Goal: Task Accomplishment & Management: Manage account settings

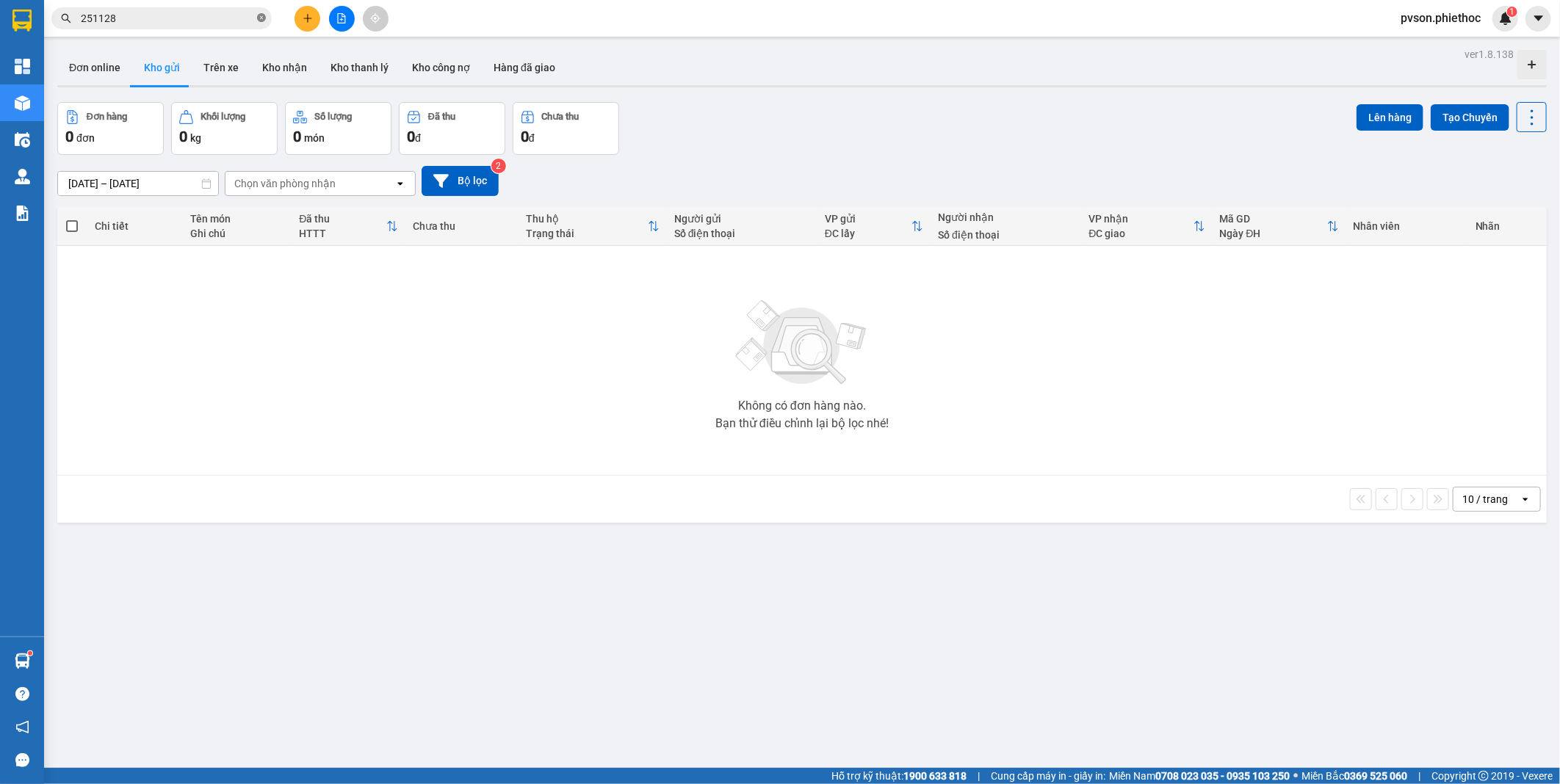
click at [258, 18] on icon "close-circle" at bounding box center [261, 18] width 9 height 9
click at [207, 25] on input "text" at bounding box center [167, 18] width 174 height 16
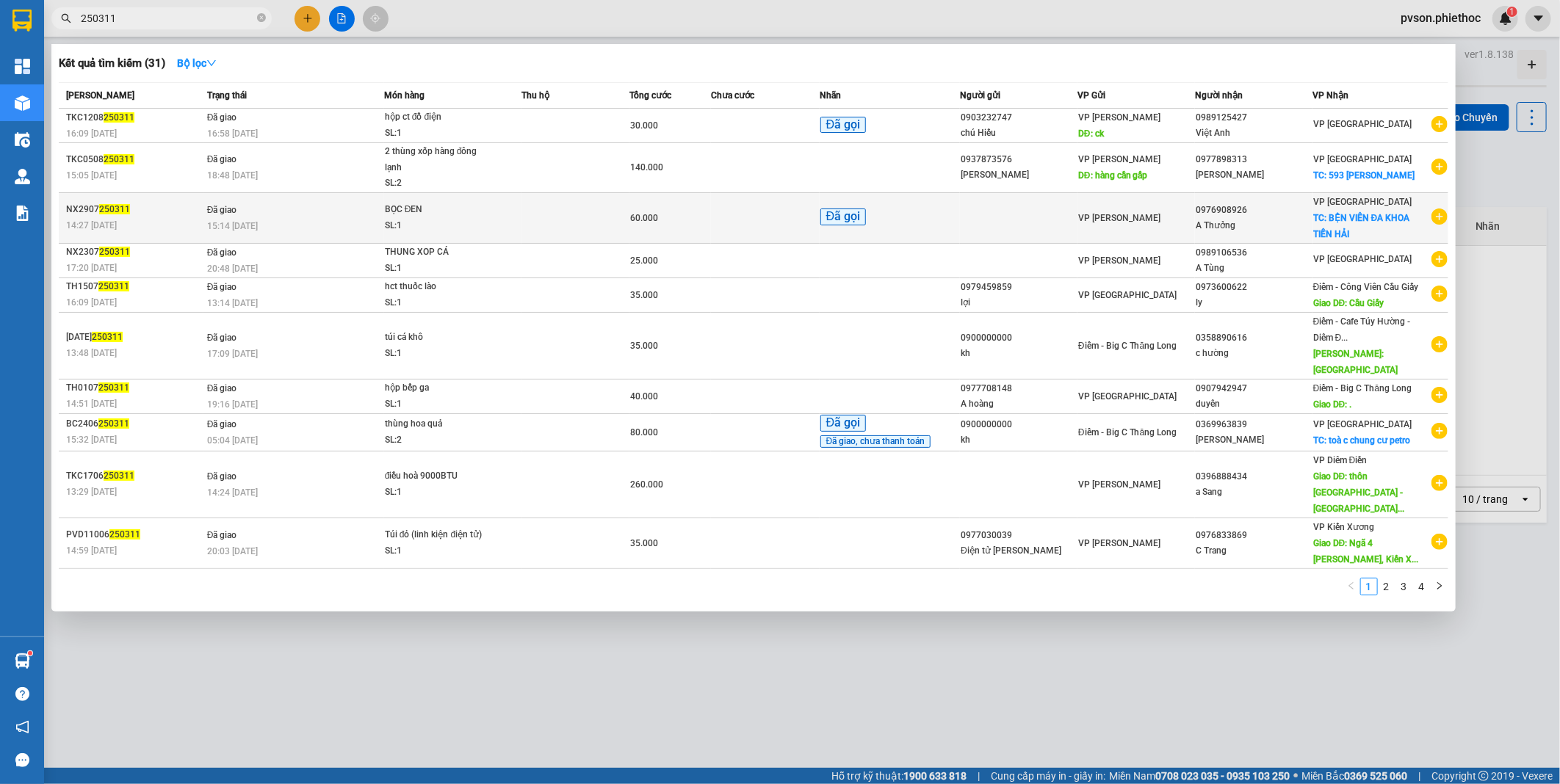
type input "250311"
click at [1195, 222] on div "VP [PERSON_NAME]" at bounding box center [1136, 218] width 116 height 16
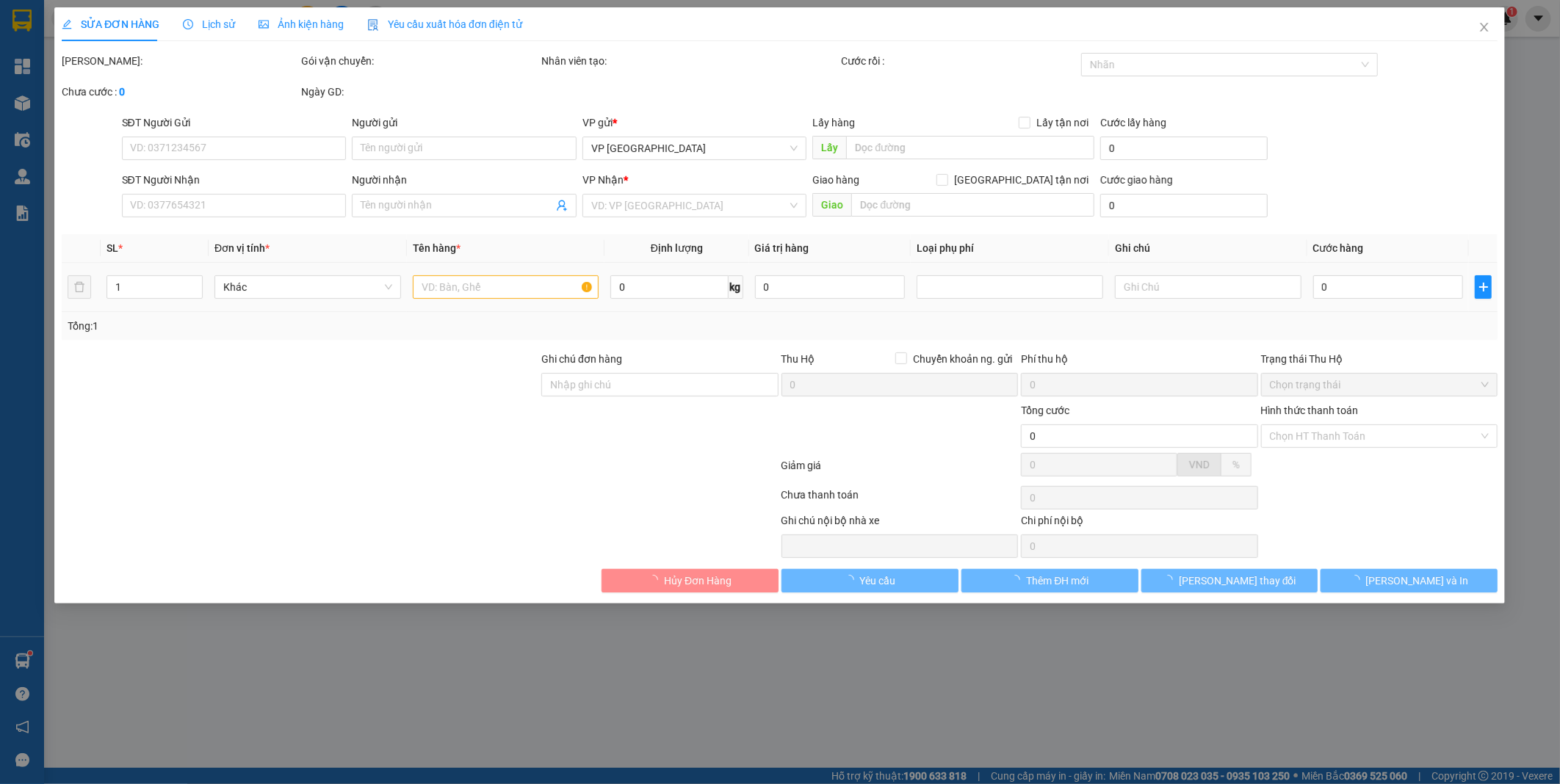
type input "0976908926"
type input "A Thưởng"
checkbox input "true"
type input "BỆN VIÊN ĐA KHOA TIỀN HẢI"
type input "30.000"
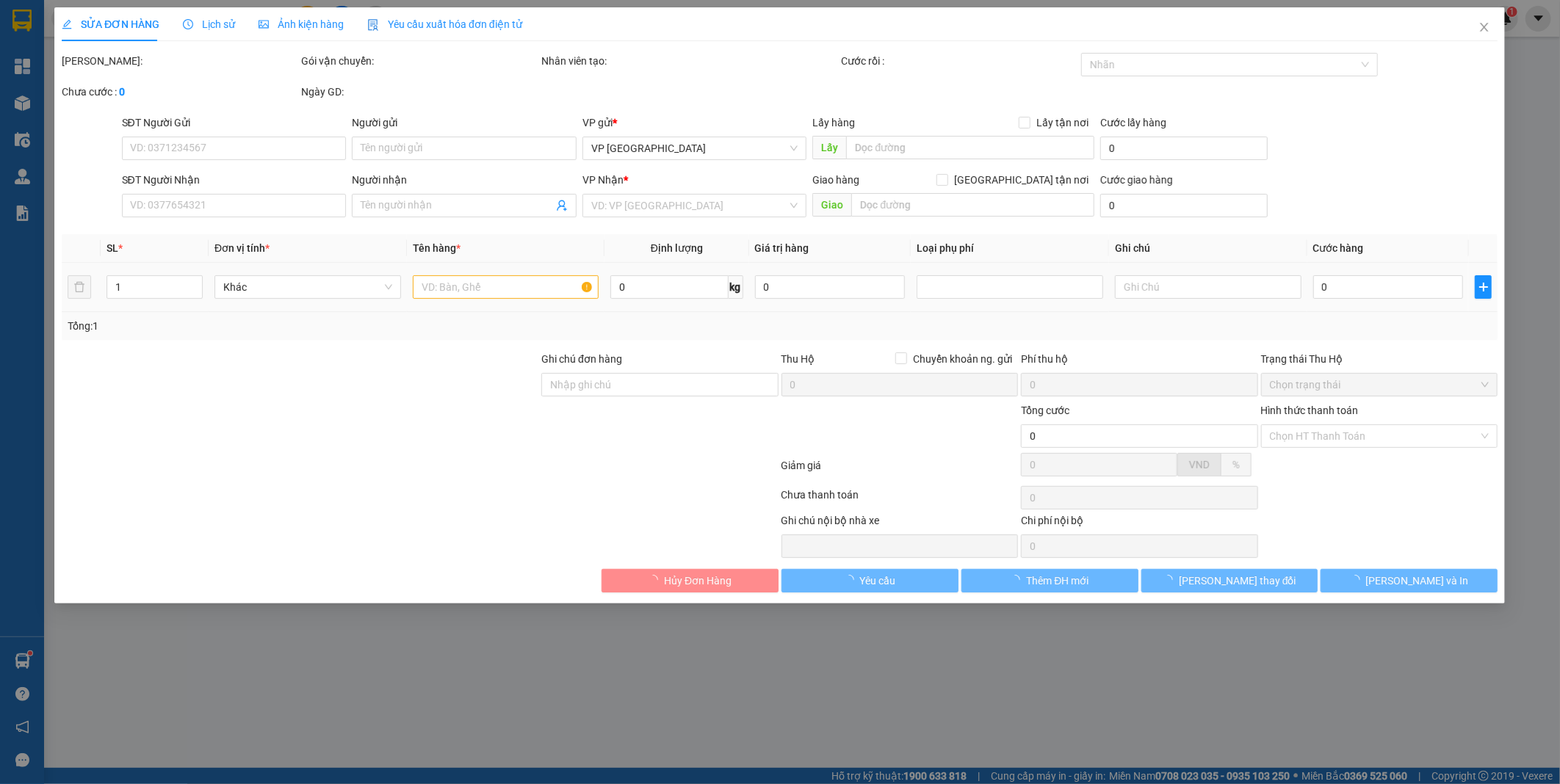
type input "60.000"
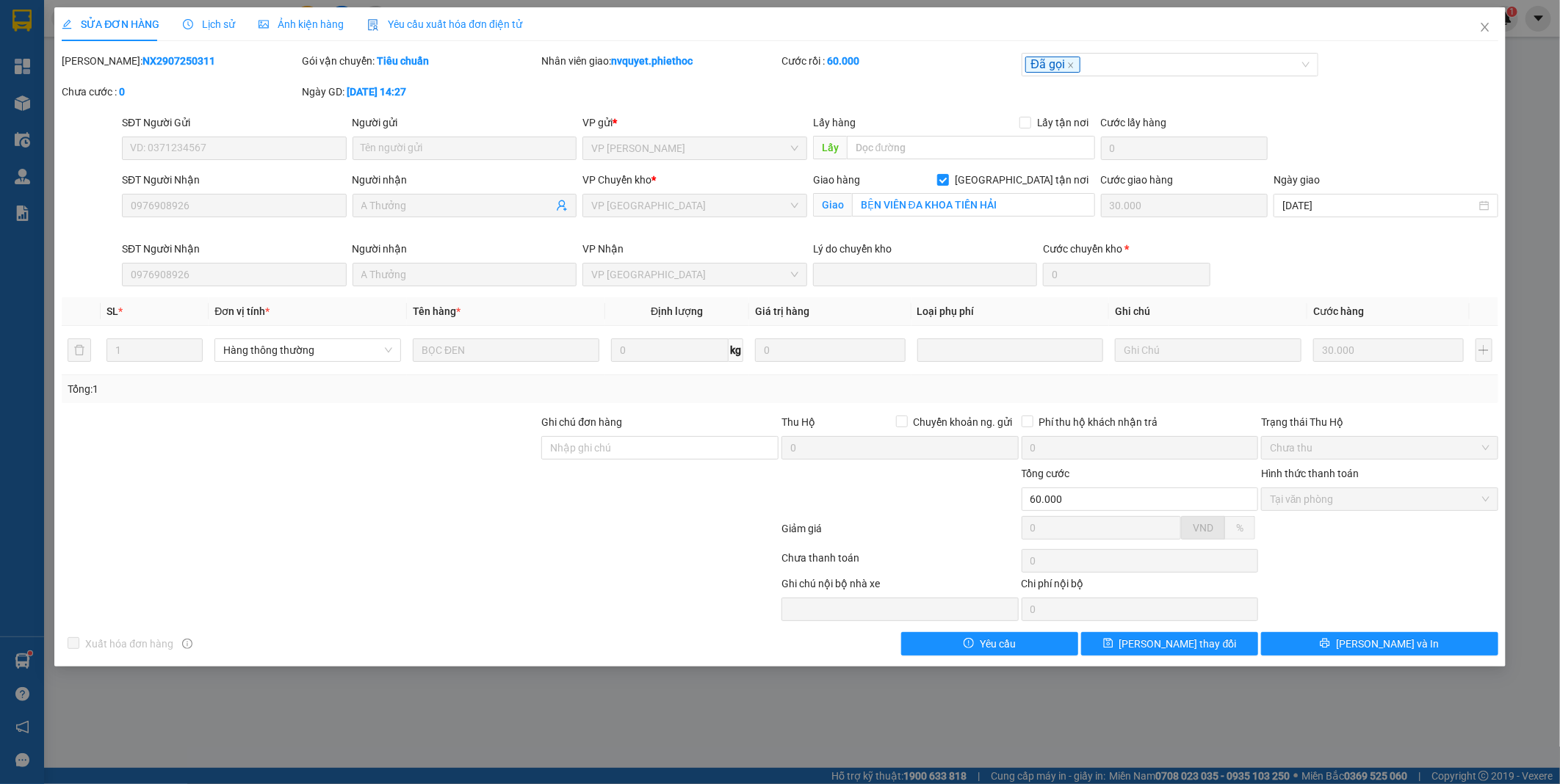
click at [211, 20] on span "Lịch sử" at bounding box center [209, 24] width 53 height 11
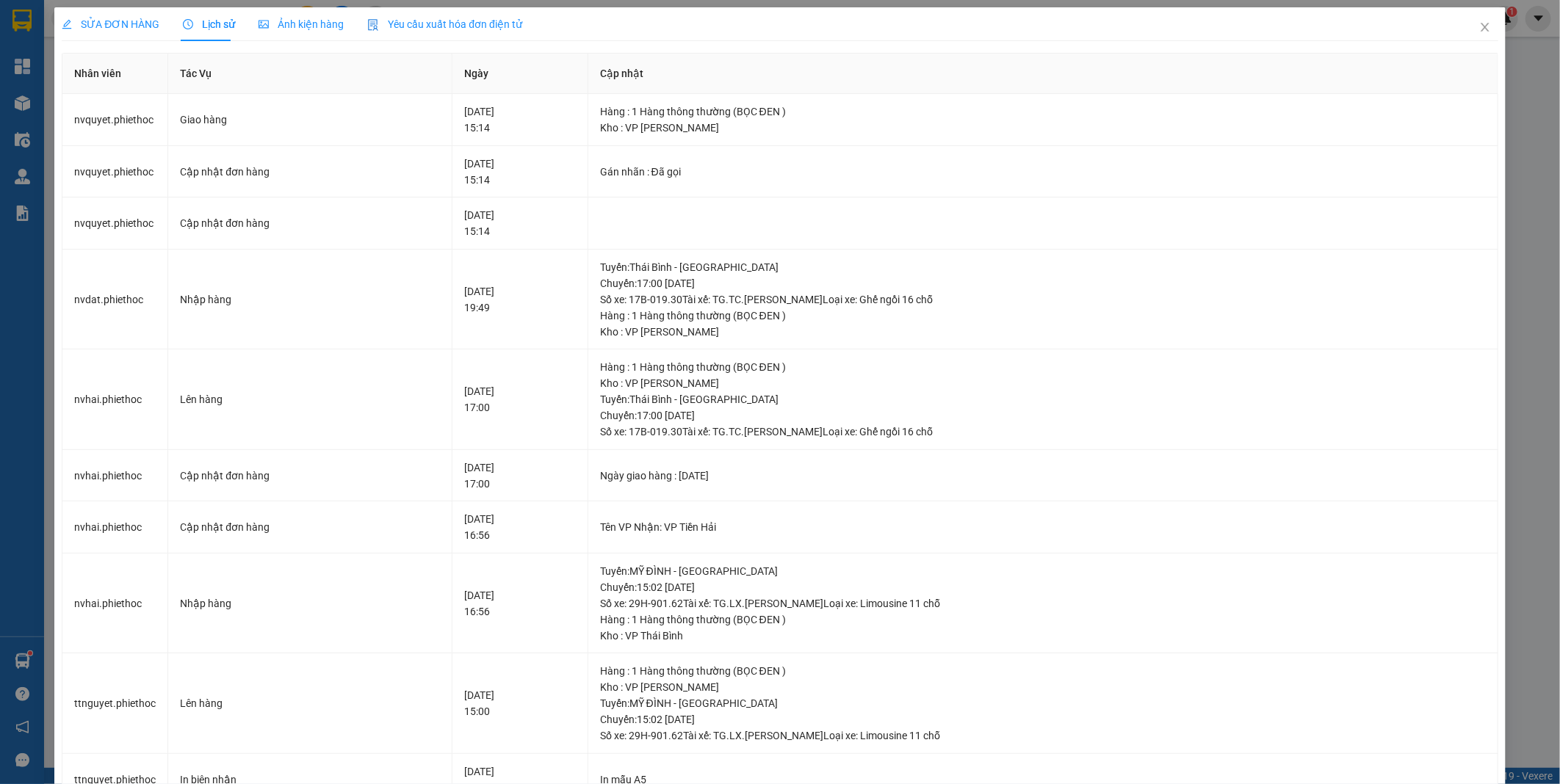
click at [127, 23] on span "SỬA ĐƠN HÀNG" at bounding box center [110, 24] width 97 height 11
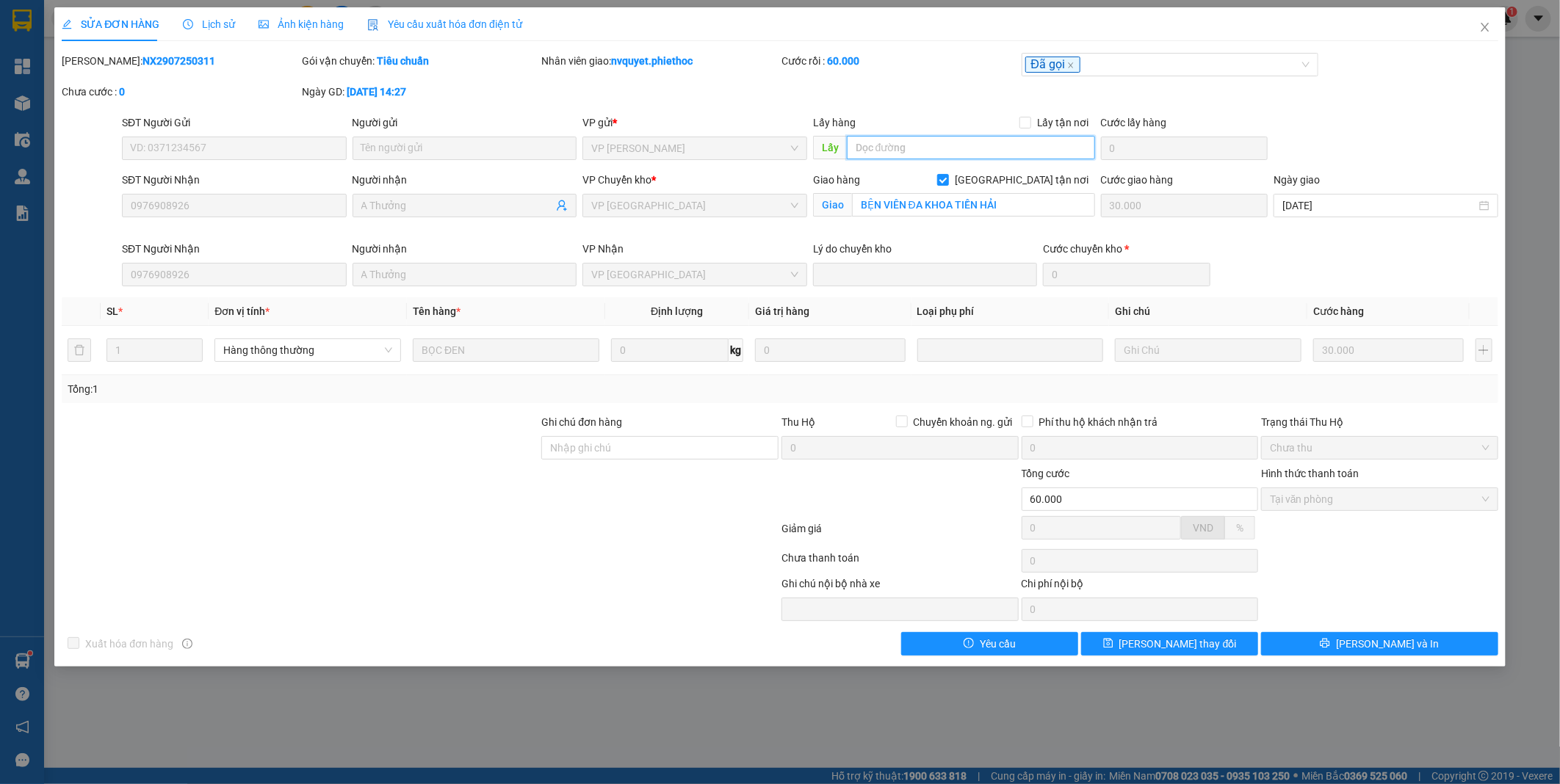
click at [957, 152] on input "text" at bounding box center [970, 147] width 248 height 24
type input "..."
click at [1200, 637] on span "[PERSON_NAME] thay đổi" at bounding box center [1178, 644] width 117 height 16
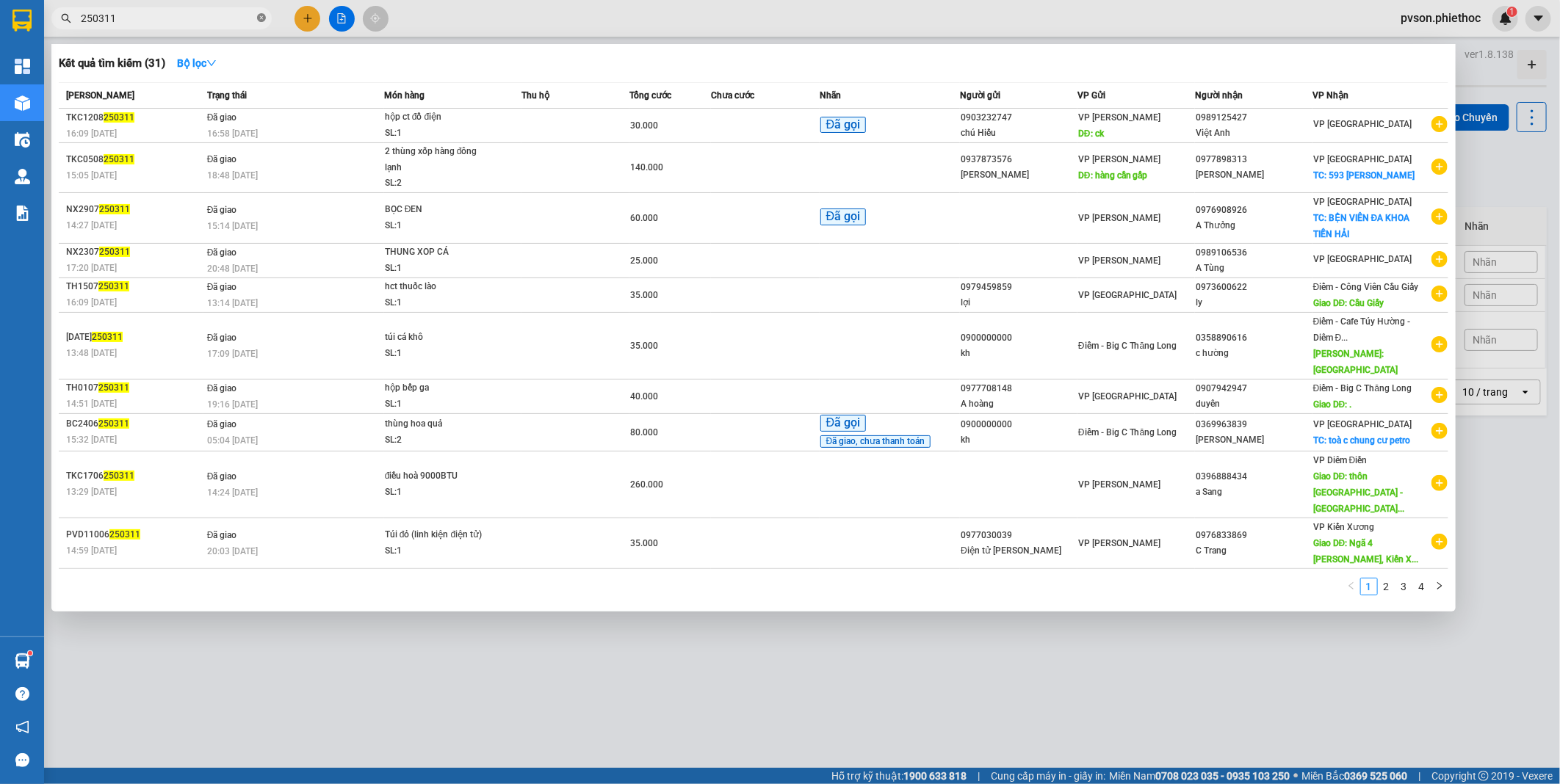
click at [259, 18] on icon "close-circle" at bounding box center [261, 18] width 9 height 9
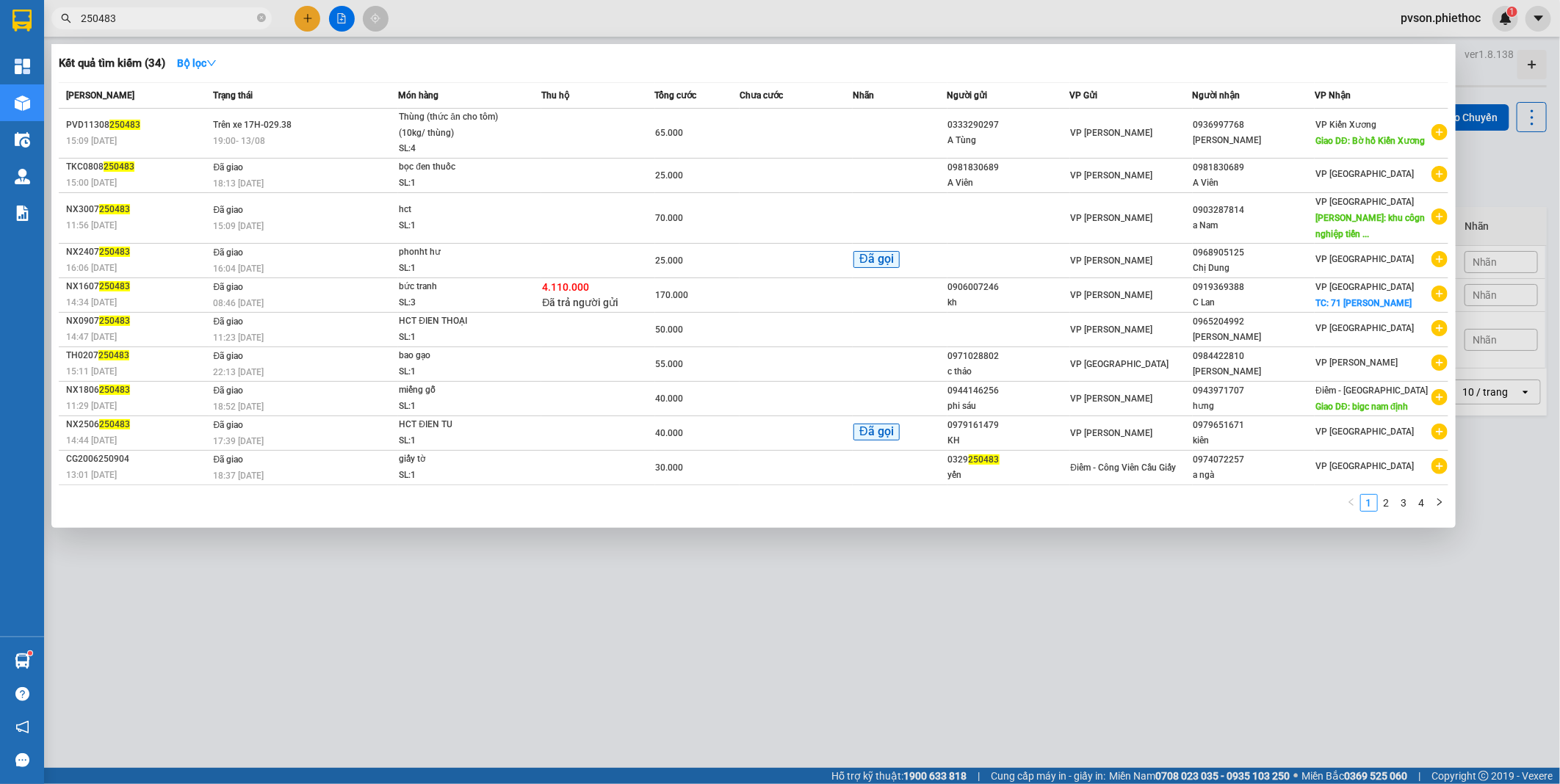
type input "250483"
click at [257, 20] on icon "close-circle" at bounding box center [261, 18] width 9 height 9
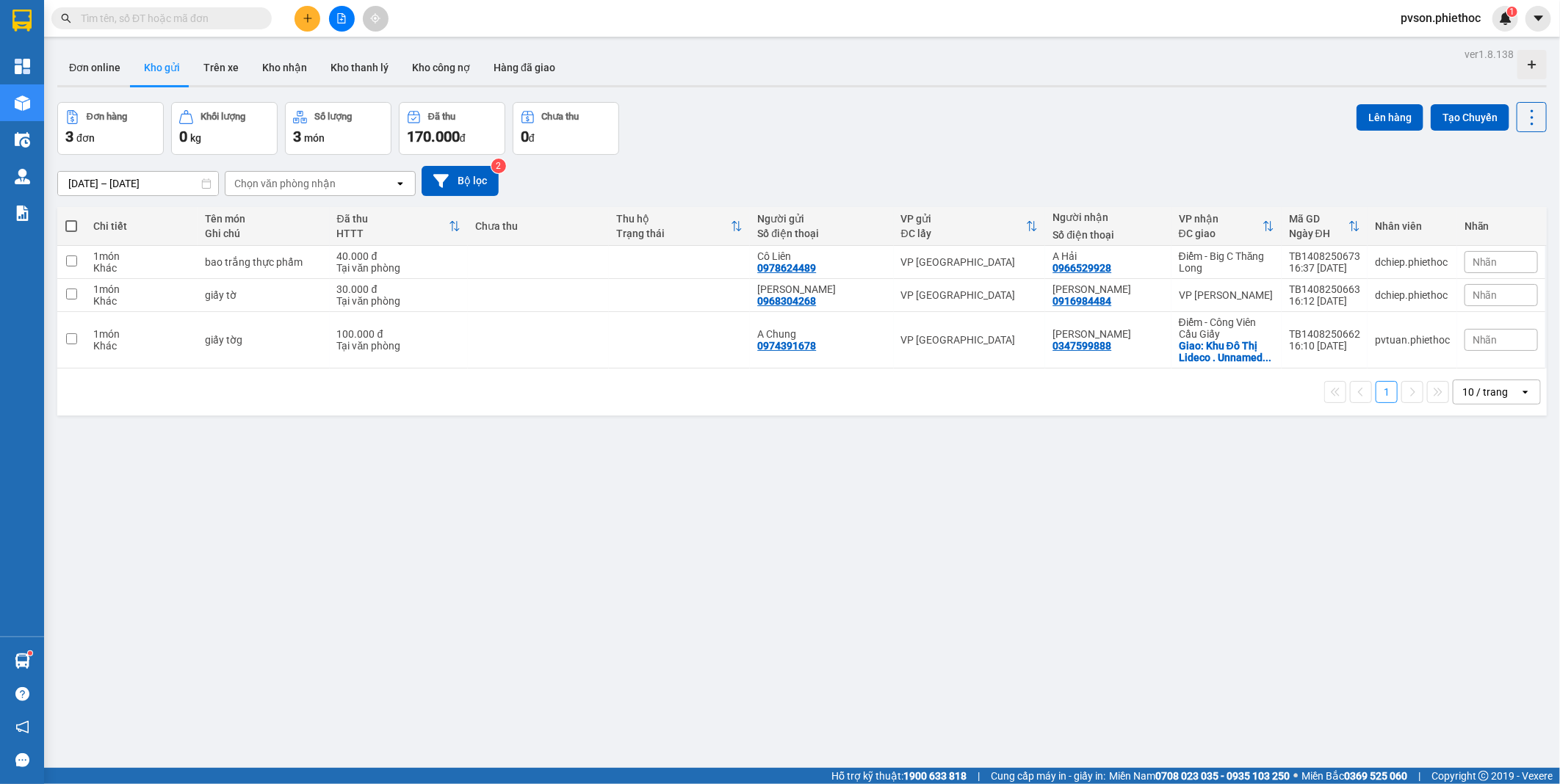
click at [219, 18] on input "text" at bounding box center [167, 18] width 174 height 16
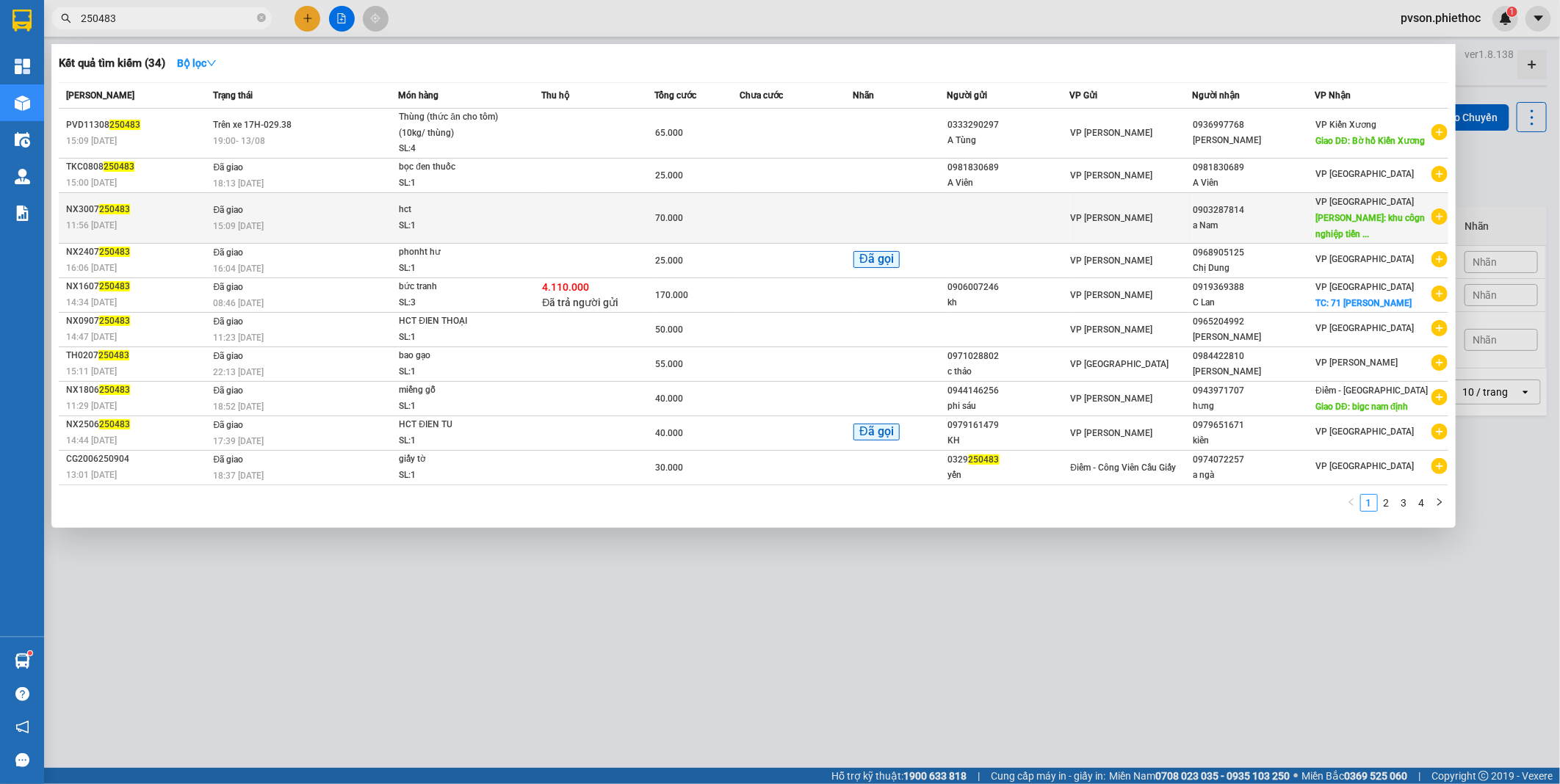
type input "250483"
click at [992, 216] on td at bounding box center [1009, 218] width 123 height 51
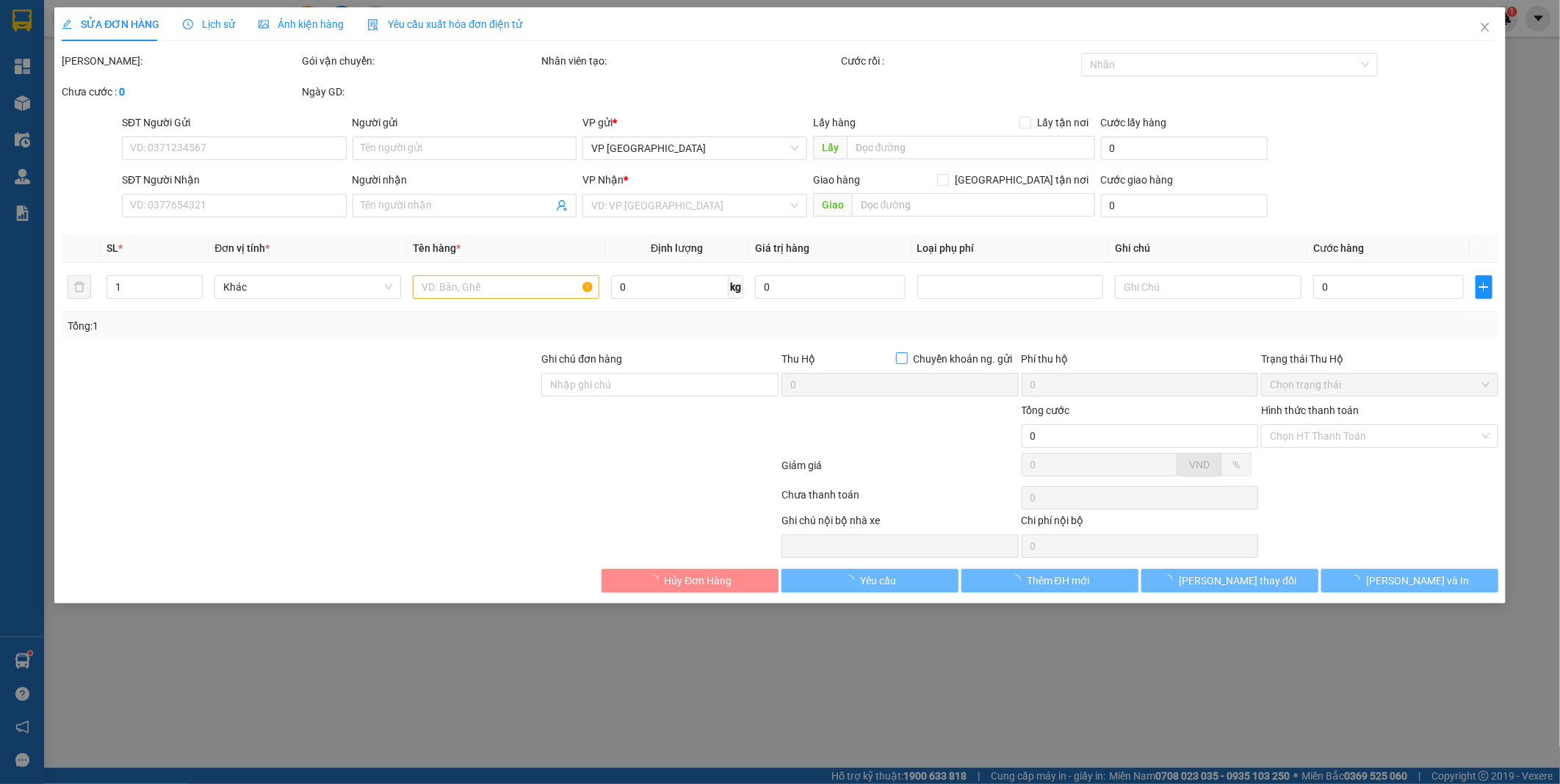
type input "0903287814"
type input "a Nam"
type input "khu côgn nghiệp tiến hải"
type input "40.000"
type input "70.000"
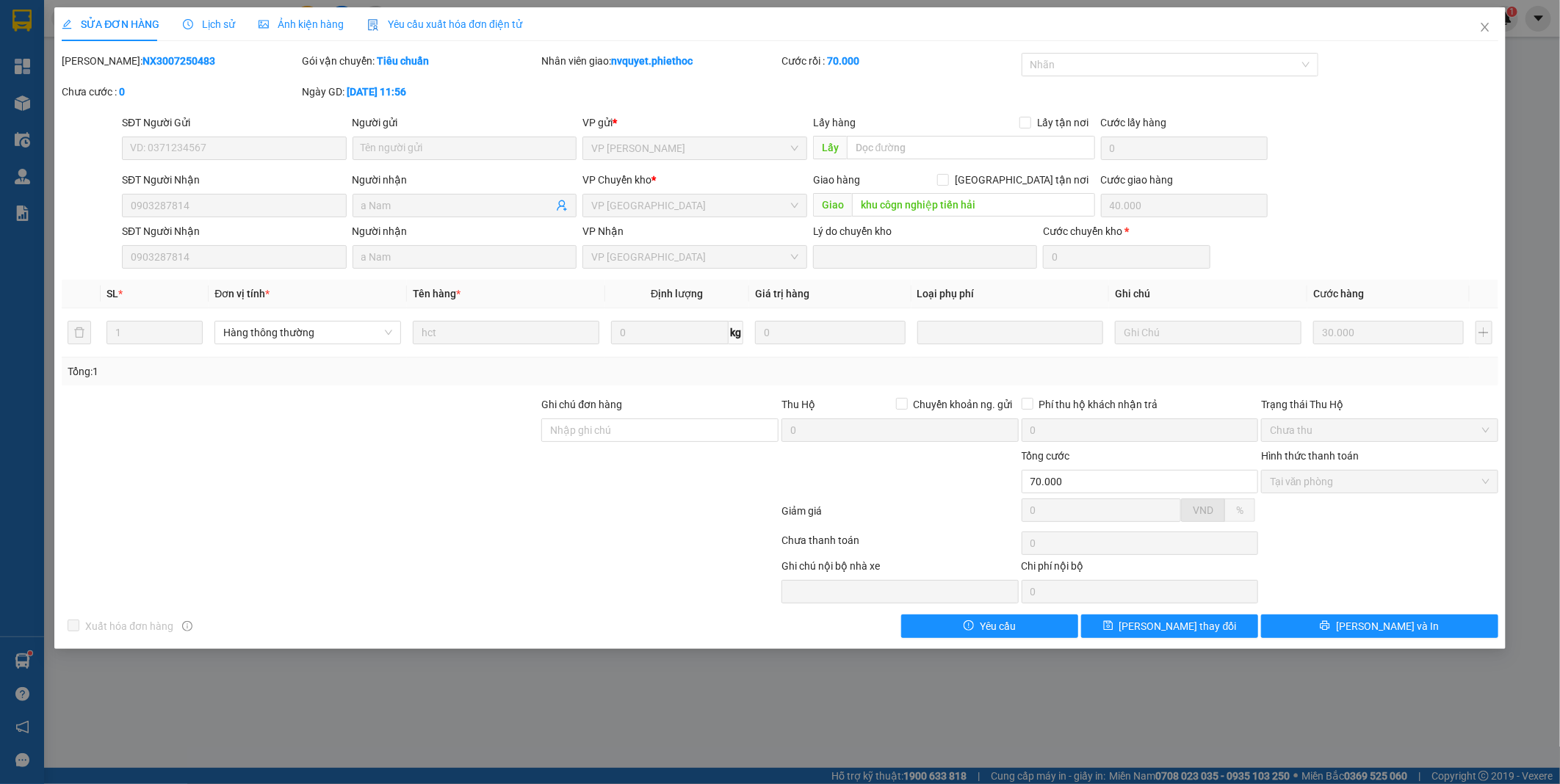
click at [229, 25] on span "Lịch sử" at bounding box center [209, 24] width 53 height 11
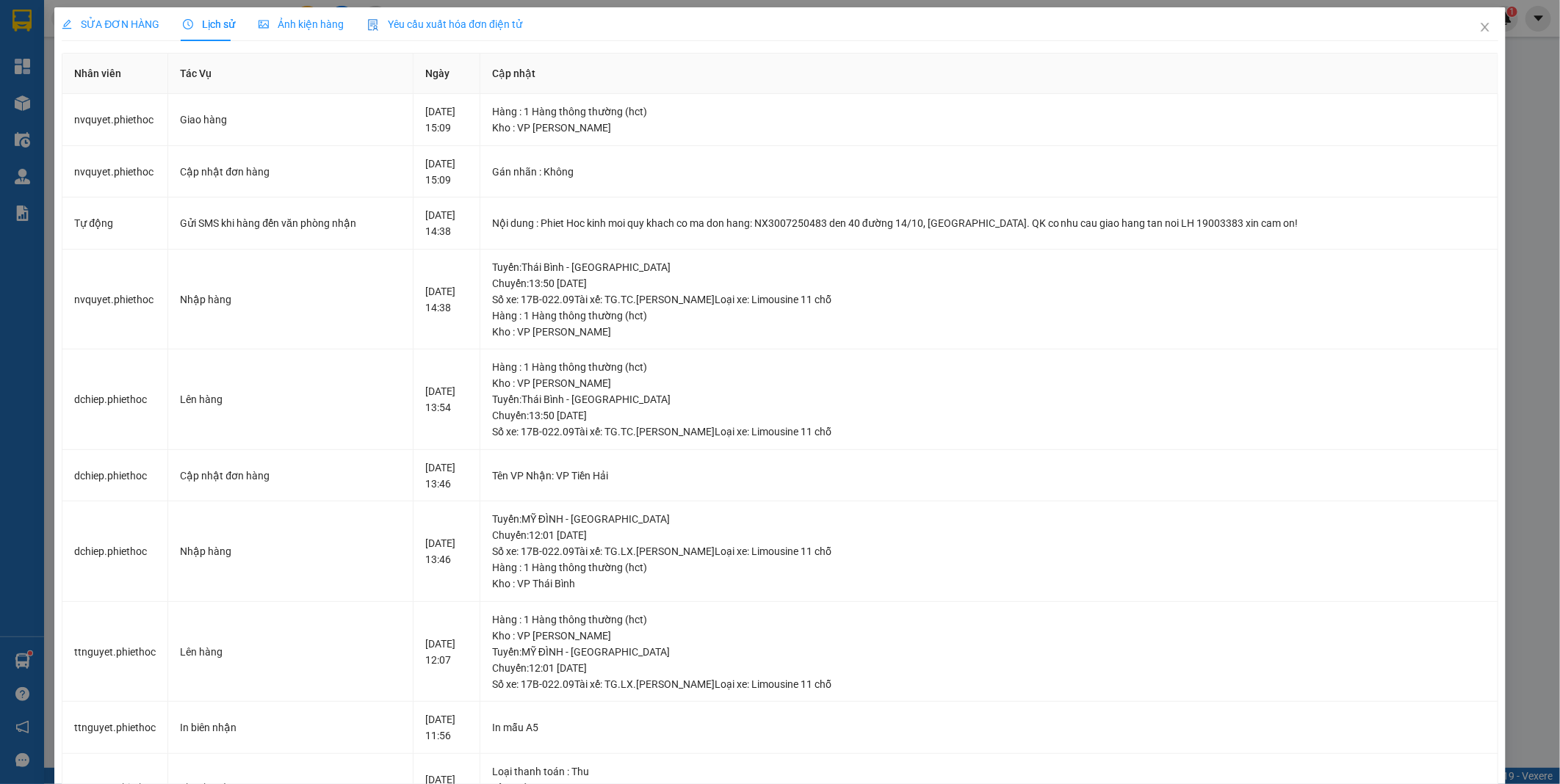
click at [89, 24] on span "SỬA ĐƠN HÀNG" at bounding box center [110, 24] width 97 height 11
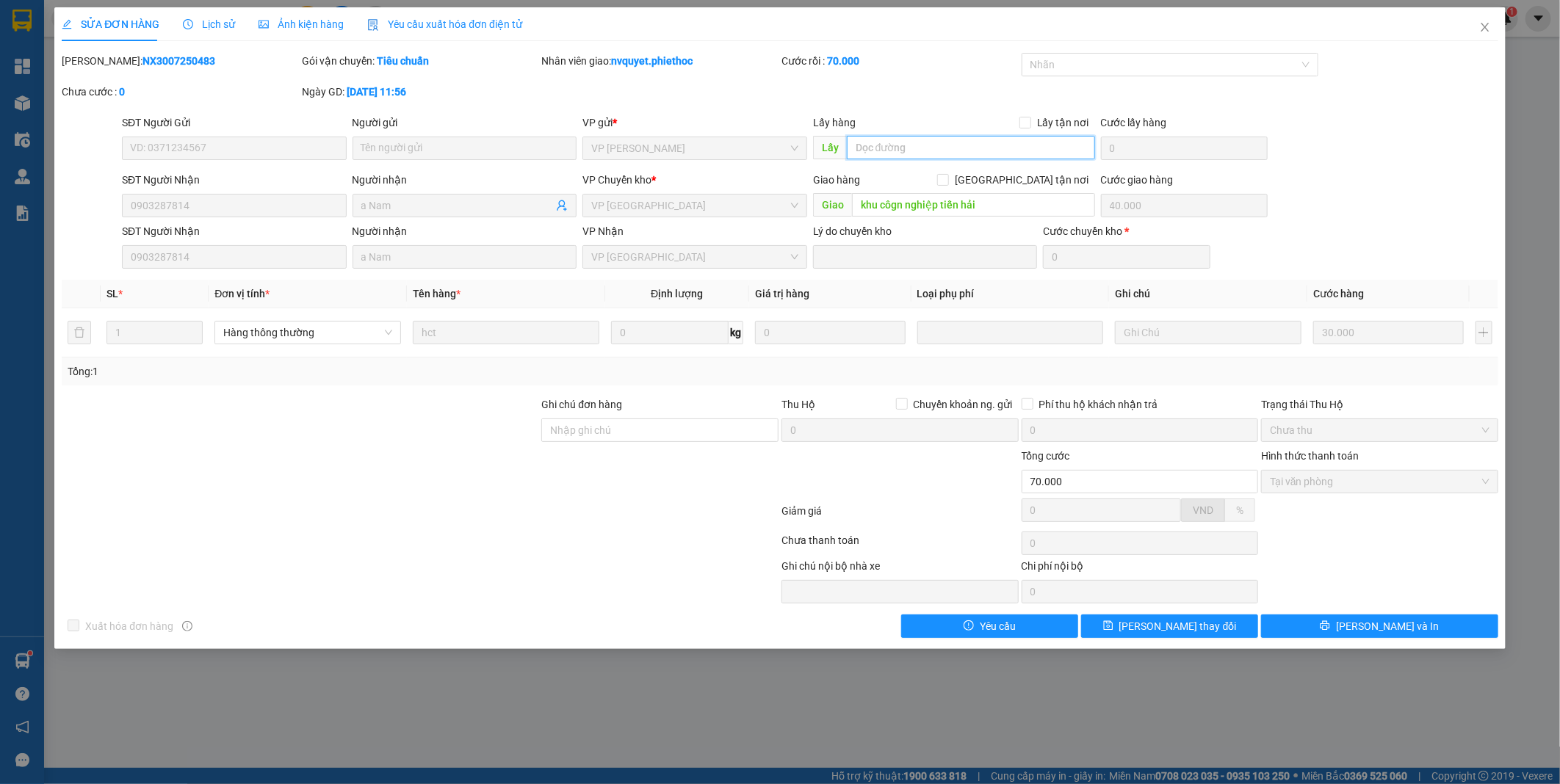
click at [928, 147] on input "text" at bounding box center [970, 147] width 248 height 24
type input "..."
click at [1187, 629] on span "[PERSON_NAME] thay đổi" at bounding box center [1178, 626] width 117 height 16
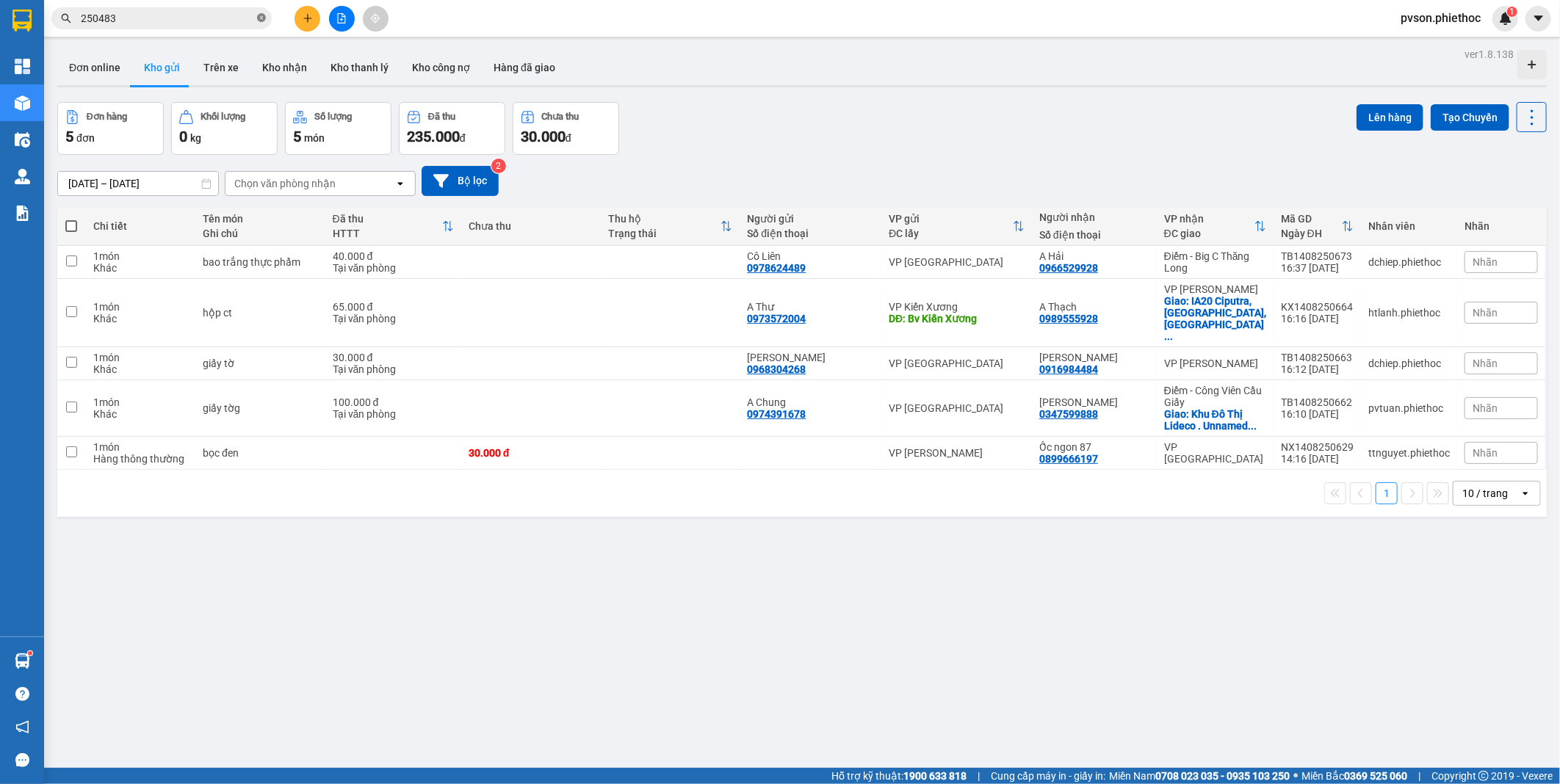
click at [261, 18] on icon "close-circle" at bounding box center [261, 18] width 9 height 9
click at [179, 25] on input "text" at bounding box center [167, 18] width 174 height 16
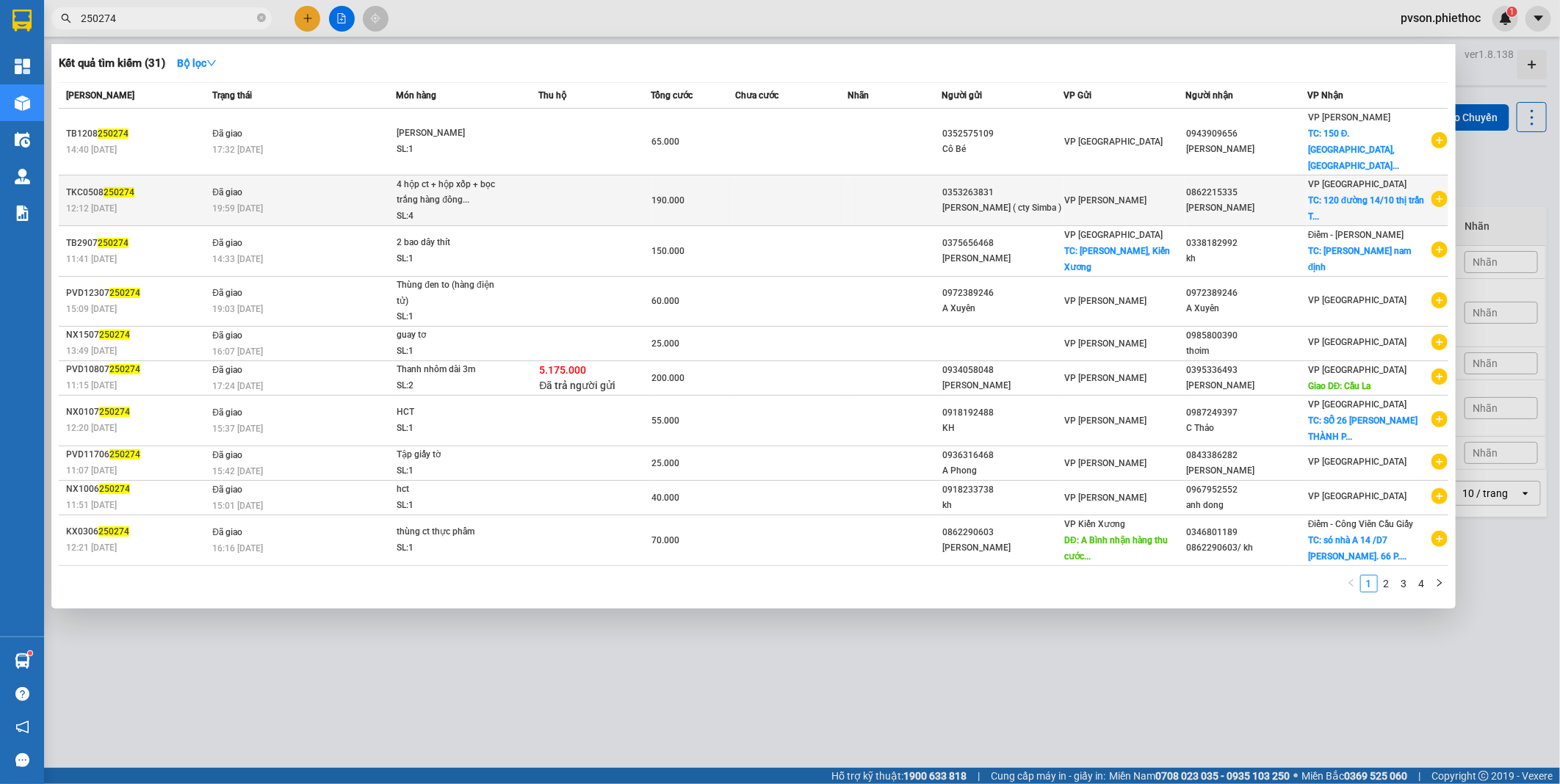
type input "250274"
click at [817, 194] on td at bounding box center [792, 201] width 112 height 51
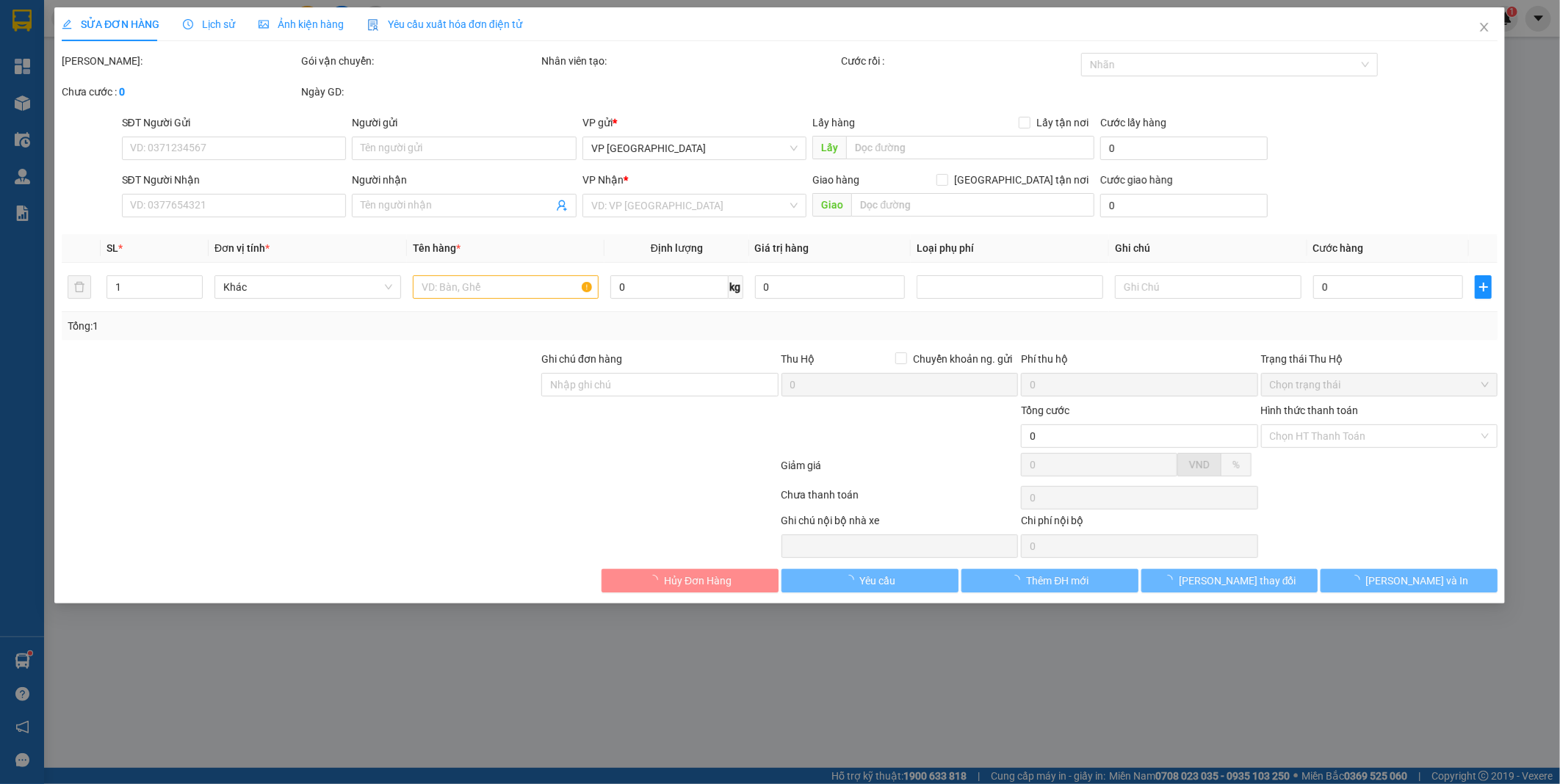
type input "0353263831"
type input "[PERSON_NAME] ( cty Simba )"
type input "0862215335"
type input "[PERSON_NAME]"
checkbox input "true"
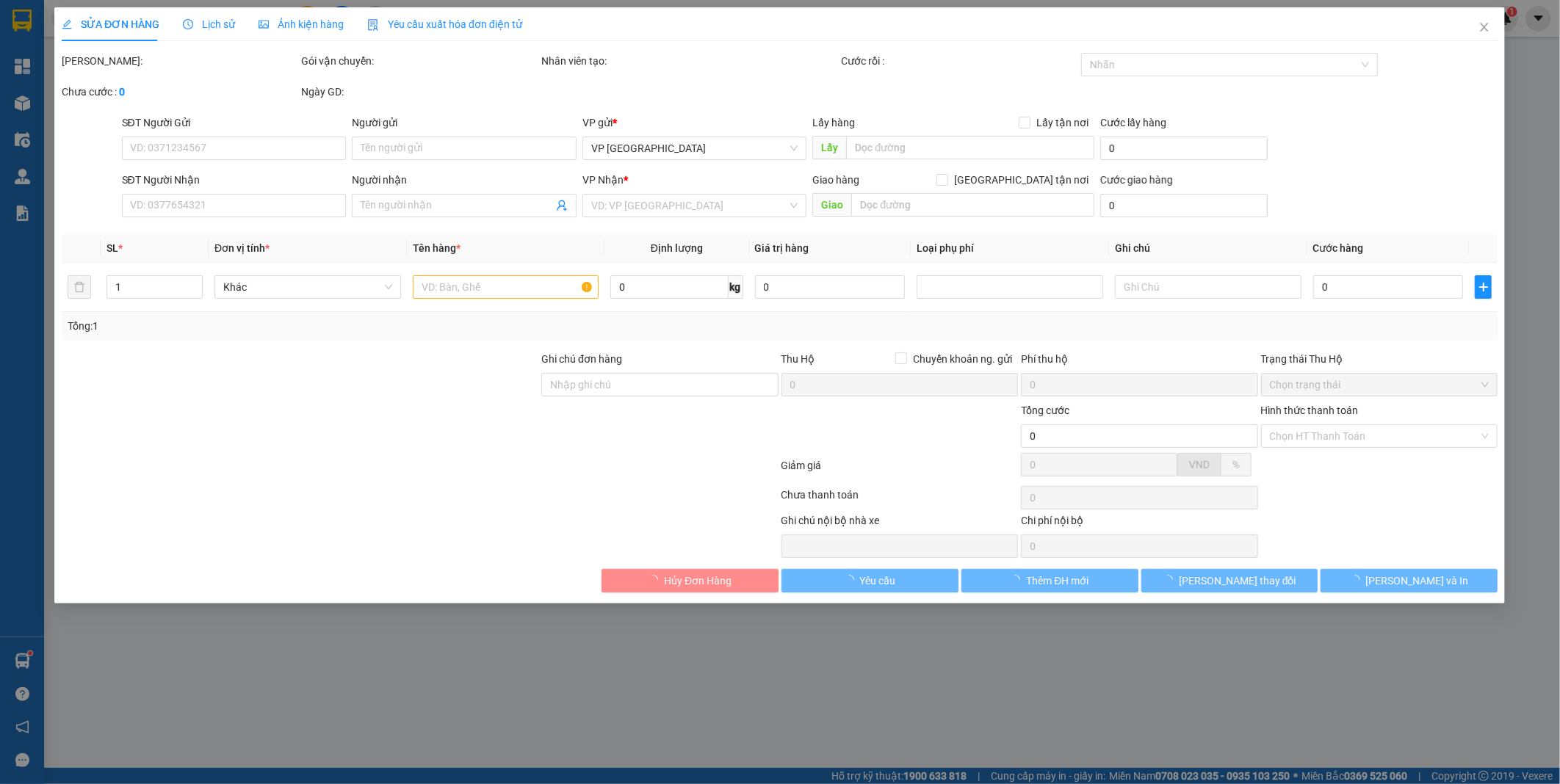
type input "120 đường 14/10 thị trấn [GEOGRAPHIC_DATA]"
type input "40.000"
type input "190.000"
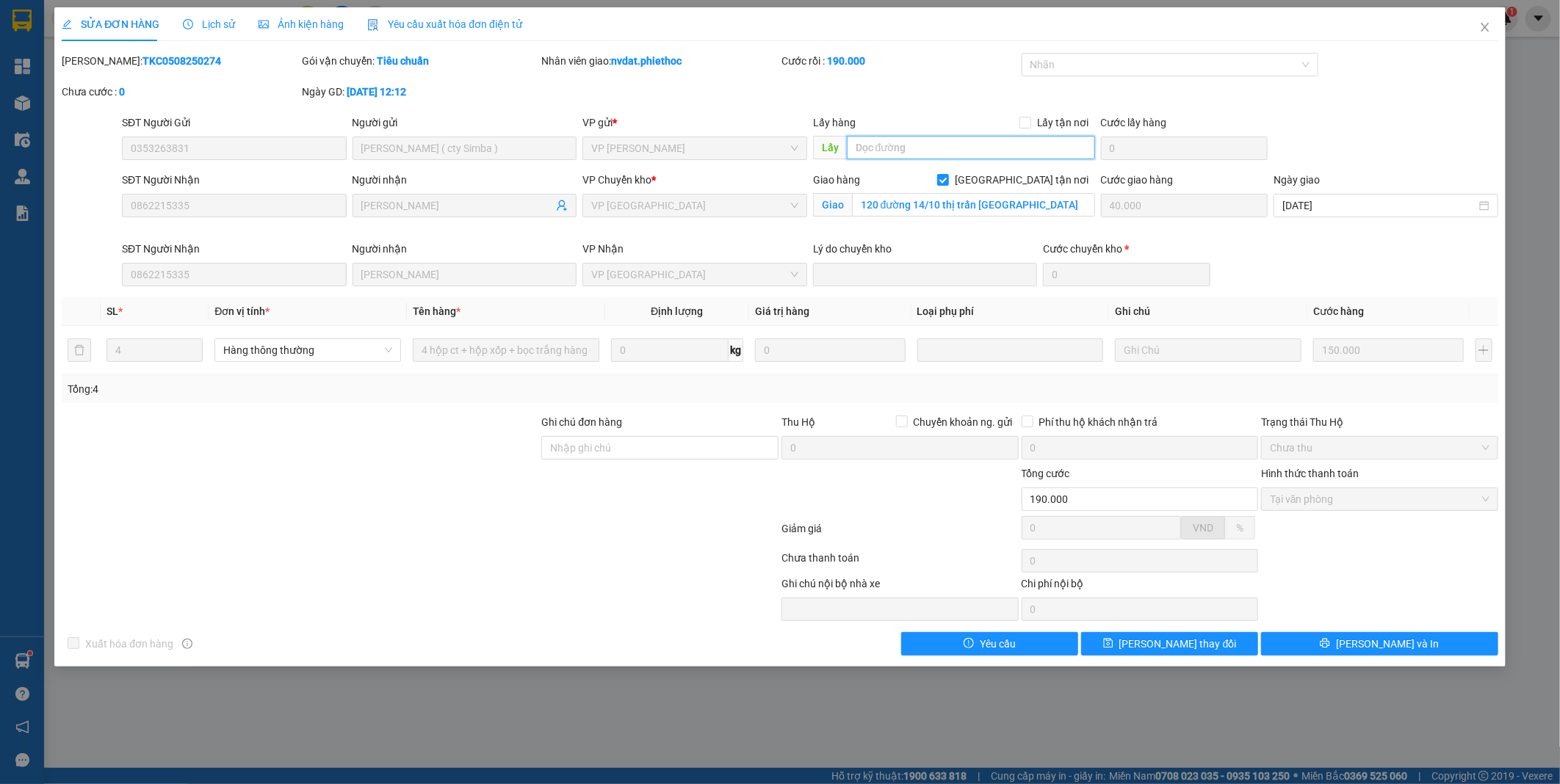
click at [959, 144] on input "text" at bounding box center [970, 147] width 248 height 24
type input "..."
click at [1192, 648] on span "[PERSON_NAME] thay đổi" at bounding box center [1178, 644] width 117 height 16
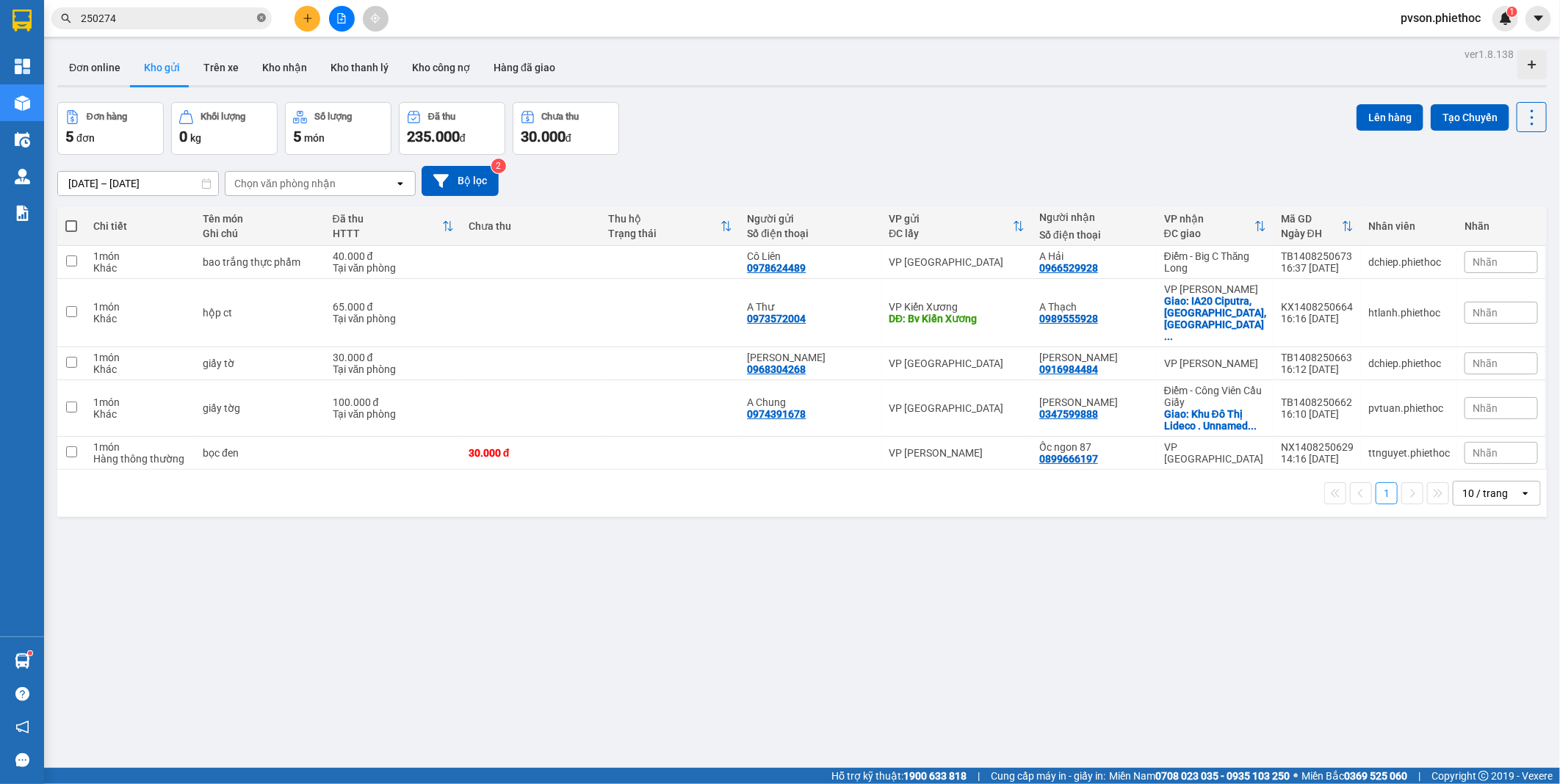
click at [258, 19] on icon "close-circle" at bounding box center [261, 18] width 9 height 9
click at [188, 18] on input "text" at bounding box center [167, 18] width 174 height 16
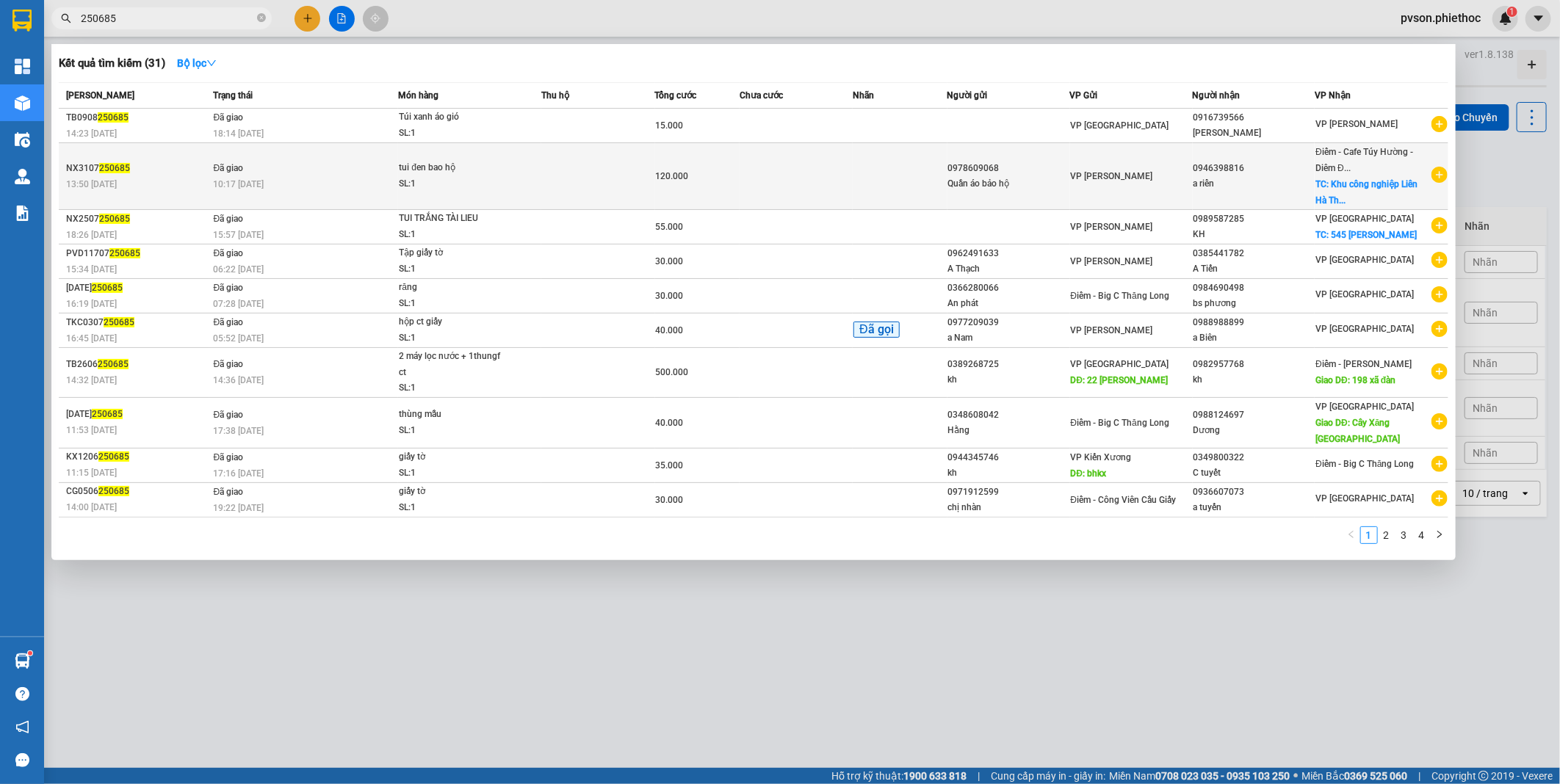
type input "250685"
click at [824, 181] on td at bounding box center [796, 176] width 113 height 67
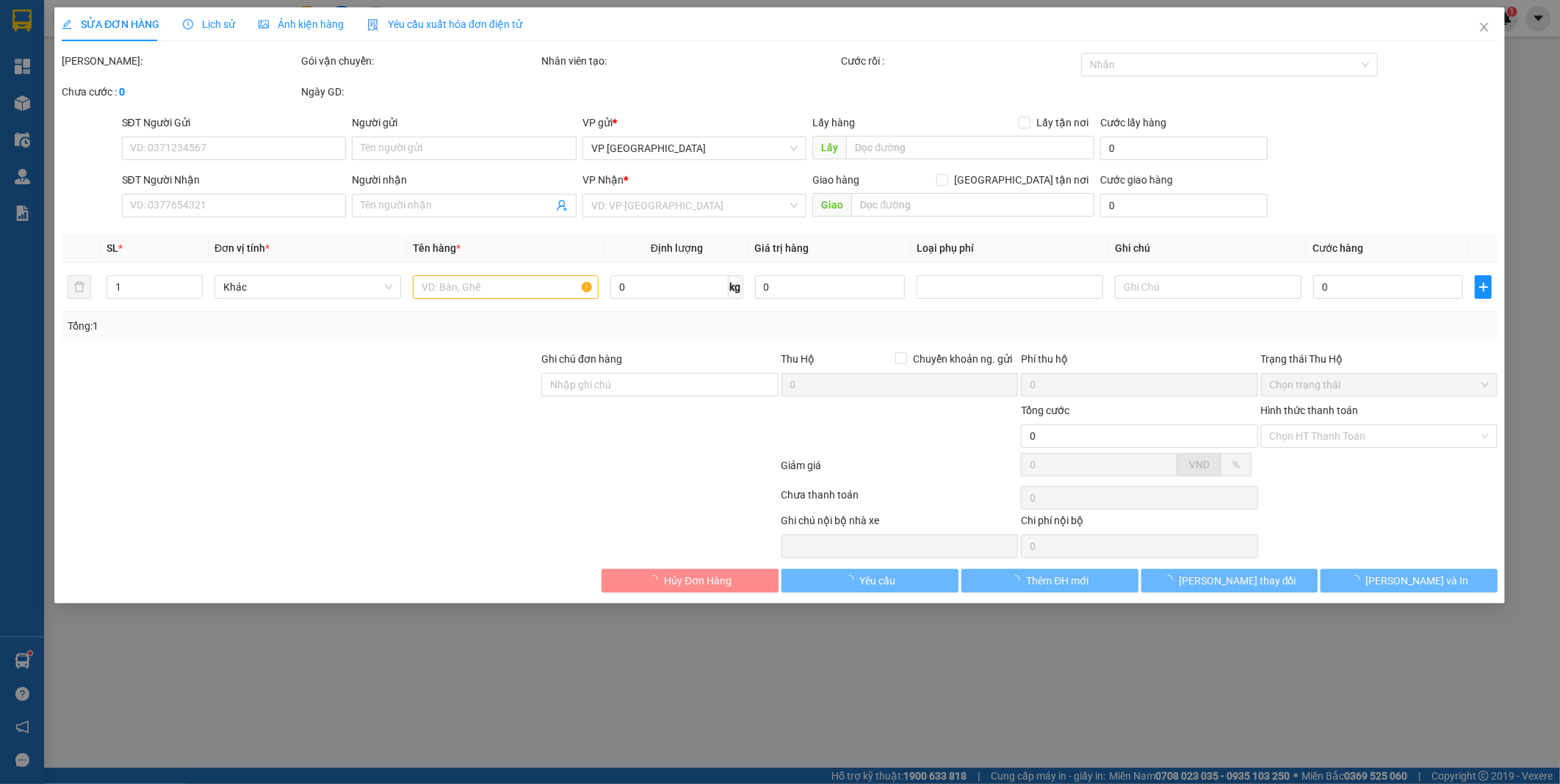
type input "0978609068"
type input "Quần áo bảo hộ"
type input "0946398816"
type input "a riển"
checkbox input "true"
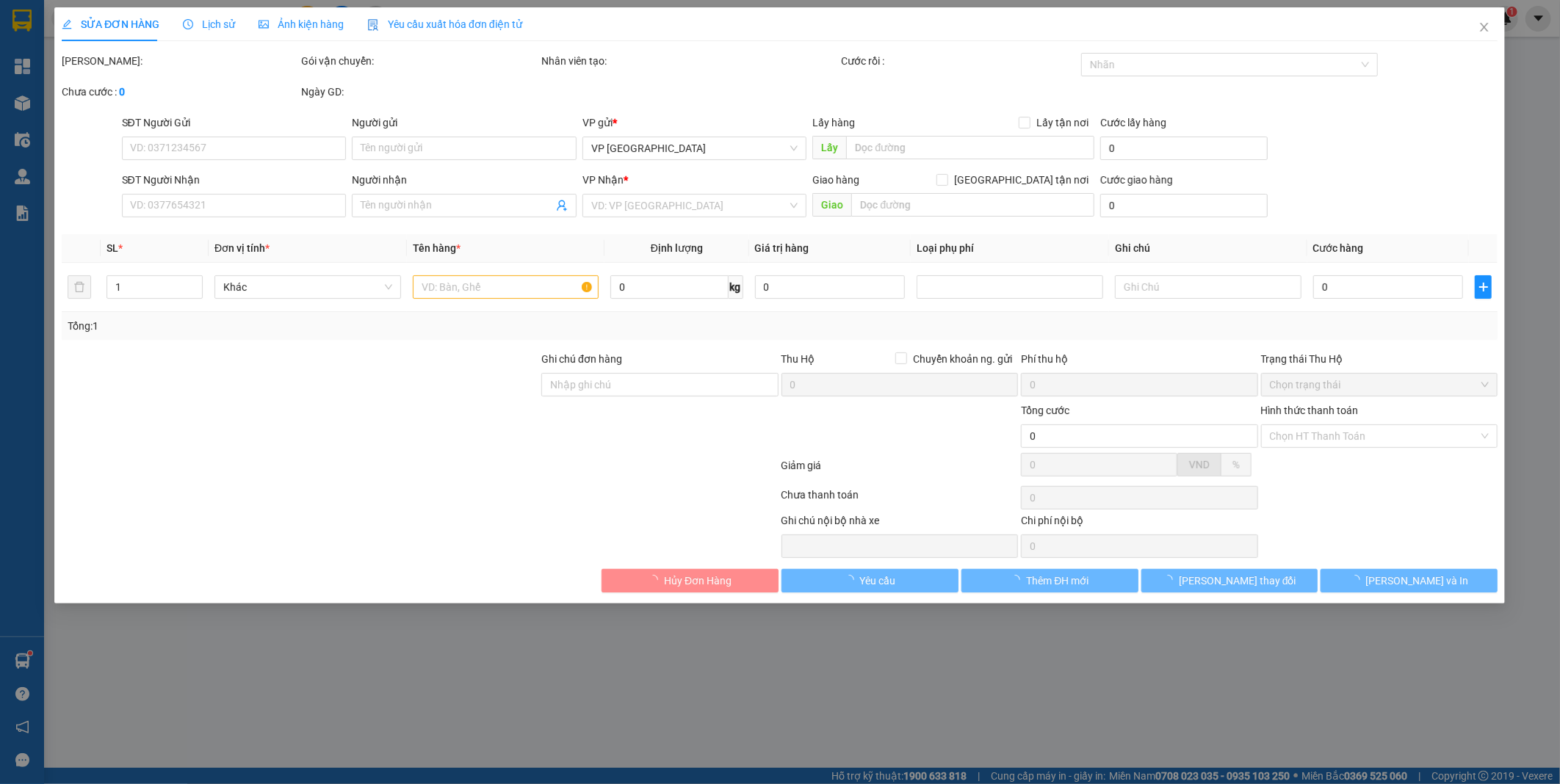
type input "Khu công nghiệp [GEOGRAPHIC_DATA], QL39A, [GEOGRAPHIC_DATA], [GEOGRAPHIC_DATA],…"
type input "70.000"
type input "120.000"
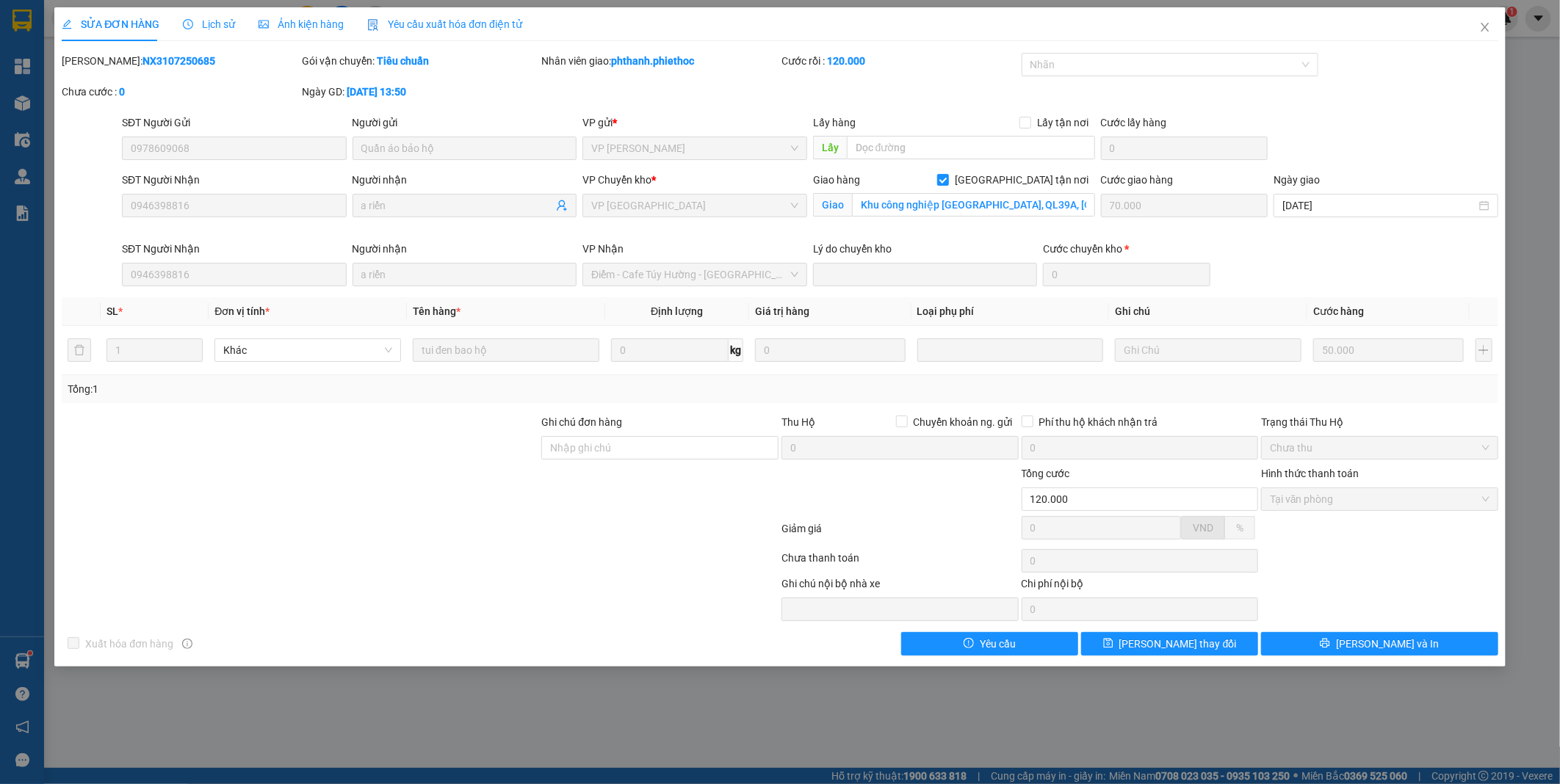
click at [209, 26] on span "Lịch sử" at bounding box center [209, 24] width 53 height 11
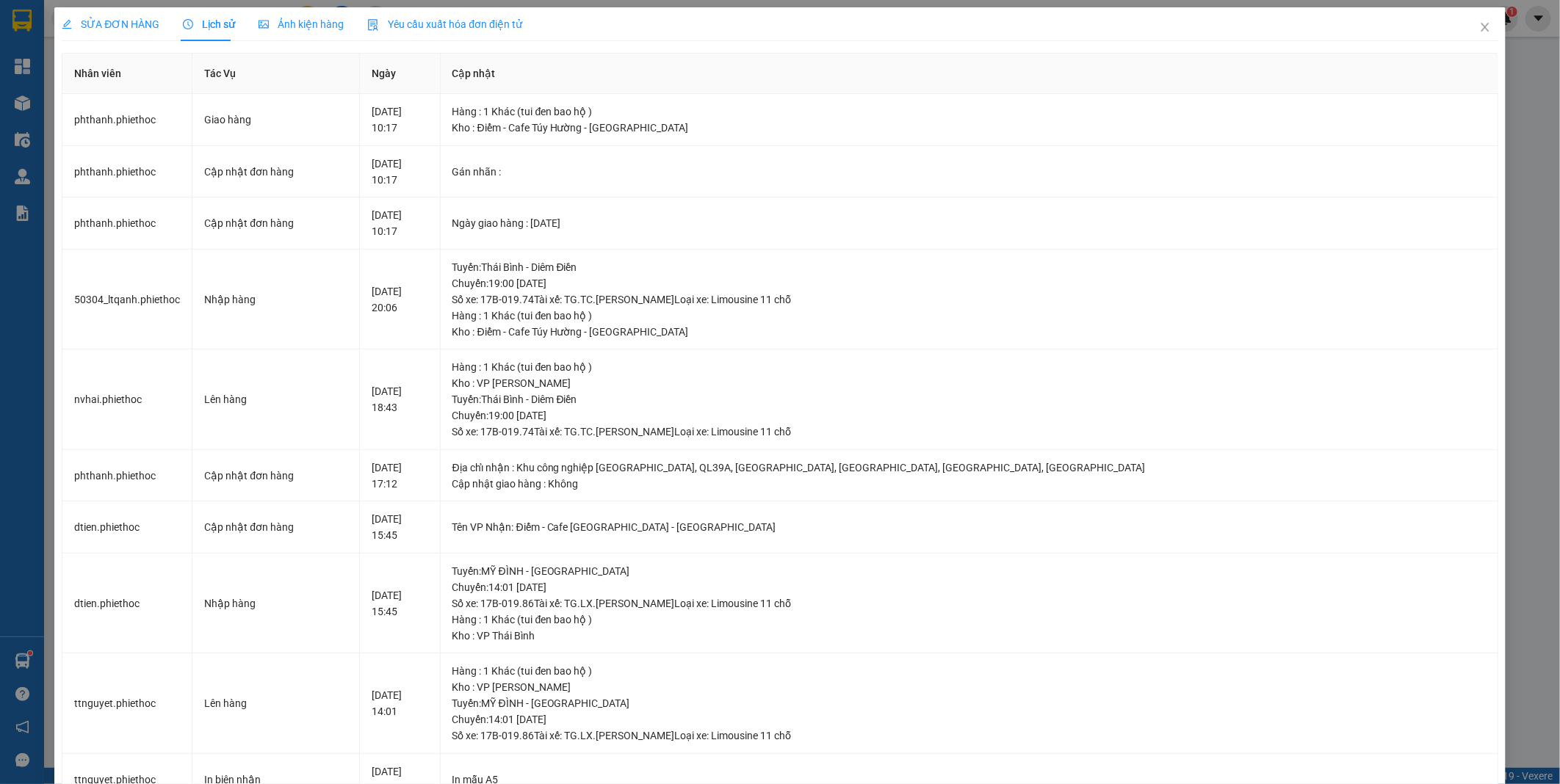
click at [119, 30] on span "SỬA ĐƠN HÀNG" at bounding box center [110, 24] width 97 height 11
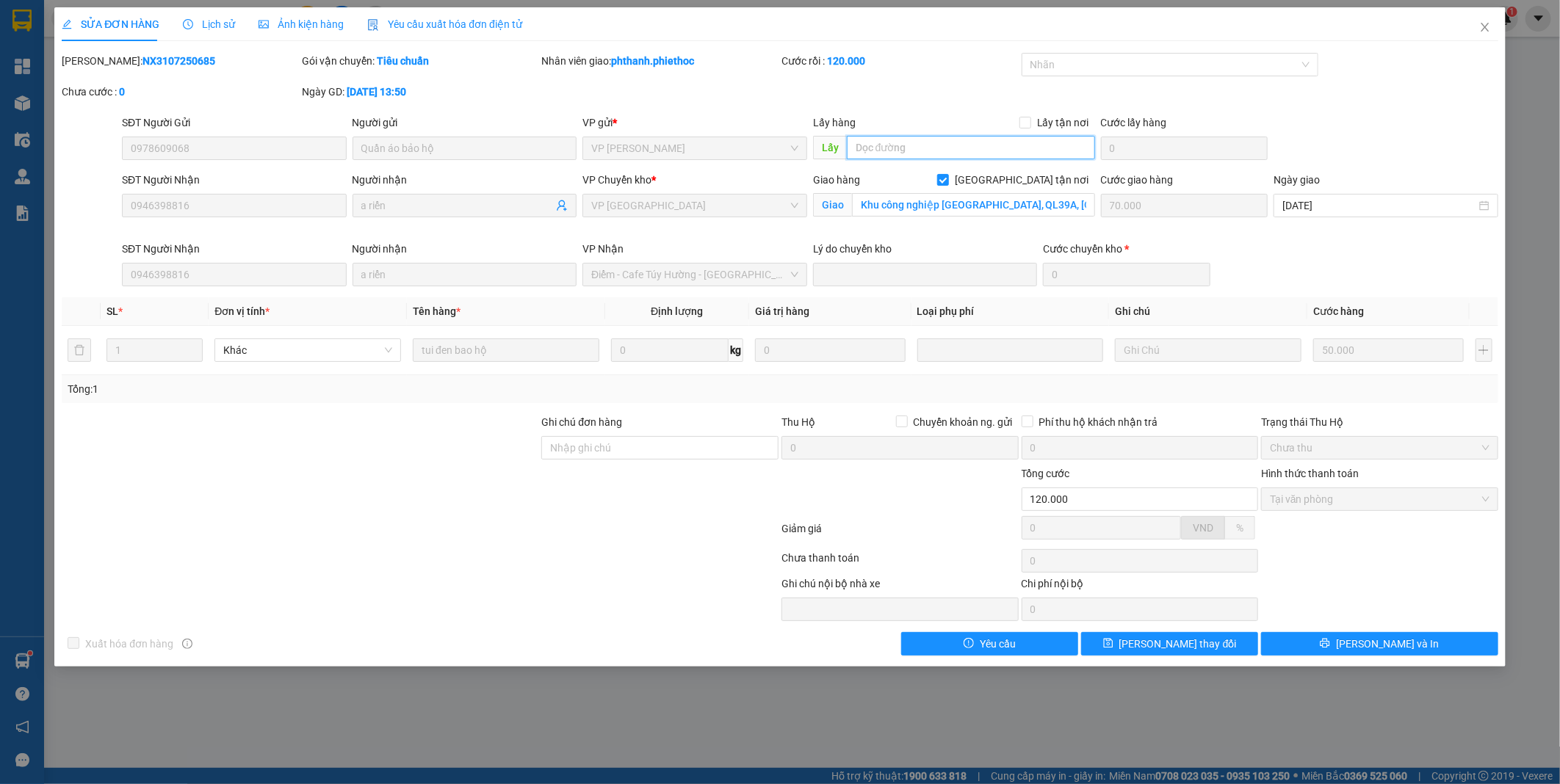
click at [978, 148] on input "text" at bounding box center [970, 147] width 248 height 24
type input "..."
click at [1172, 642] on span "[PERSON_NAME] thay đổi" at bounding box center [1178, 644] width 117 height 16
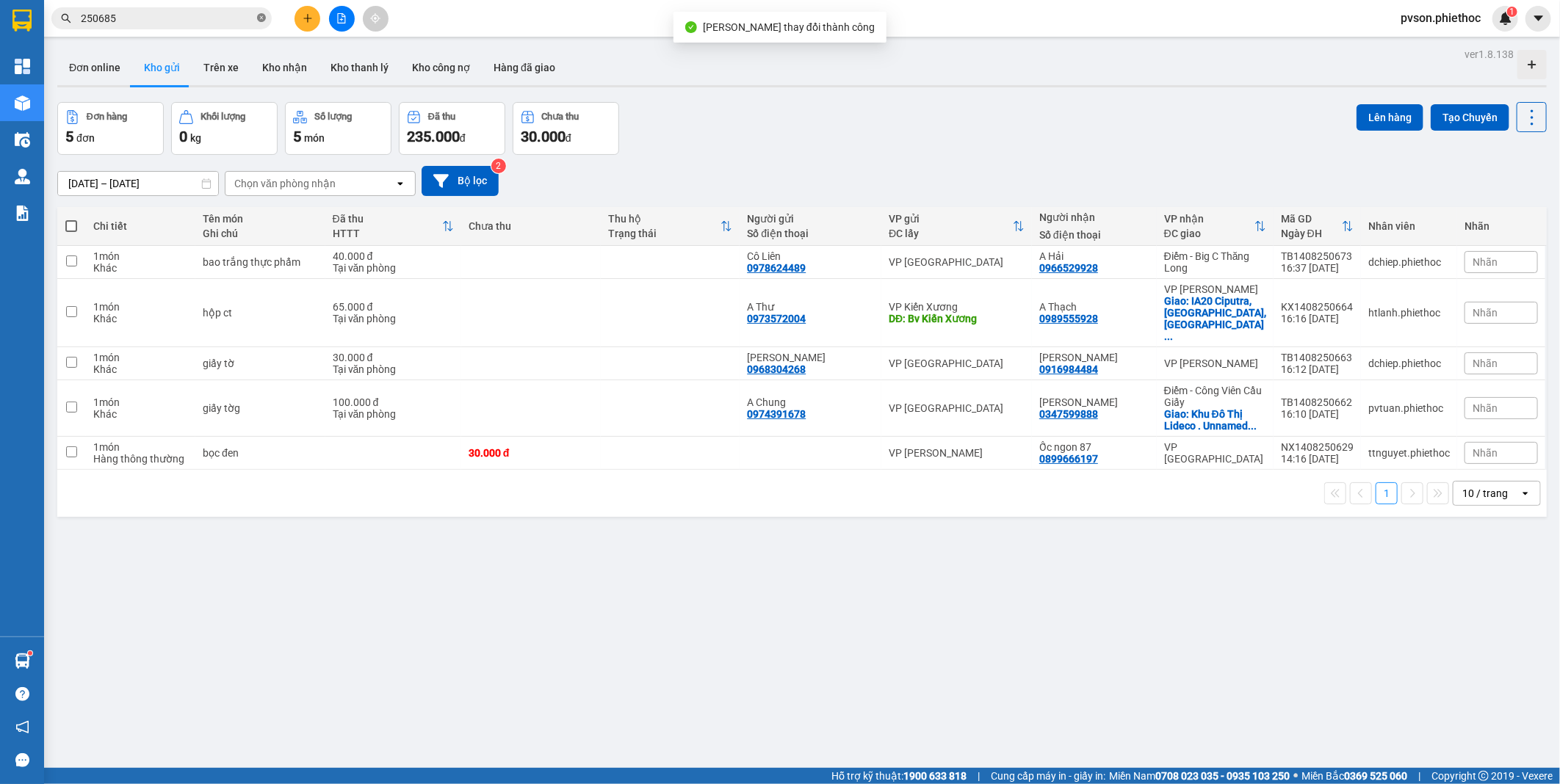
click at [259, 19] on icon "close-circle" at bounding box center [261, 18] width 9 height 9
click at [216, 19] on input "text" at bounding box center [167, 18] width 174 height 16
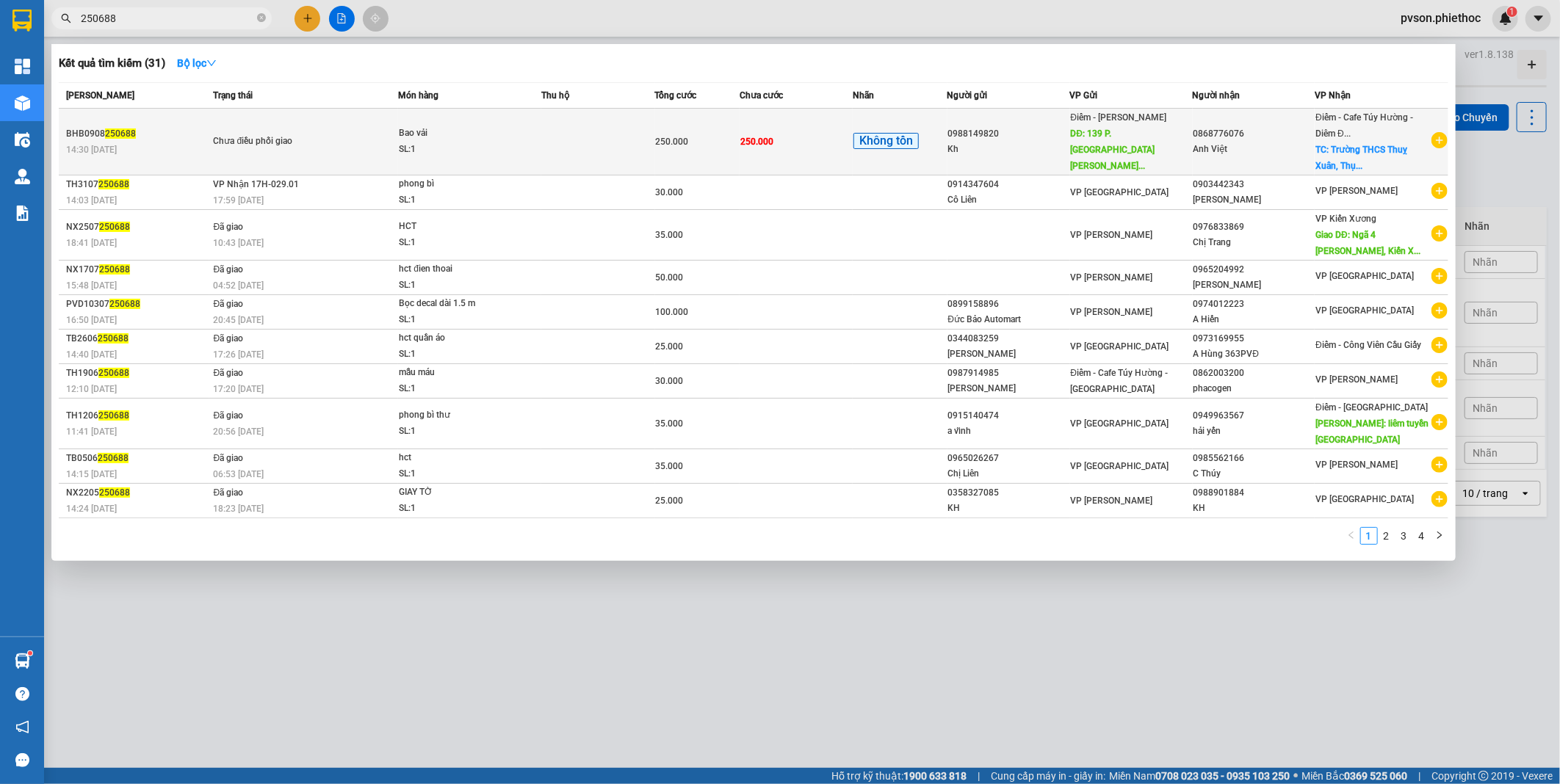
type input "250688"
click at [1016, 143] on div "Kh" at bounding box center [1009, 150] width 121 height 16
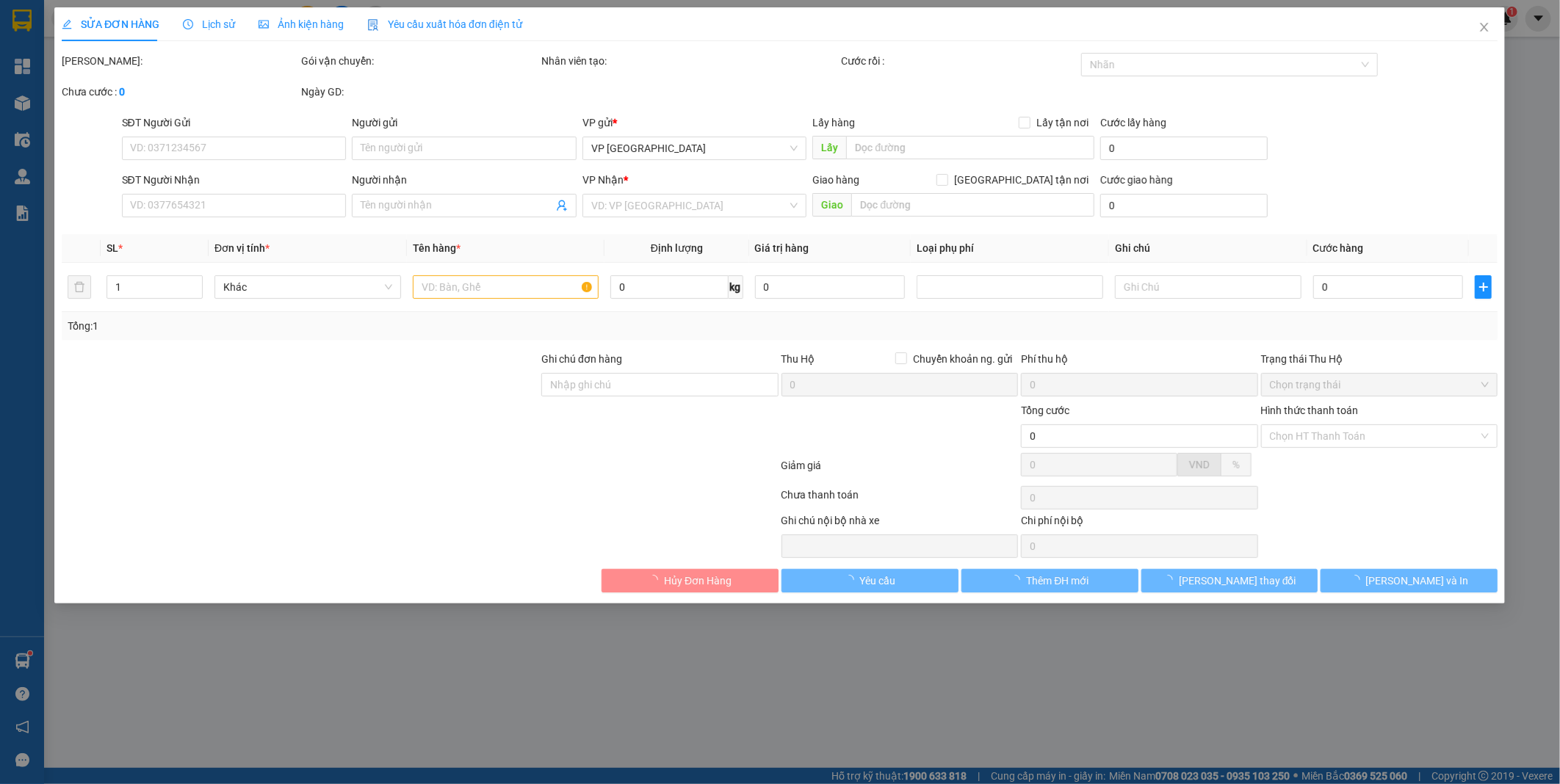
type input "0988149820"
type input "Kh"
type input "139 P. [GEOGRAPHIC_DATA], [GEOGRAPHIC_DATA], [GEOGRAPHIC_DATA], [GEOGRAPHIC_DAT…"
type input "50.000"
type input "0868776076"
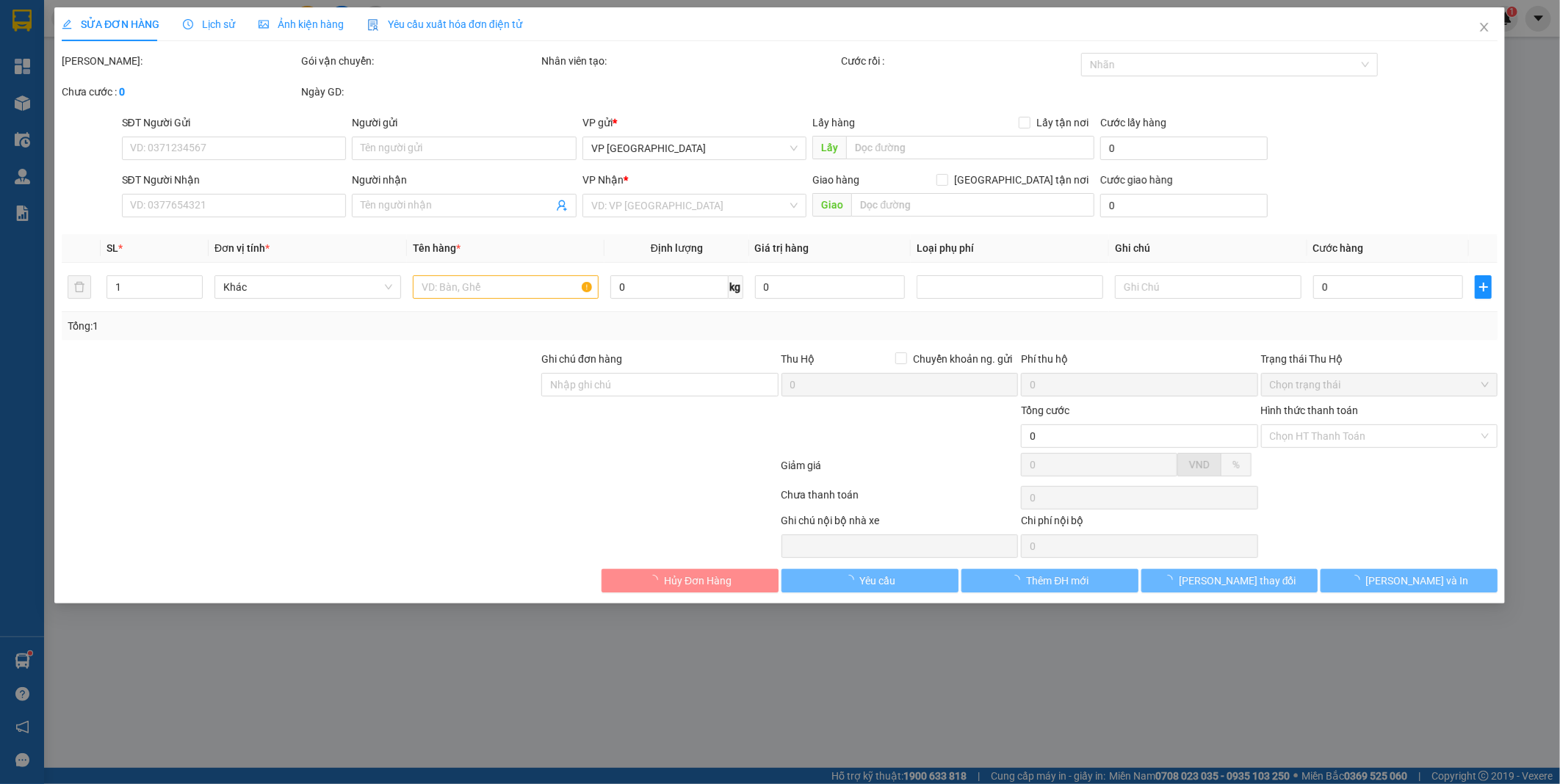
type input "Anh Việt"
checkbox input "true"
type input "Trường THCS [GEOGRAPHIC_DATA], [GEOGRAPHIC_DATA], [GEOGRAPHIC_DATA], [GEOGRAPHI…"
type input "Nguyện thu tiền"
type input "250.000"
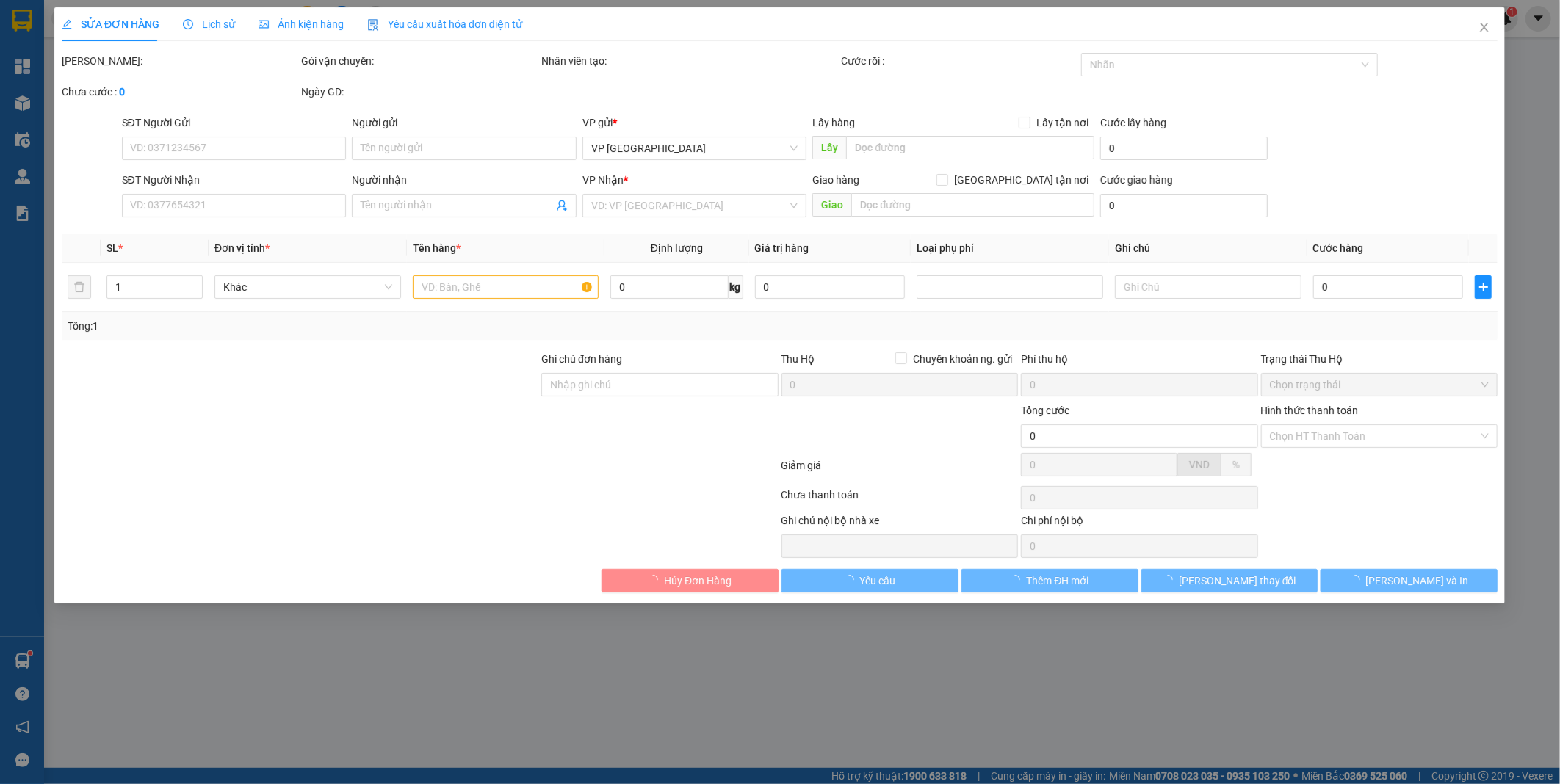
type input "250.000"
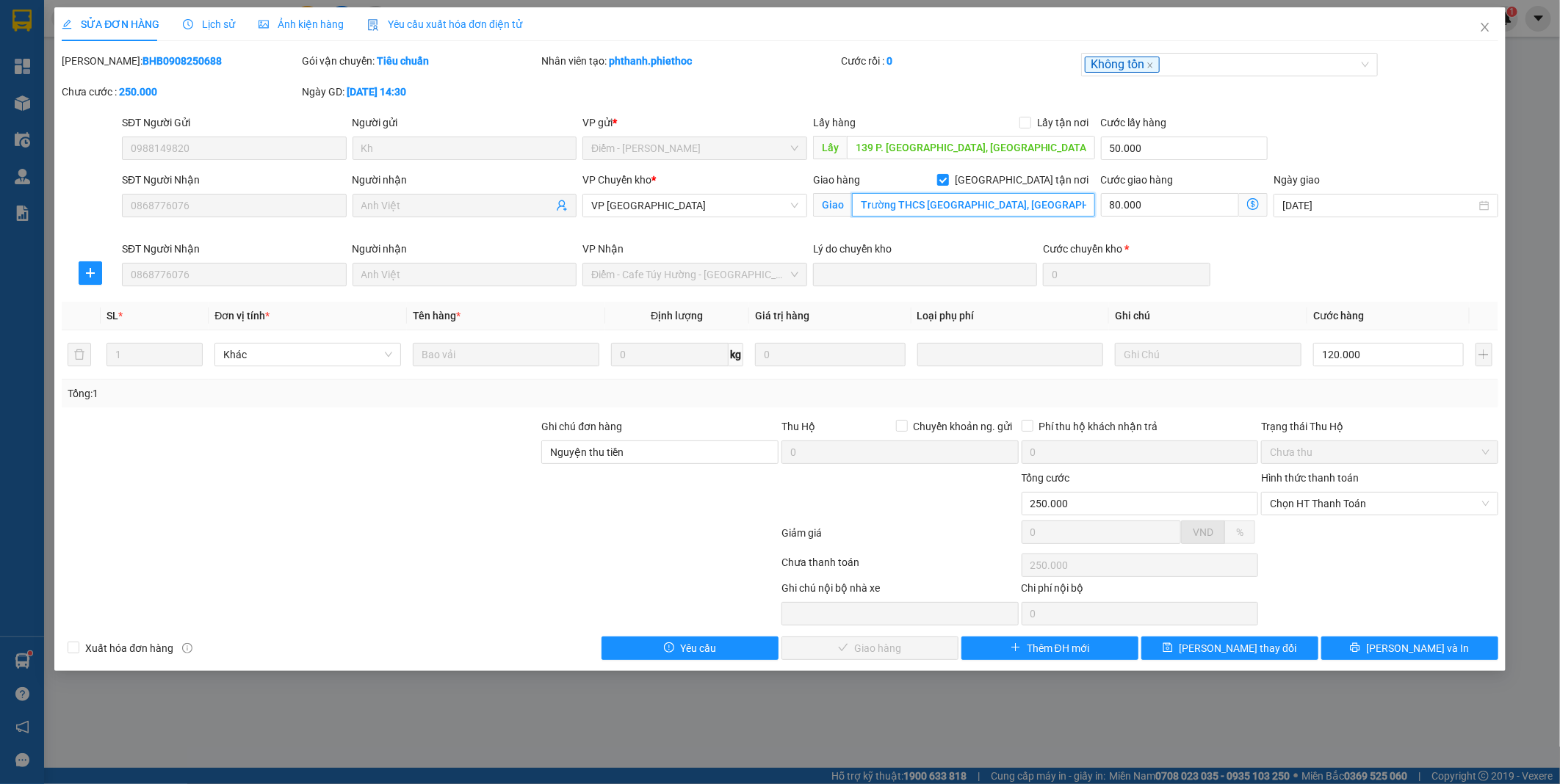
click at [1086, 206] on input "Trường THCS [GEOGRAPHIC_DATA], [GEOGRAPHIC_DATA], [GEOGRAPHIC_DATA], [GEOGRAPHI…" at bounding box center [973, 204] width 243 height 24
click at [1088, 206] on input "Trường THCS [GEOGRAPHIC_DATA], [GEOGRAPHIC_DATA], [GEOGRAPHIC_DATA], [GEOGRAPHI…" at bounding box center [973, 204] width 243 height 24
click at [216, 28] on span "Lịch sử" at bounding box center [209, 24] width 53 height 11
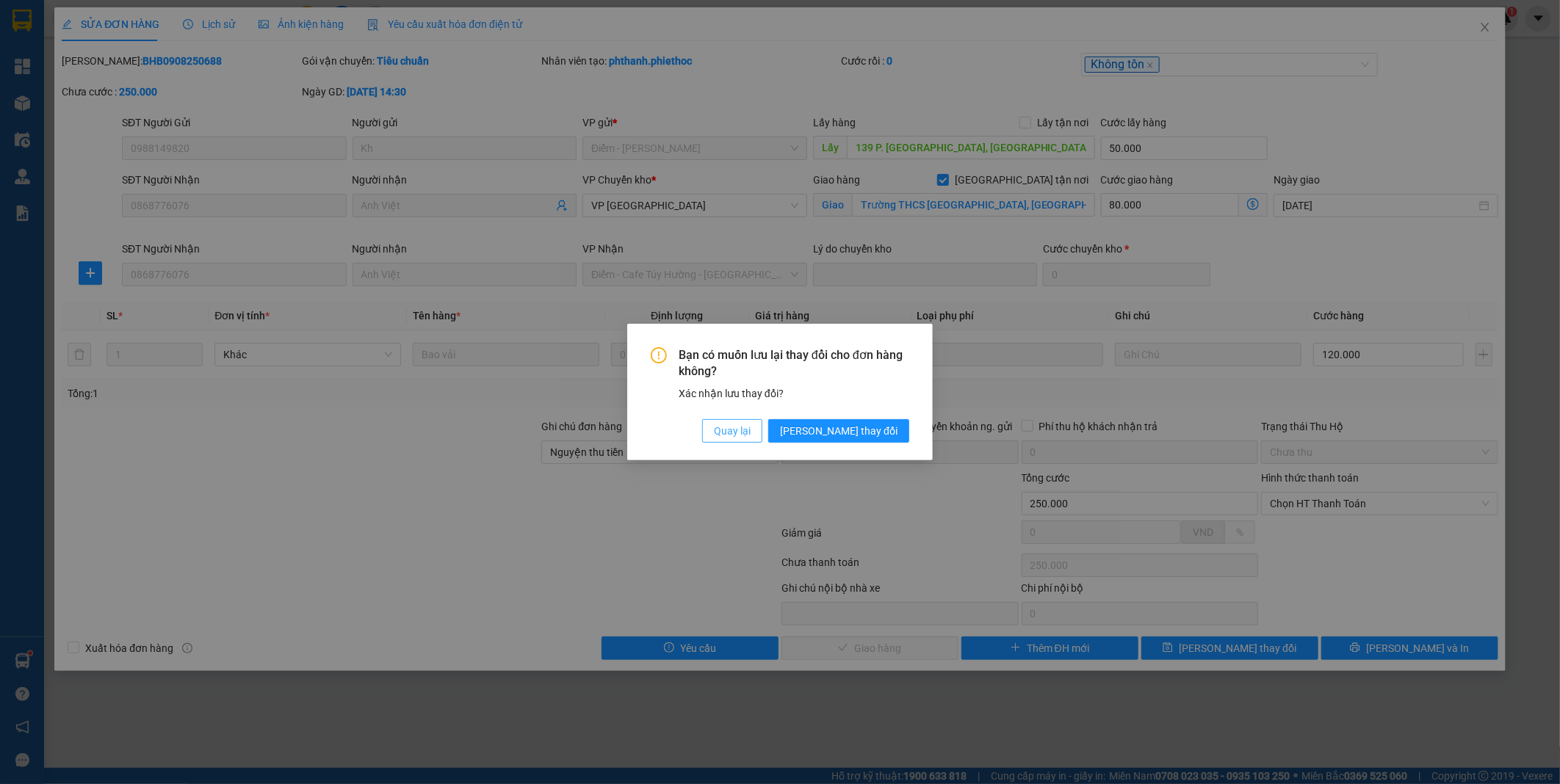
click at [751, 429] on span "Quay lại" at bounding box center [733, 431] width 37 height 16
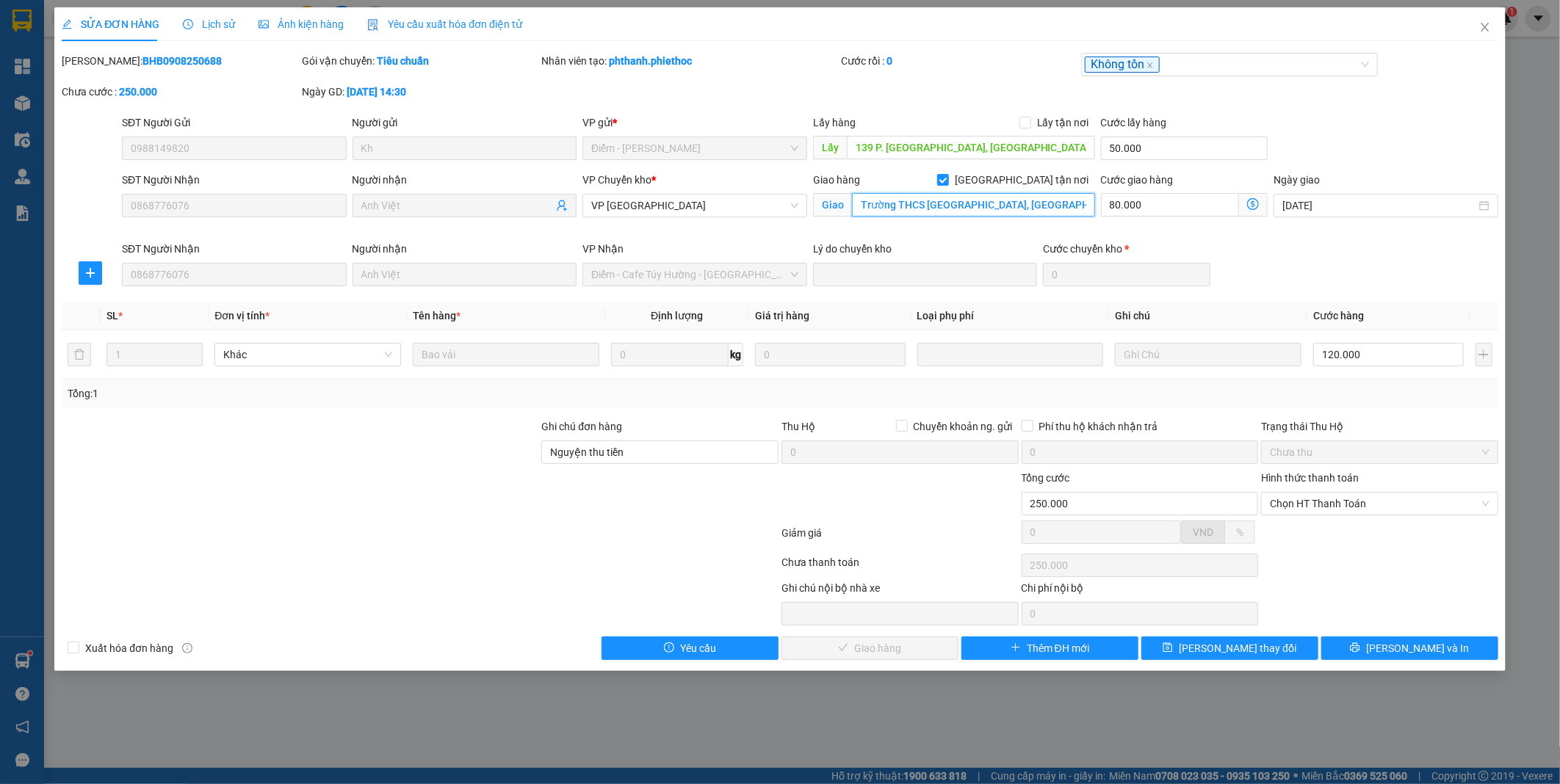
click at [1078, 202] on input "Trường THCS [GEOGRAPHIC_DATA], [GEOGRAPHIC_DATA], [GEOGRAPHIC_DATA], [GEOGRAPHI…" at bounding box center [973, 204] width 243 height 24
type input "Trường THCS [GEOGRAPHIC_DATA], [GEOGRAPHIC_DATA], [GEOGRAPHIC_DATA], [GEOGRAPHI…"
click at [219, 18] on span "Lịch sử" at bounding box center [209, 24] width 53 height 11
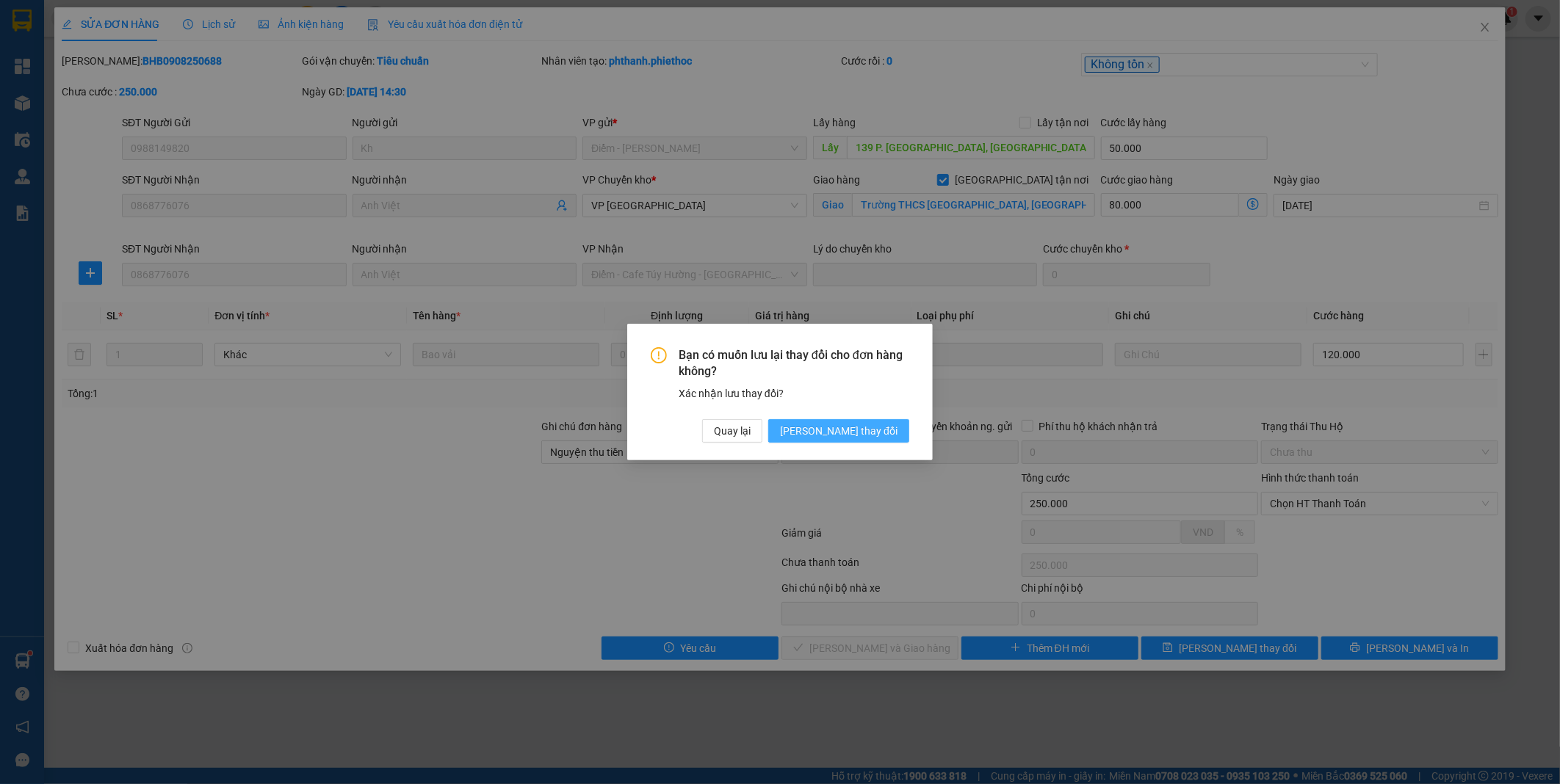
click at [887, 426] on span "[PERSON_NAME] thay đổi" at bounding box center [839, 431] width 117 height 16
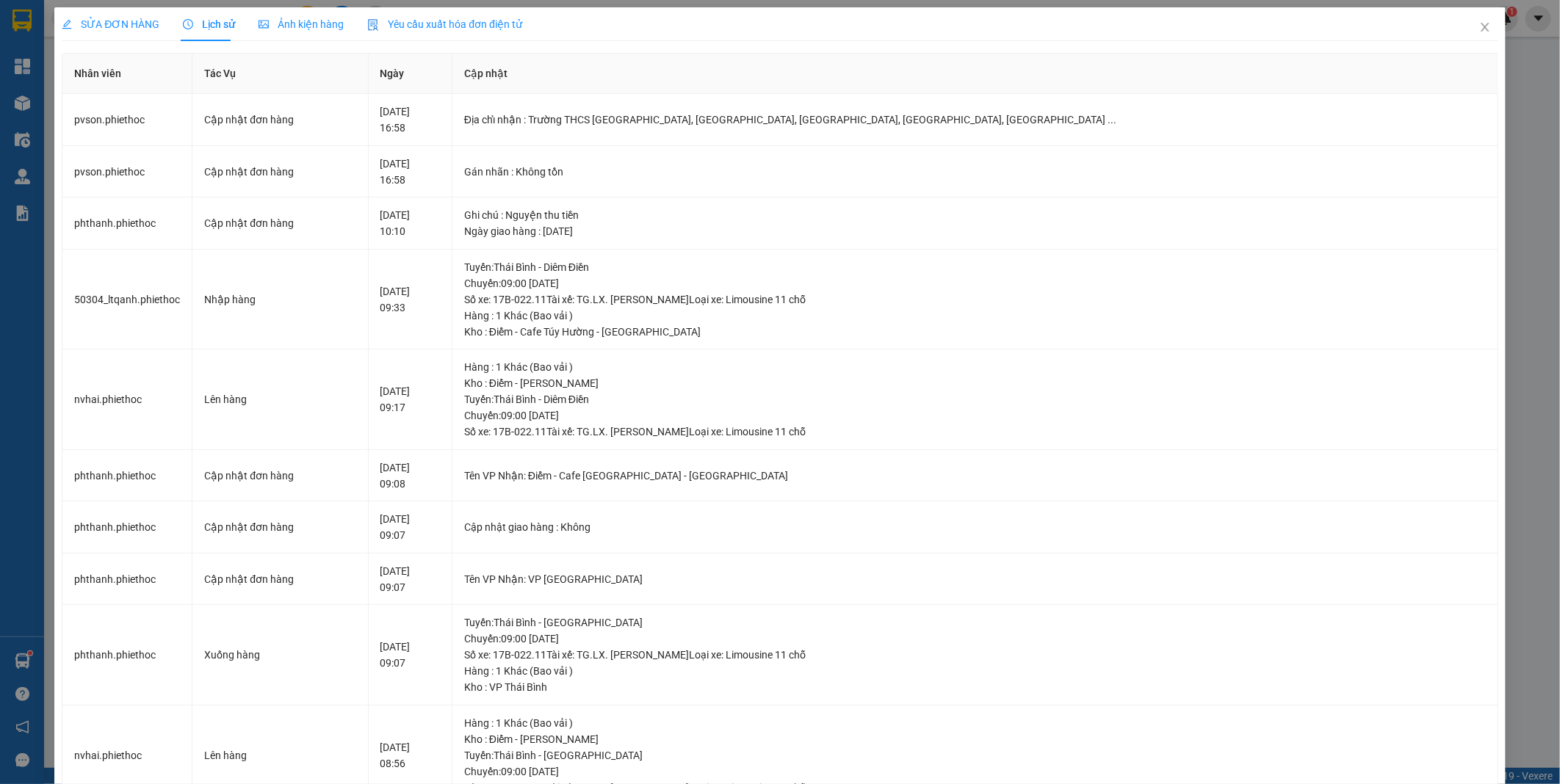
click at [125, 26] on span "SỬA ĐƠN HÀNG" at bounding box center [110, 24] width 97 height 11
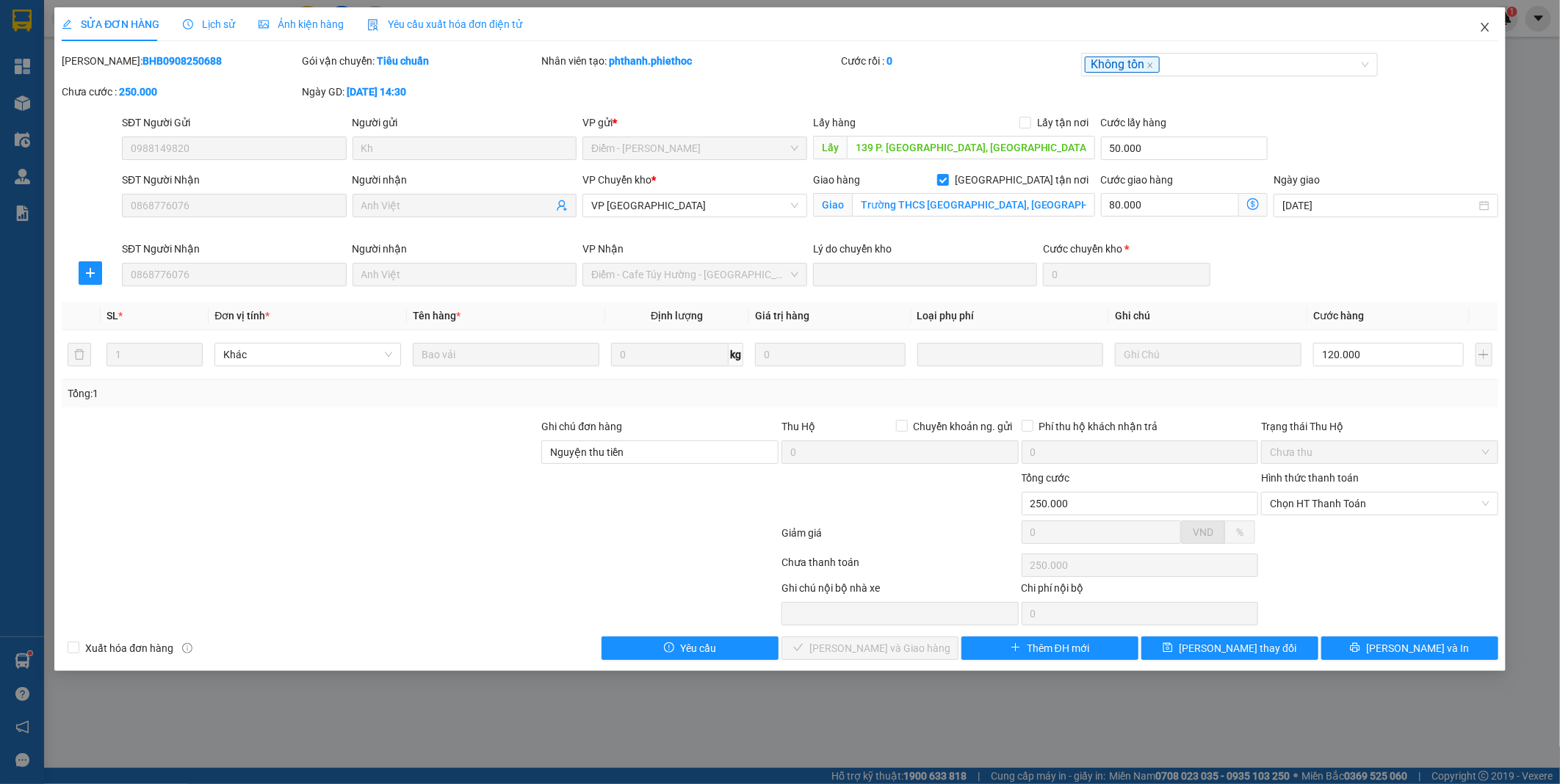
click at [1486, 24] on icon "close" at bounding box center [1485, 26] width 11 height 11
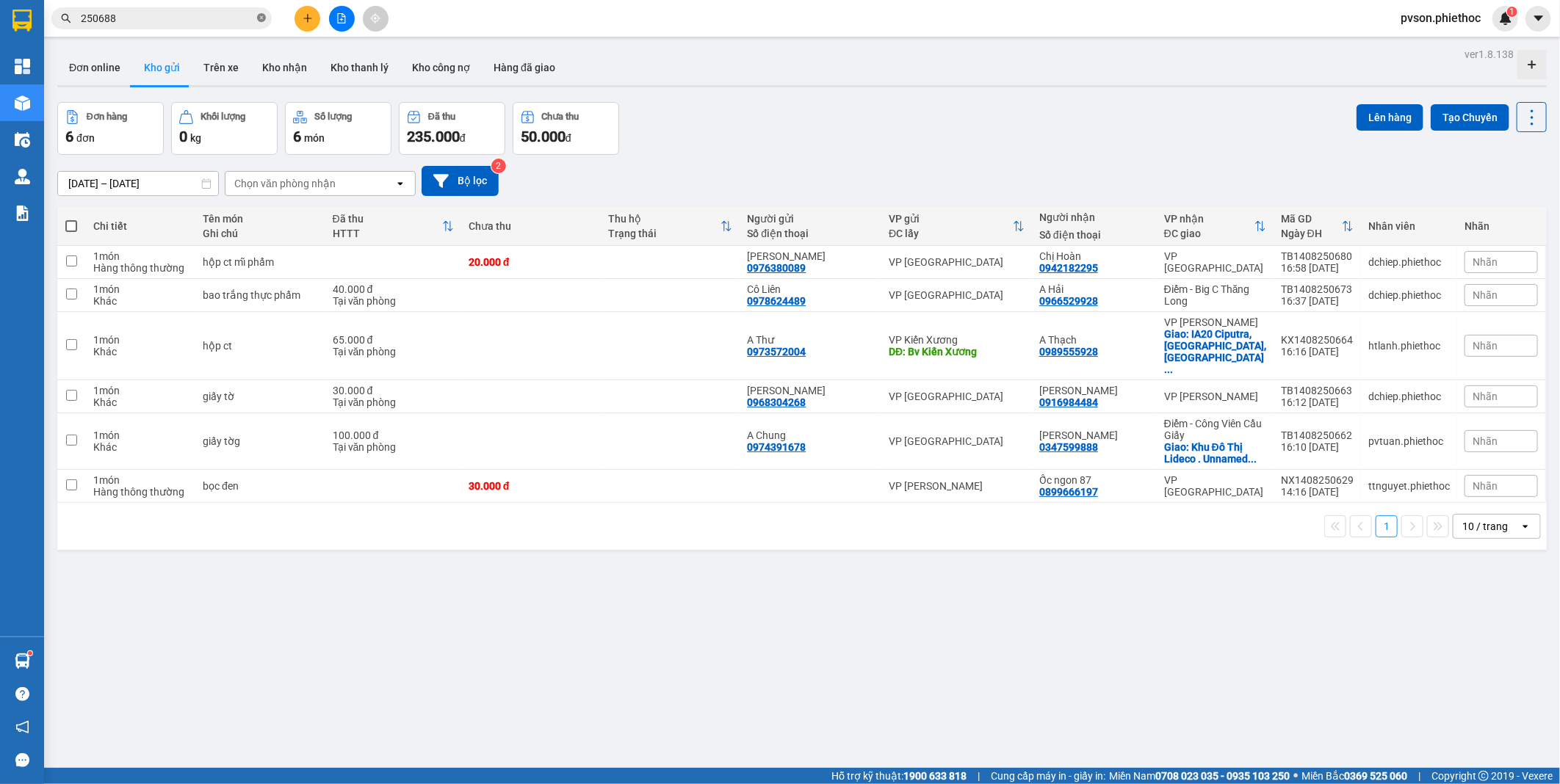
click at [261, 18] on icon "close-circle" at bounding box center [261, 18] width 9 height 9
click at [188, 25] on input "text" at bounding box center [167, 18] width 174 height 16
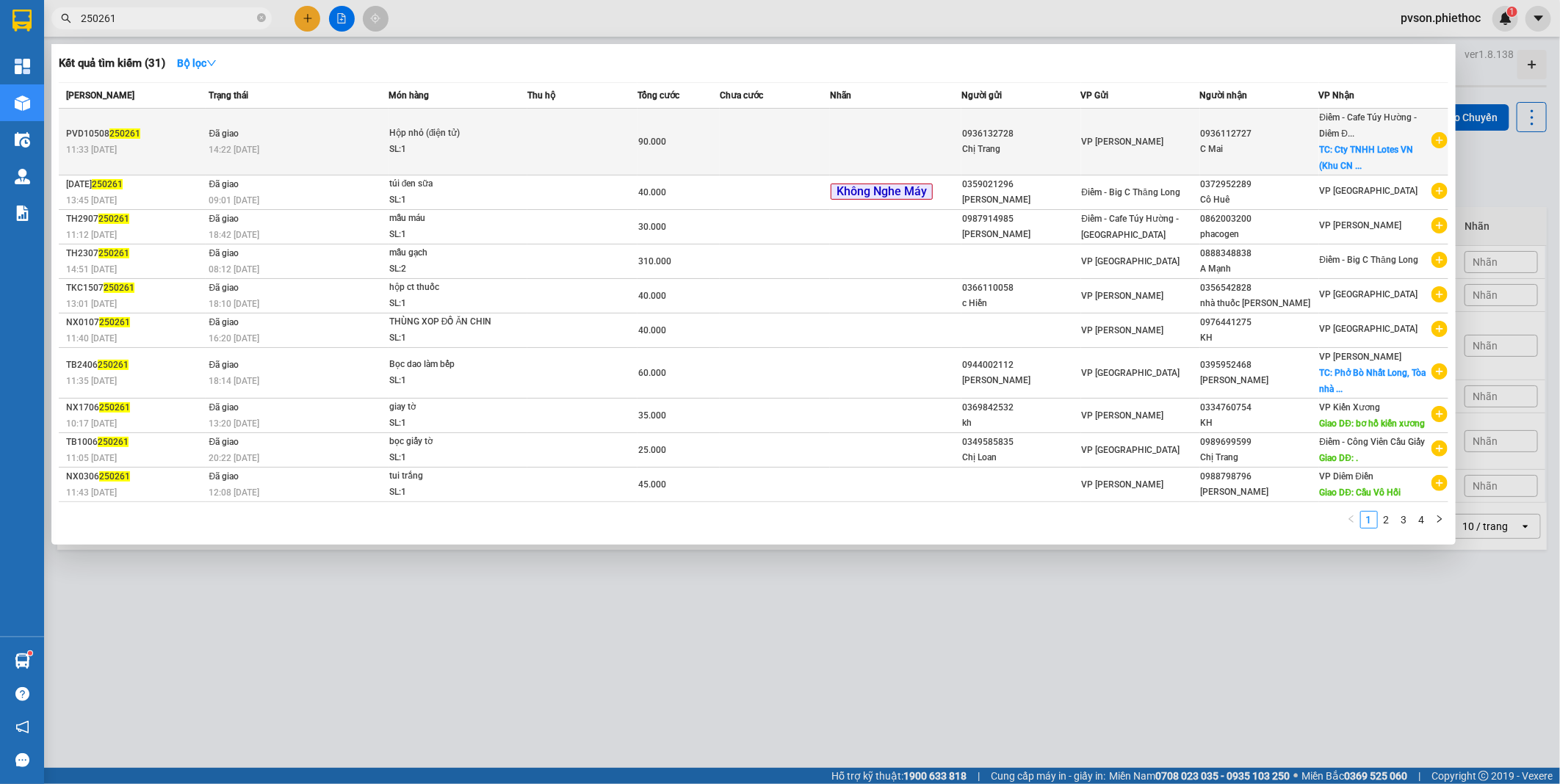
type input "250261"
click at [969, 147] on td "0936132728 [GEOGRAPHIC_DATA]" at bounding box center [1021, 142] width 119 height 67
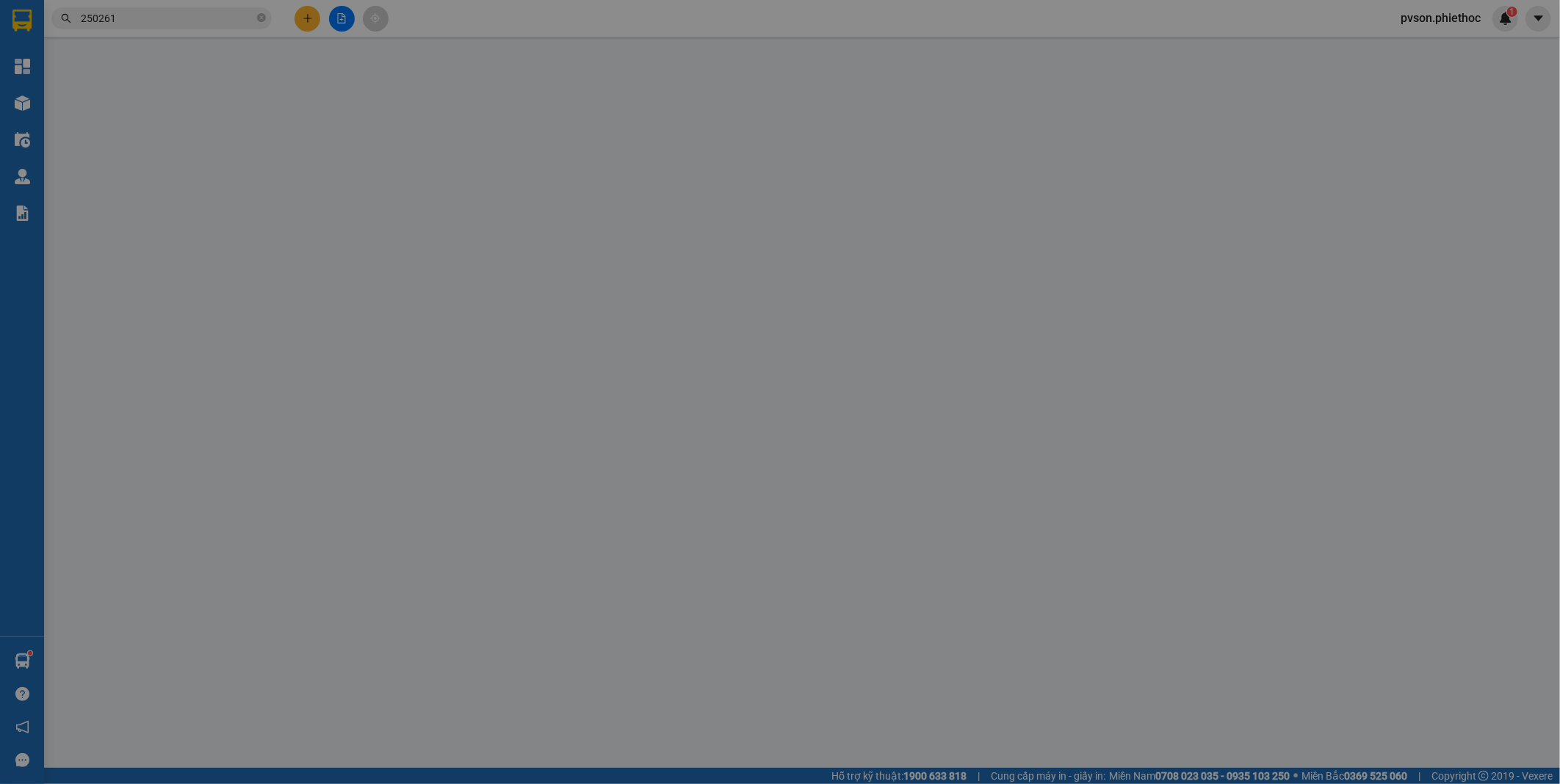
type input "0936132728"
type input "Chị Trang"
type input "0936112727"
type input "C Mai"
checkbox input "true"
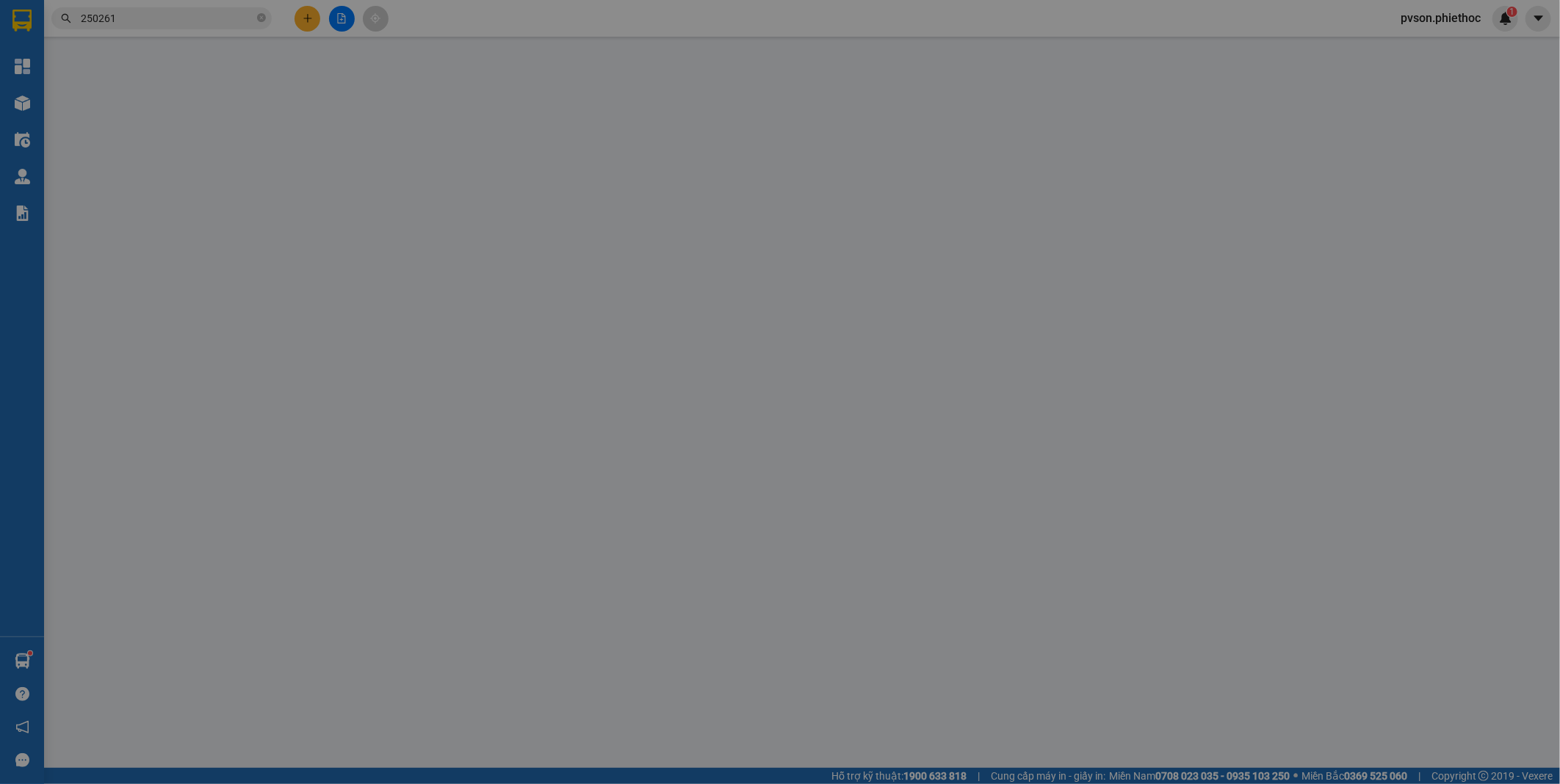
type input "Cty TNHH Lotes VN (Khu CN Liên Hà Thái, [GEOGRAPHIC_DATA])"
type input "60.000"
type input "90.000"
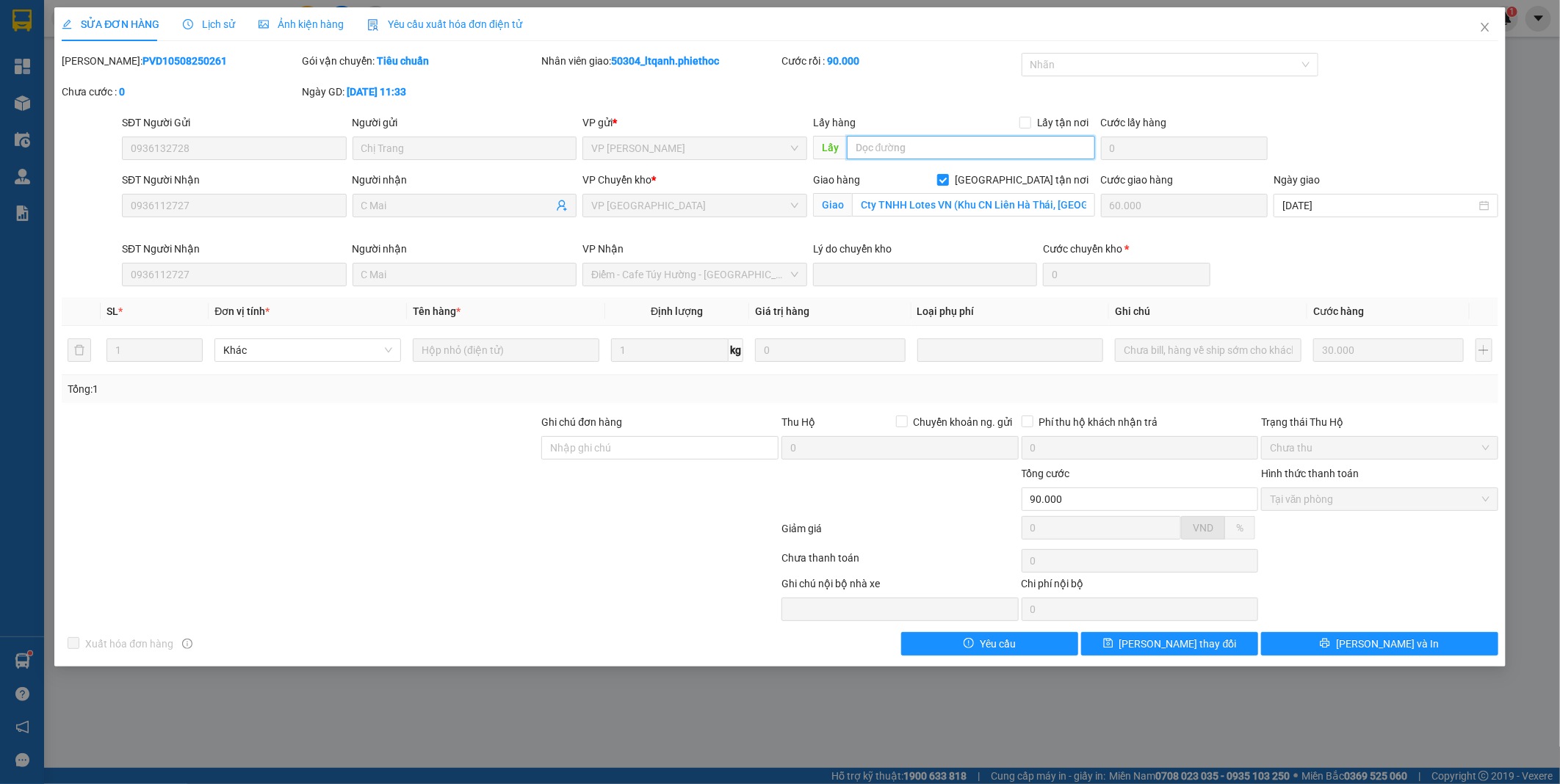
click at [904, 150] on input "text" at bounding box center [970, 147] width 248 height 24
type input "..."
click at [1170, 649] on span "[PERSON_NAME] thay đổi" at bounding box center [1178, 644] width 117 height 16
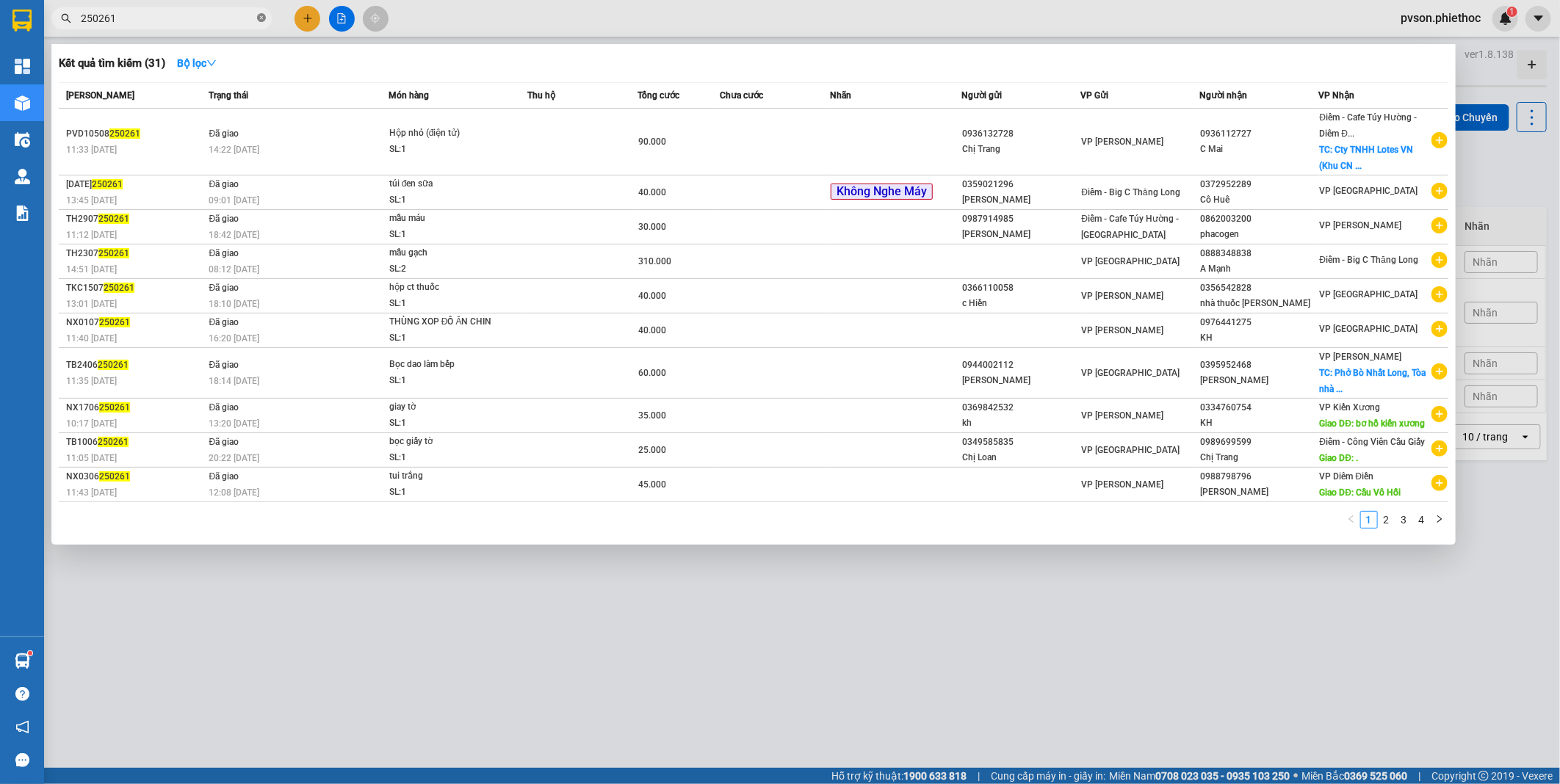
click at [259, 20] on icon "close-circle" at bounding box center [261, 18] width 9 height 9
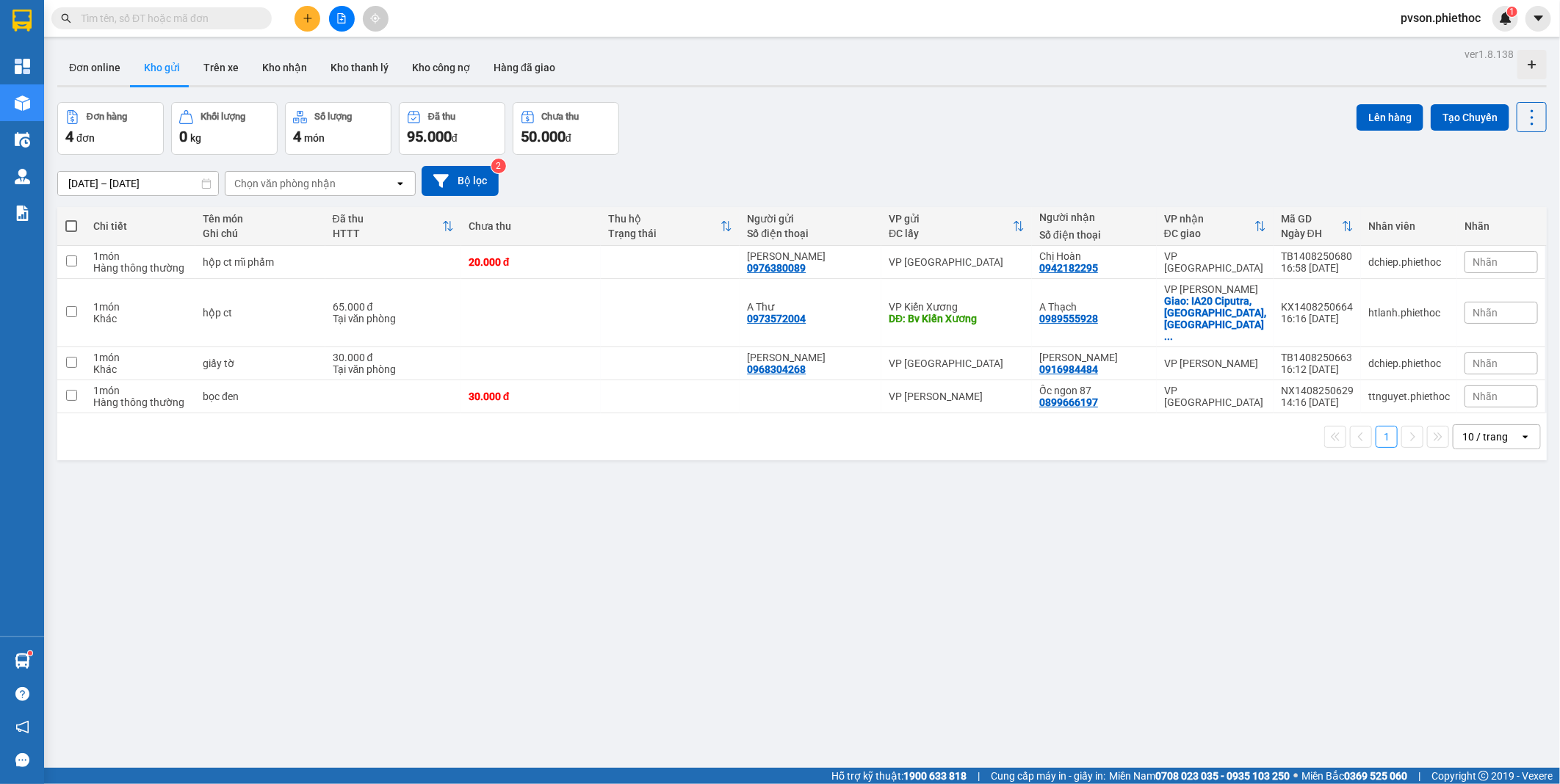
click at [209, 20] on input "text" at bounding box center [167, 18] width 174 height 16
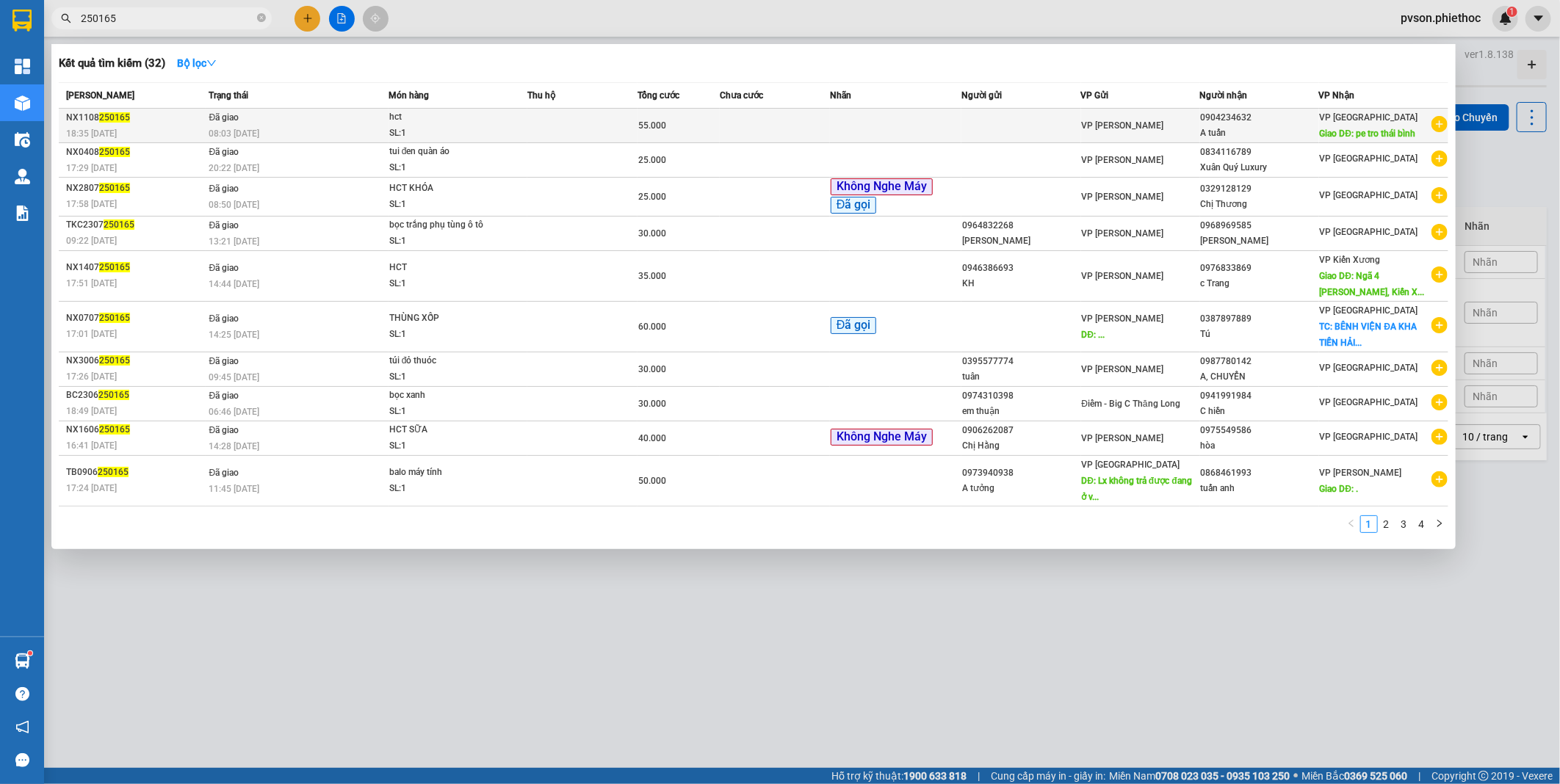
type input "250165"
click at [937, 131] on td at bounding box center [896, 125] width 132 height 34
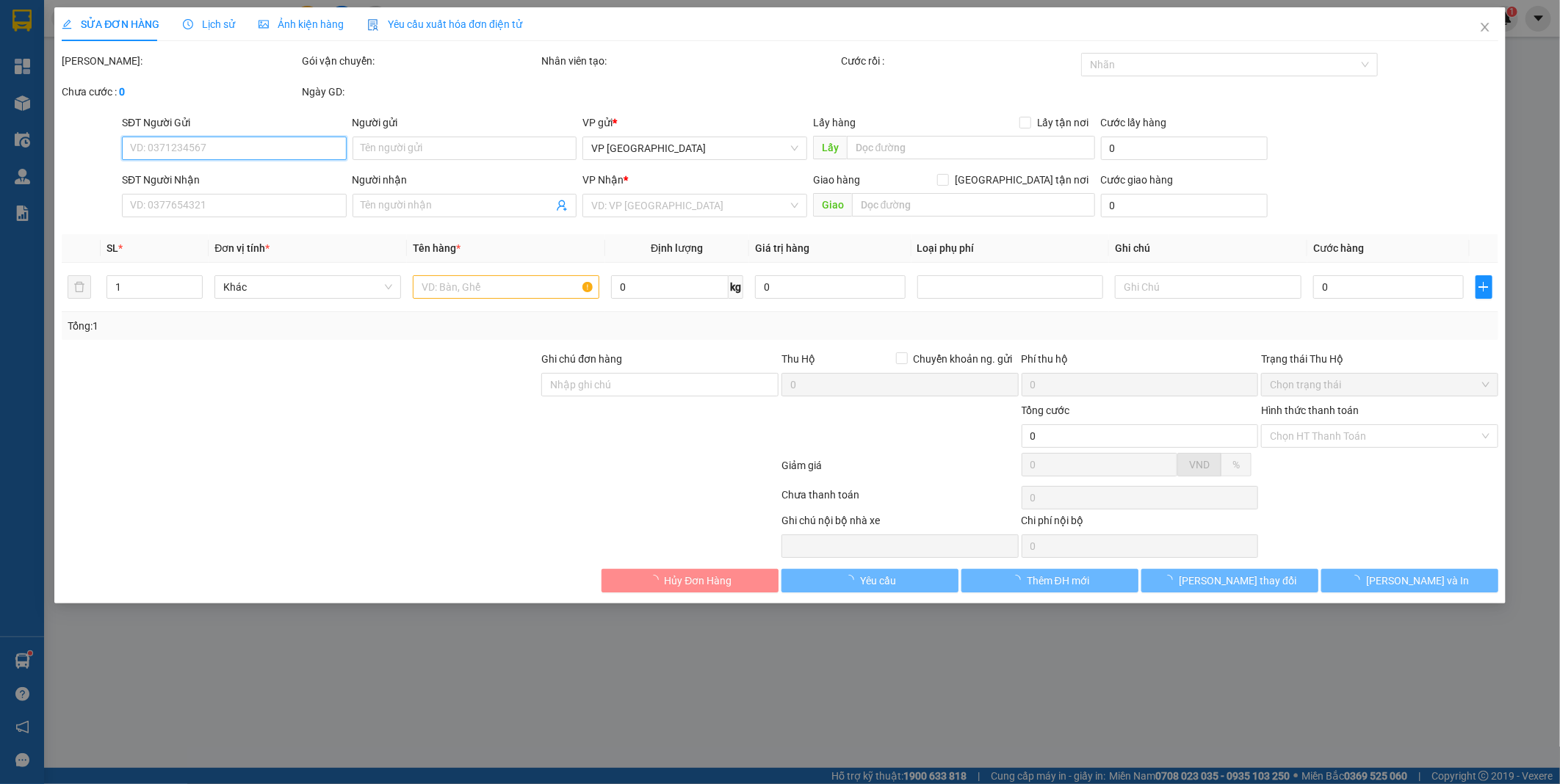
type input "0904234632"
type input "A tuấn"
type input "pe tro thái bình"
type input "30.000"
type input "55.000"
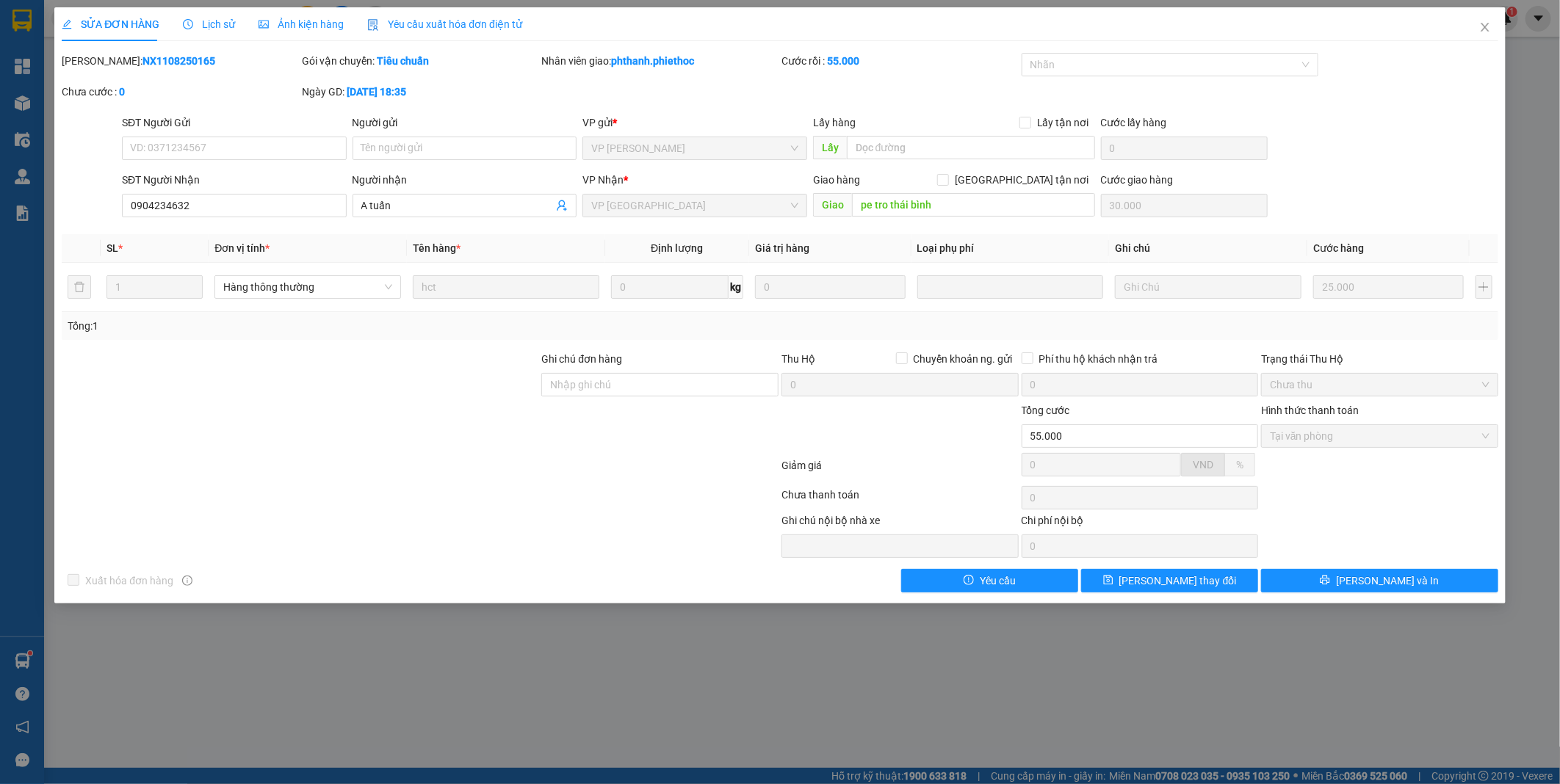
click at [216, 25] on span "Lịch sử" at bounding box center [209, 24] width 53 height 11
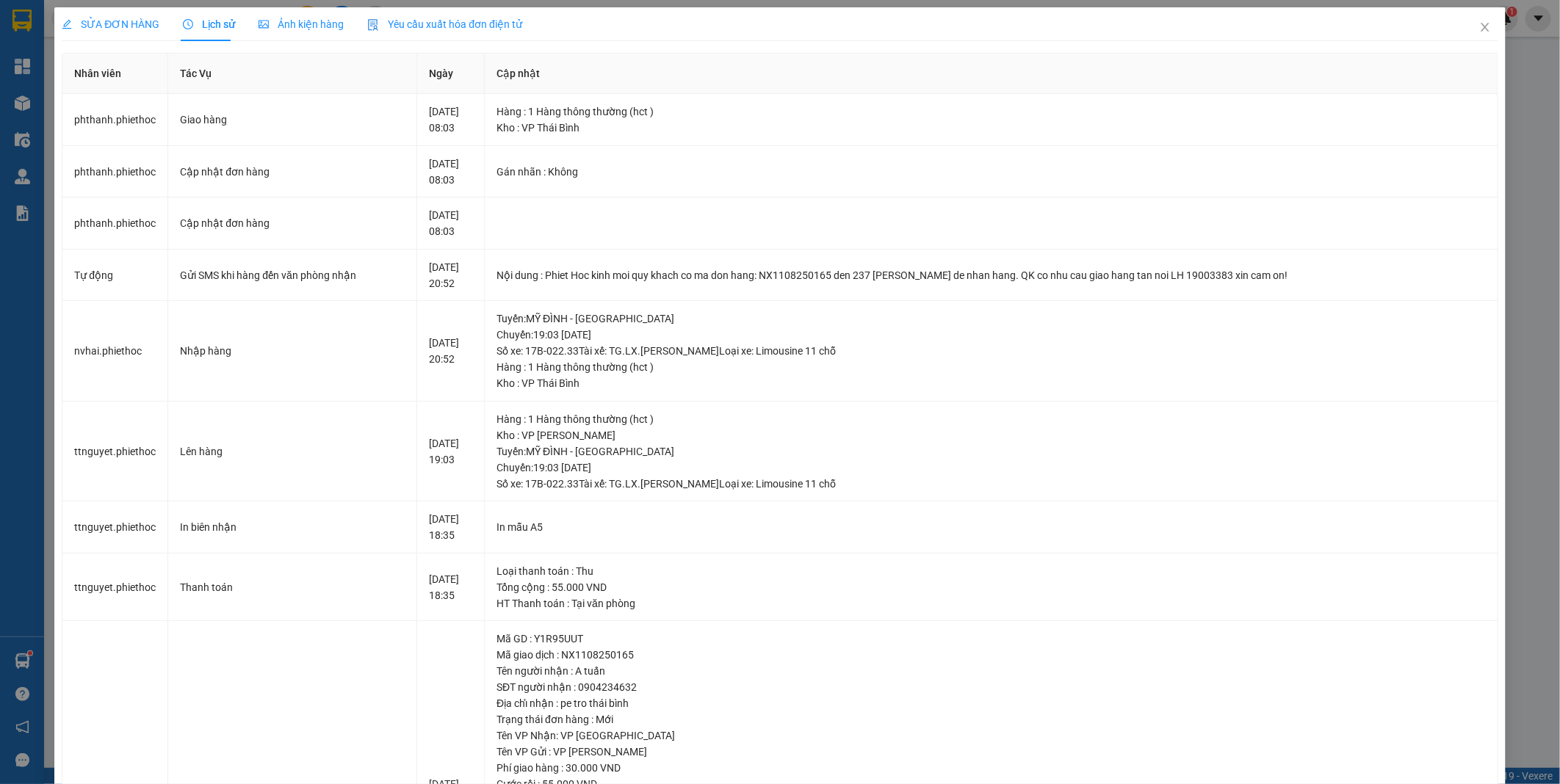
click at [126, 26] on span "SỬA ĐƠN HÀNG" at bounding box center [110, 24] width 97 height 11
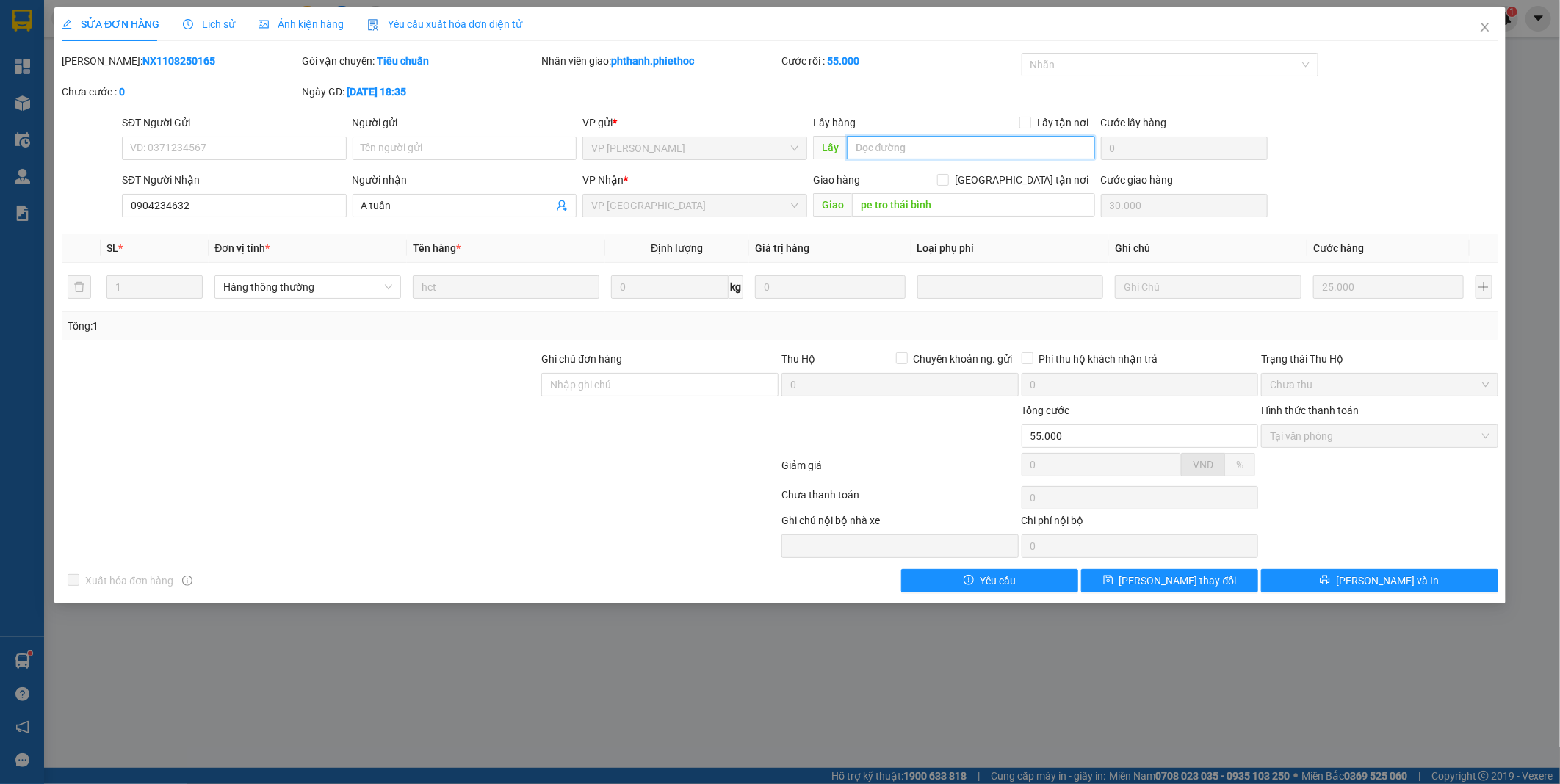
click at [899, 143] on input "text" at bounding box center [970, 147] width 248 height 24
type input "..."
click at [1225, 574] on button "[PERSON_NAME] thay đổi" at bounding box center [1170, 581] width 177 height 24
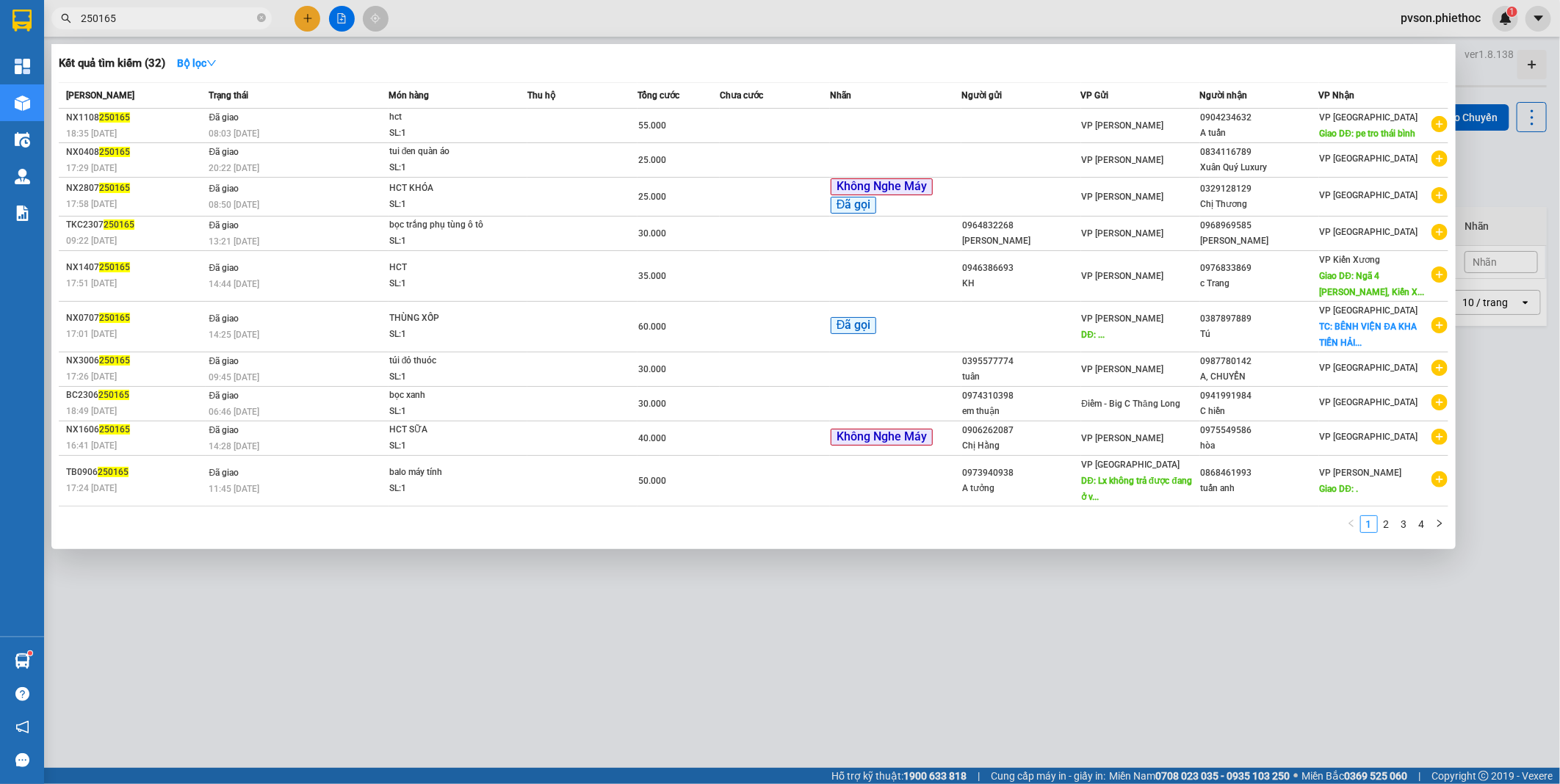
click at [266, 18] on span "250165" at bounding box center [161, 18] width 220 height 22
click at [261, 20] on icon "close-circle" at bounding box center [261, 18] width 9 height 9
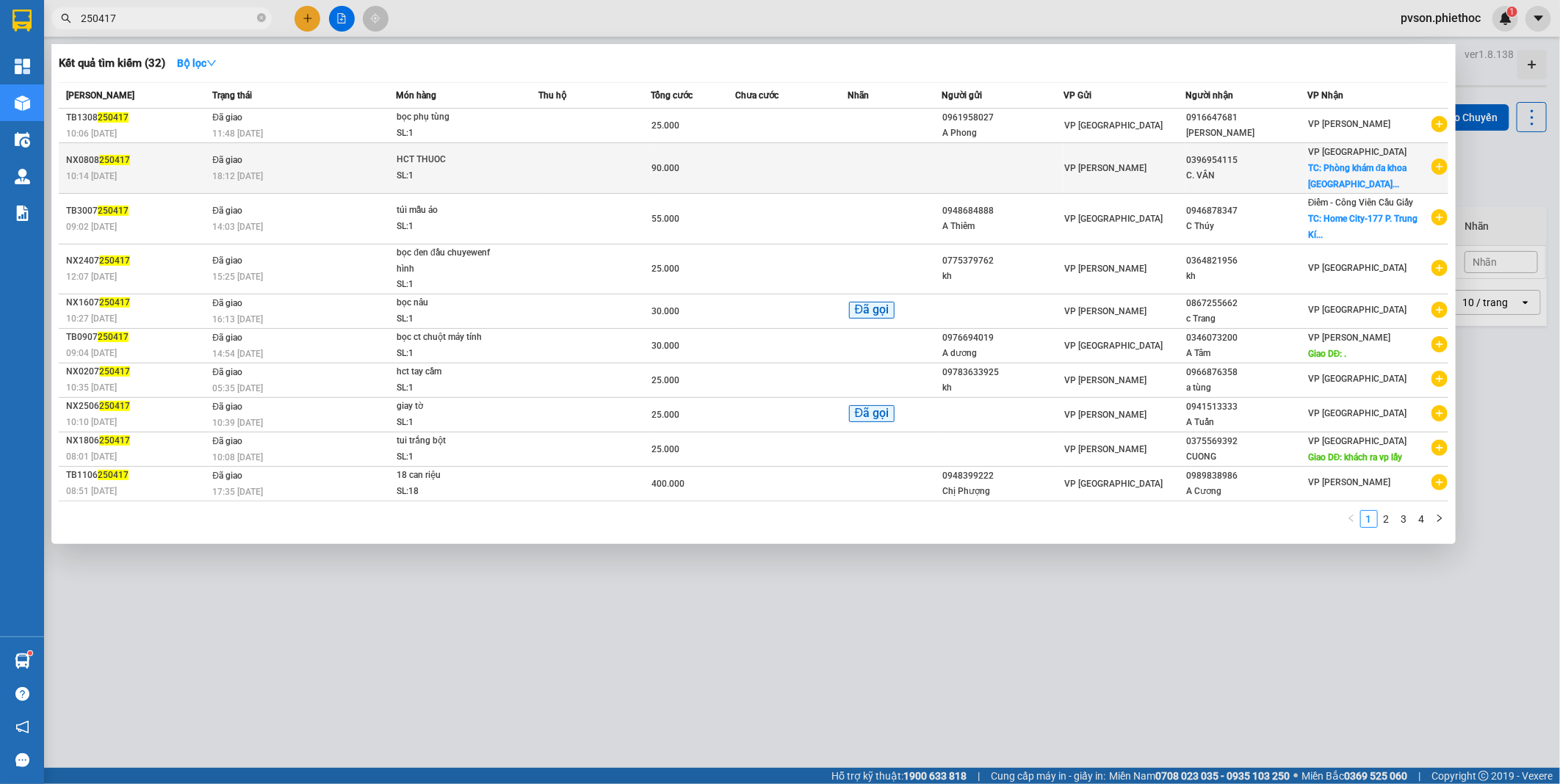
type input "250417"
click at [815, 173] on td at bounding box center [792, 168] width 112 height 51
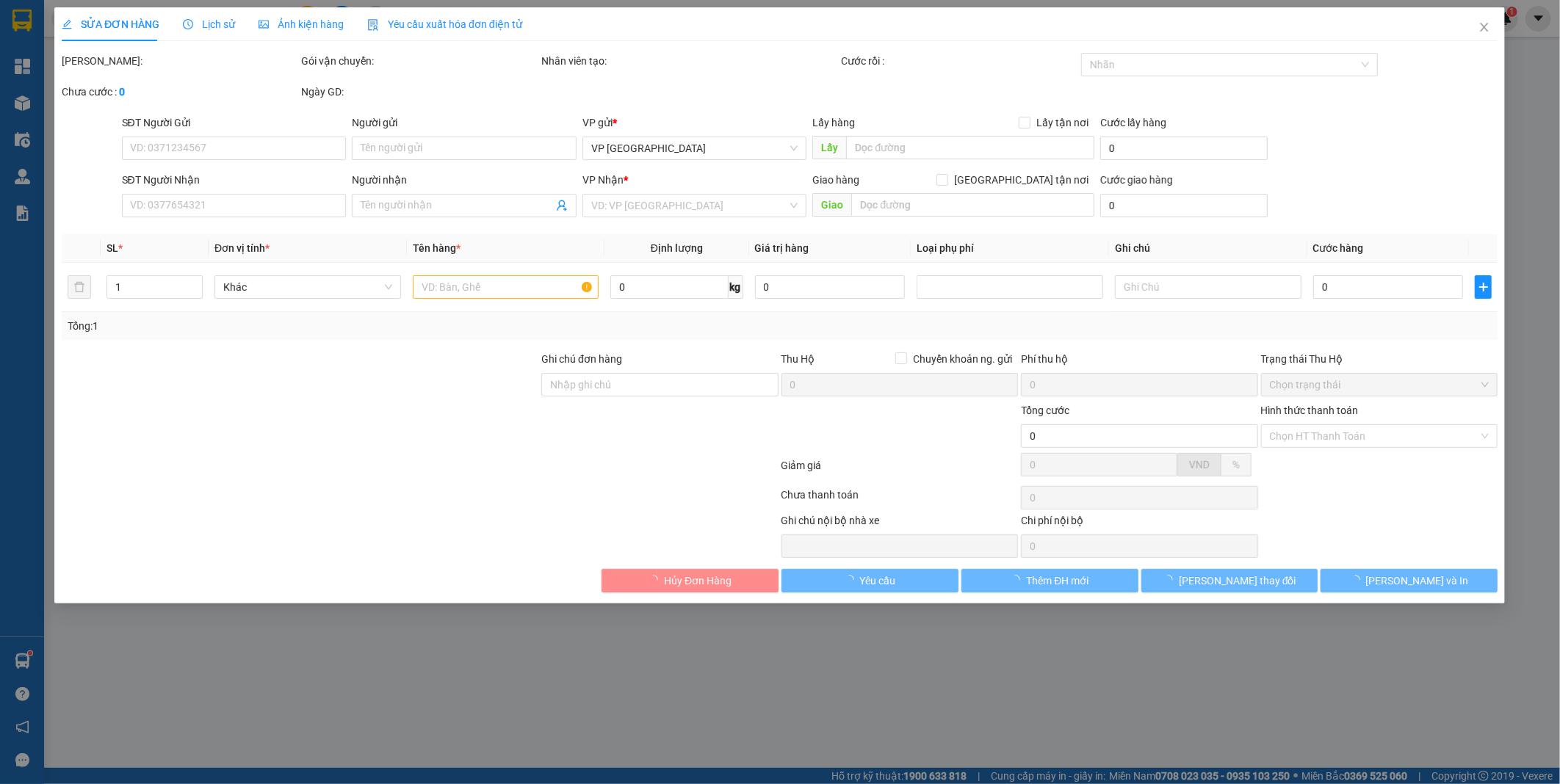
type input "0396954115"
type input "C. VÂN"
checkbox input "true"
type input "Phòng khám đa khoa [GEOGRAPHIC_DATA], Đường [PERSON_NAME] Phớn, [GEOGRAPHIC_DAT…"
type input "40.000"
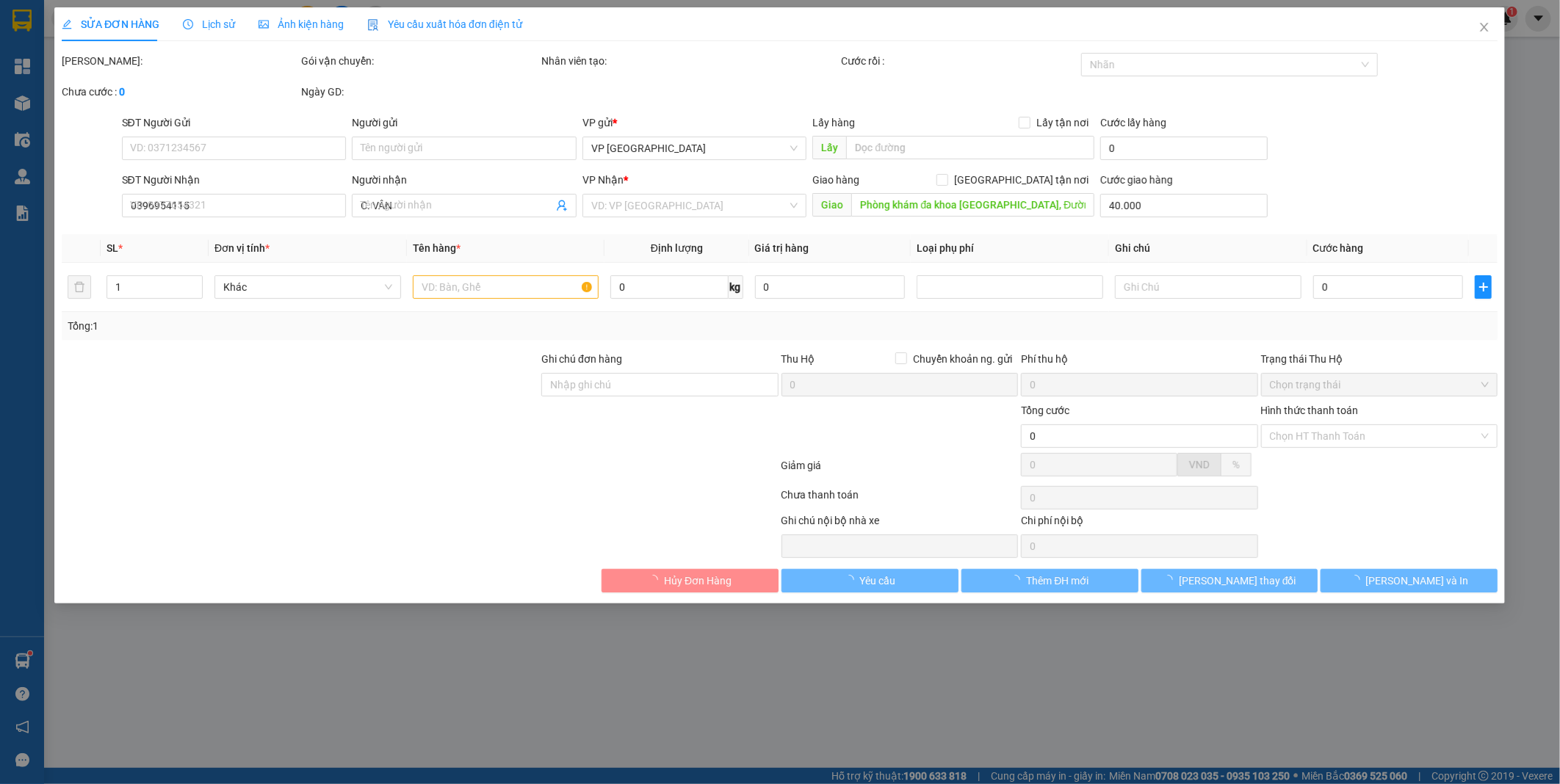
type input "90.000"
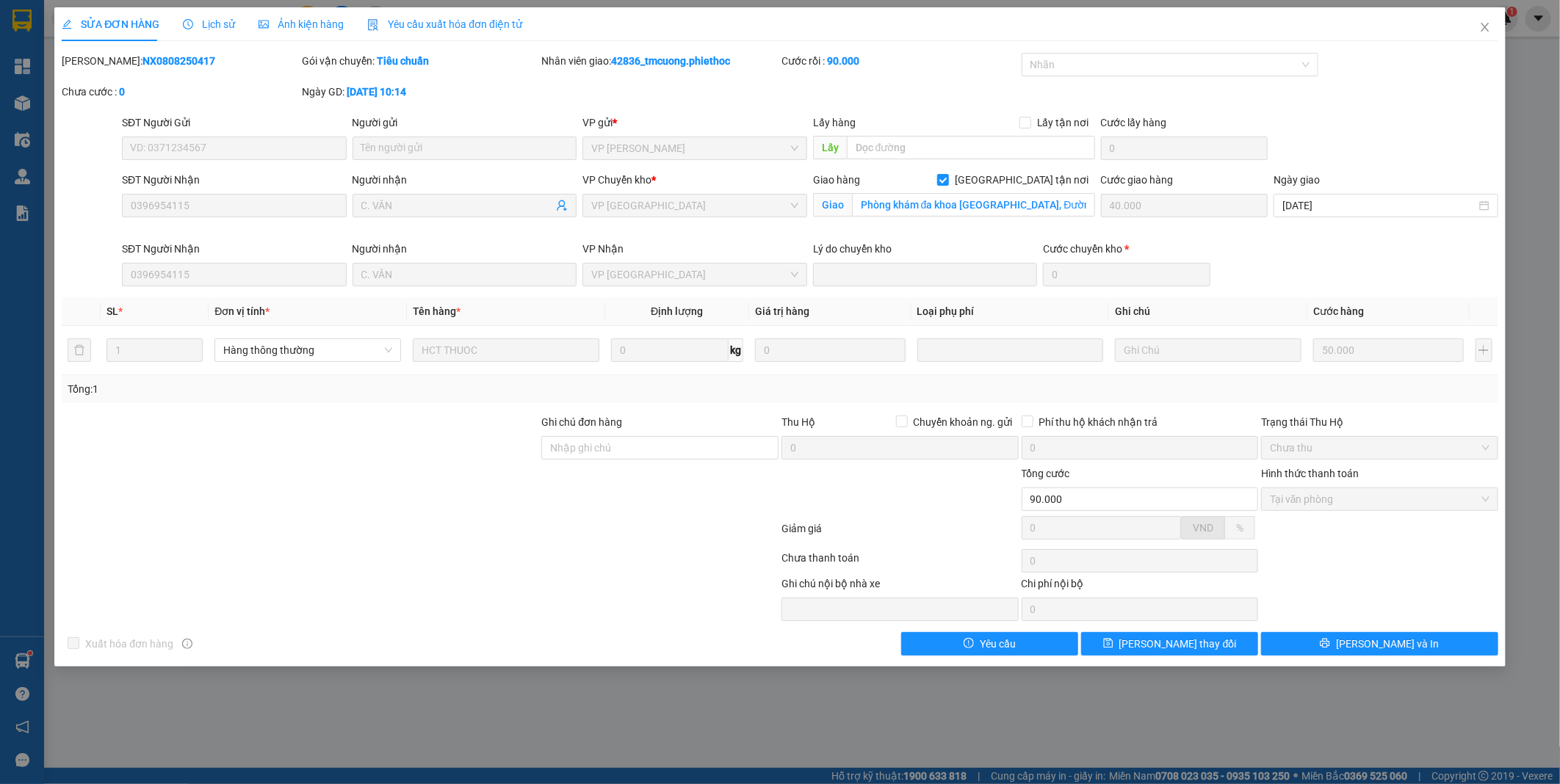
click at [215, 20] on span "Lịch sử" at bounding box center [209, 24] width 53 height 11
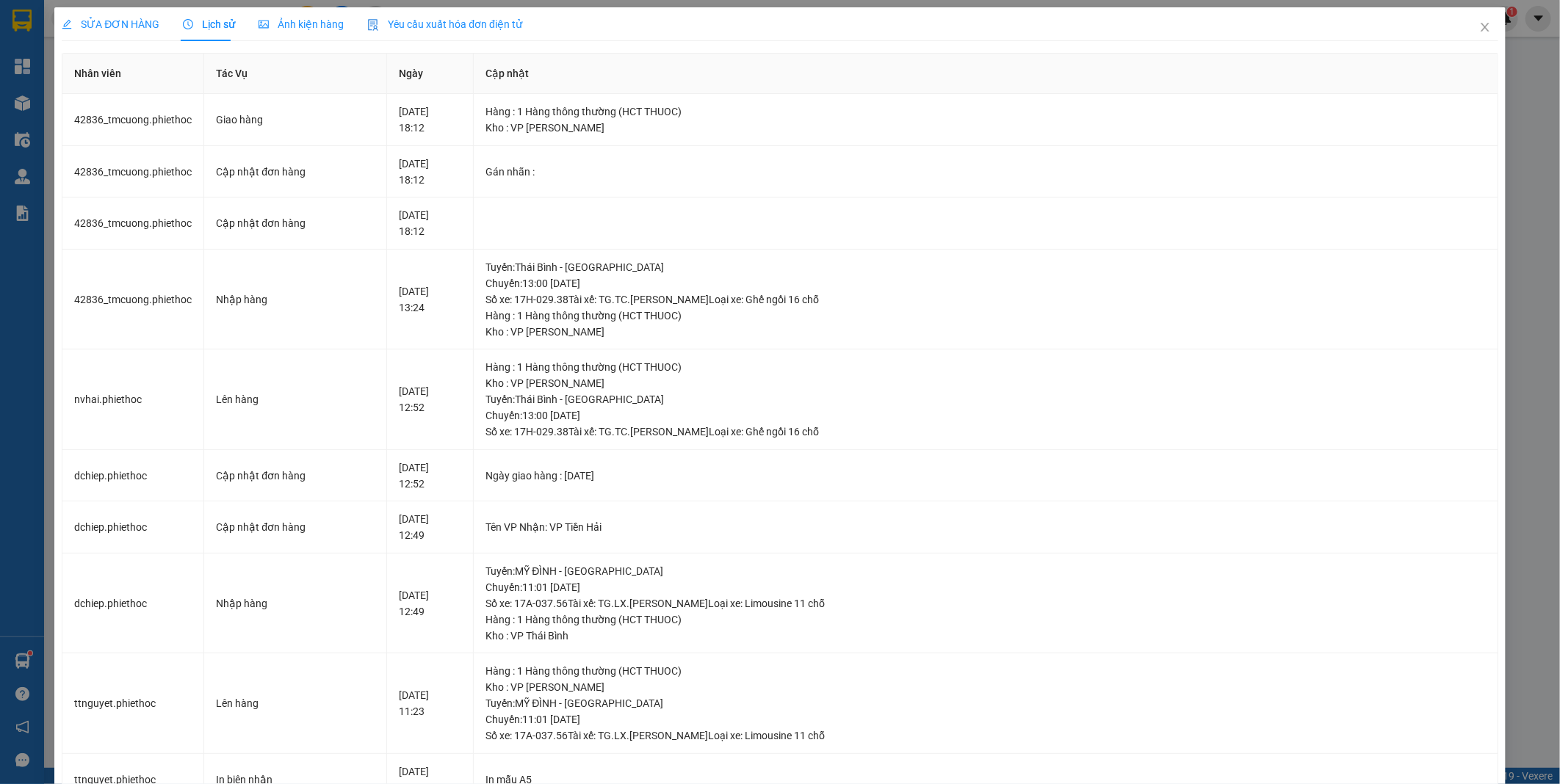
click at [133, 25] on span "SỬA ĐƠN HÀNG" at bounding box center [110, 24] width 97 height 11
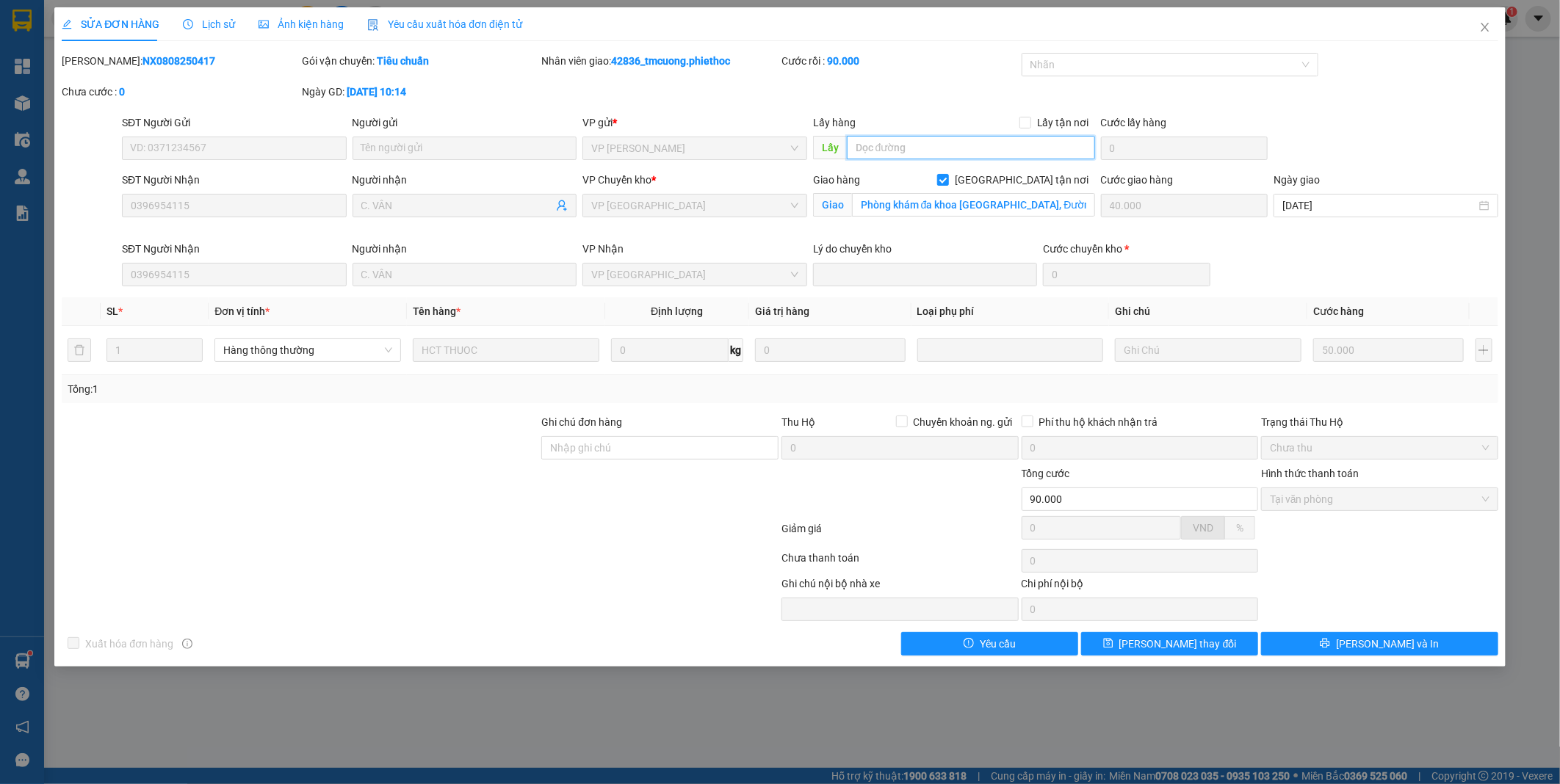
click at [966, 152] on input "text" at bounding box center [970, 147] width 248 height 24
type input "..."
click at [1183, 641] on span "[PERSON_NAME] thay đổi" at bounding box center [1178, 644] width 117 height 16
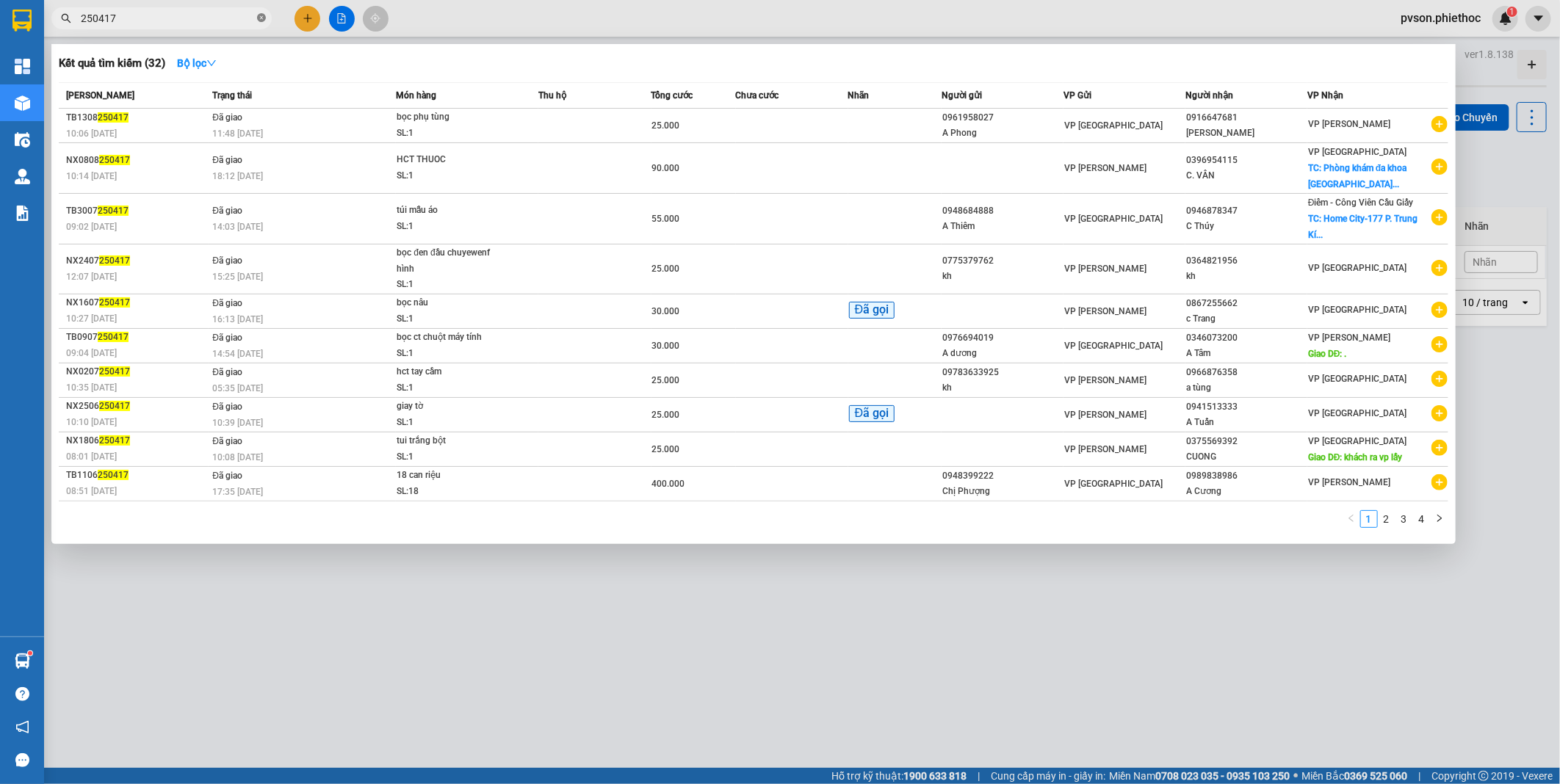
click at [260, 16] on icon "close-circle" at bounding box center [261, 18] width 9 height 9
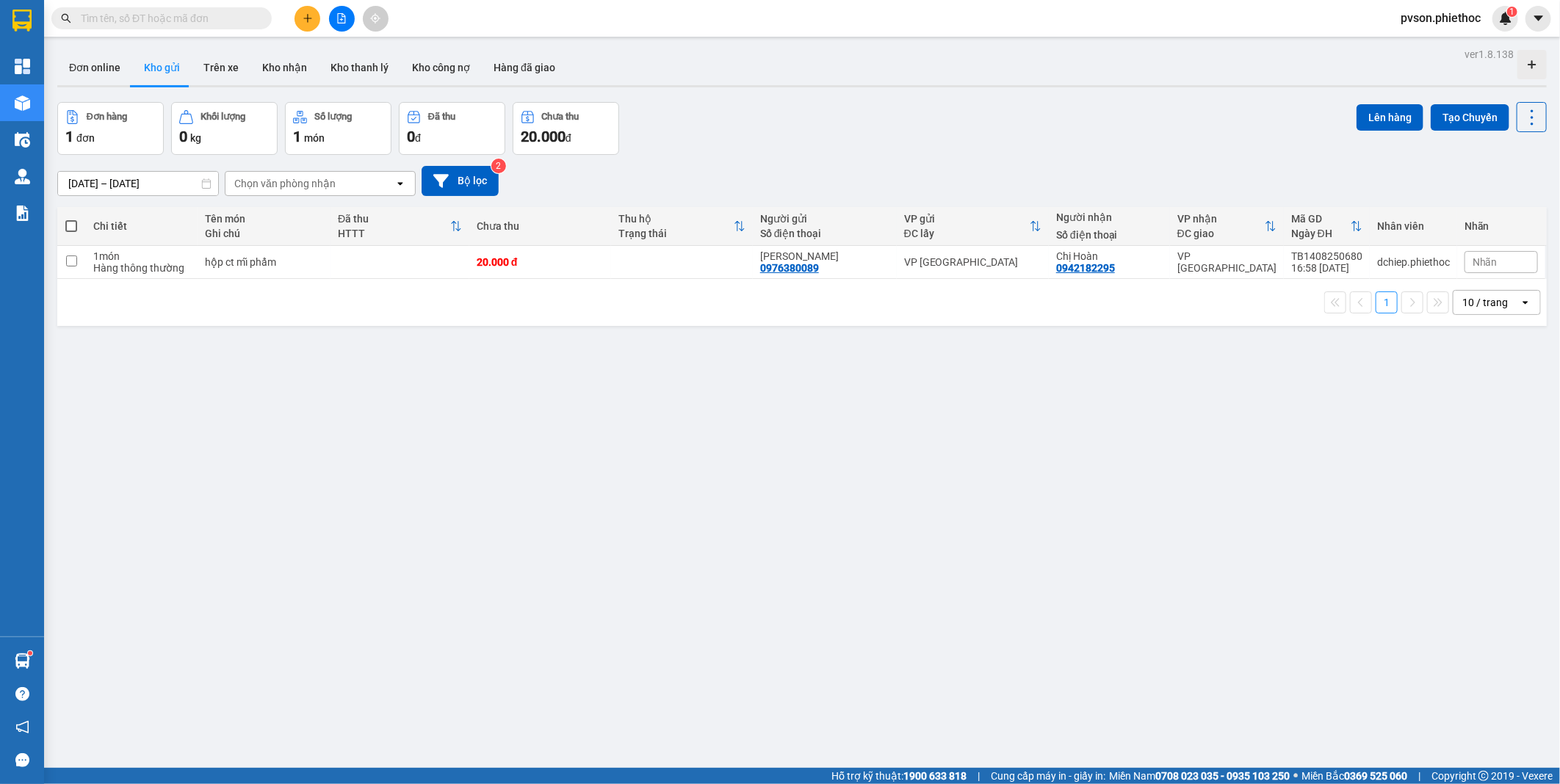
click at [209, 22] on input "text" at bounding box center [167, 18] width 174 height 16
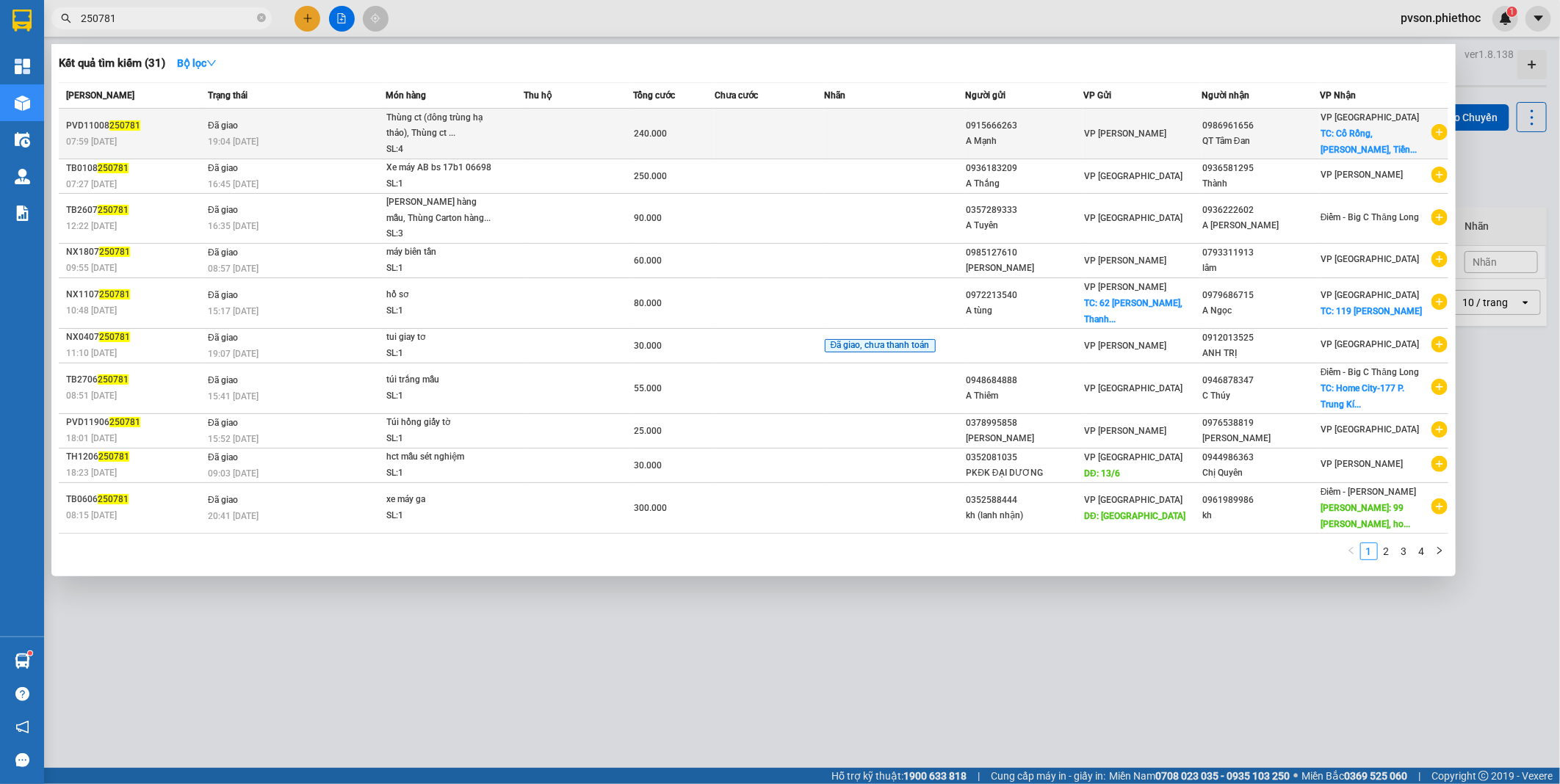
type input "250781"
click at [783, 147] on td at bounding box center [769, 134] width 109 height 51
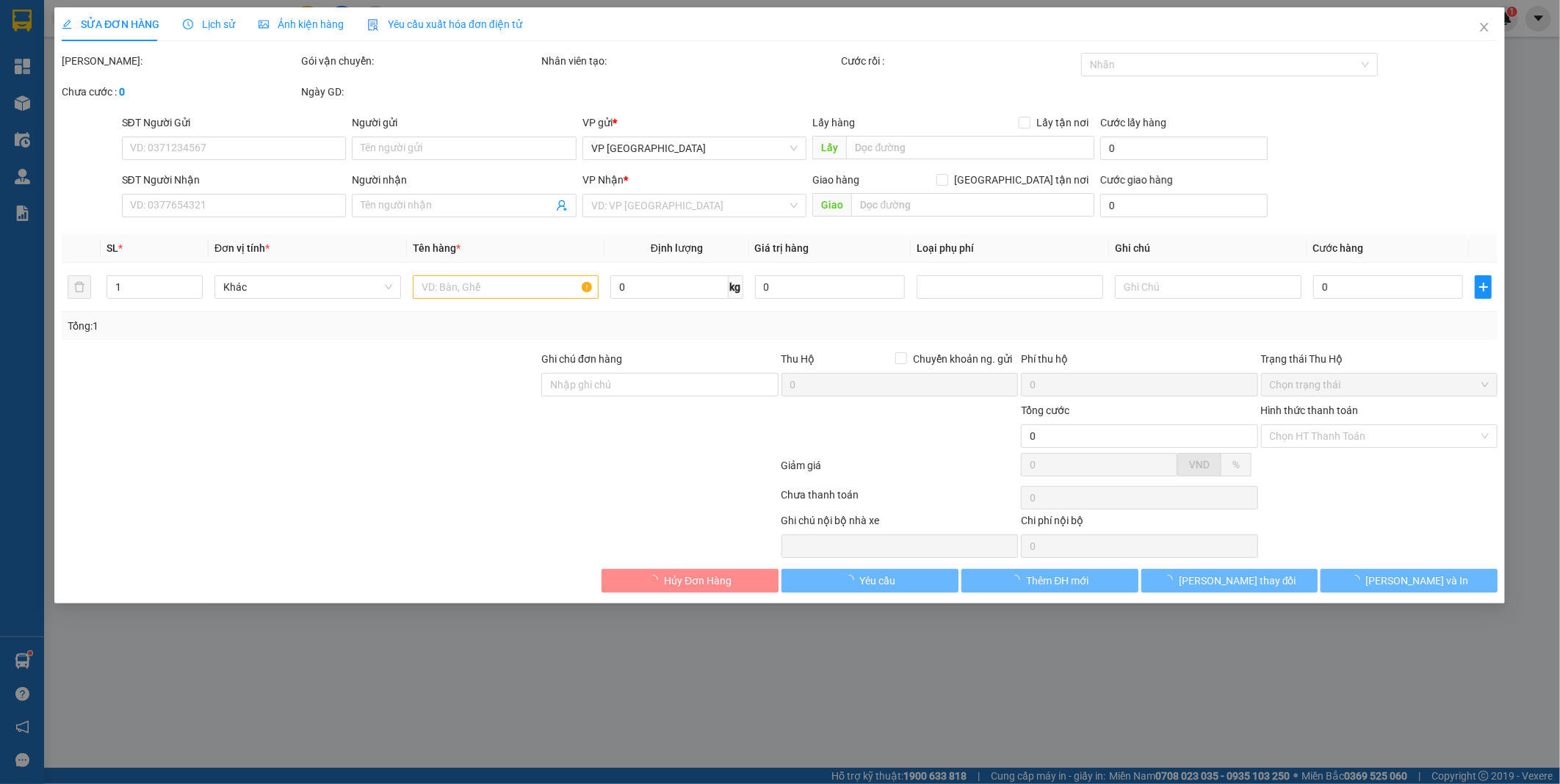
type input "0915666263"
type input "A Mạnh"
type input "0986961656"
type input "QT Tâm Đan"
checkbox input "true"
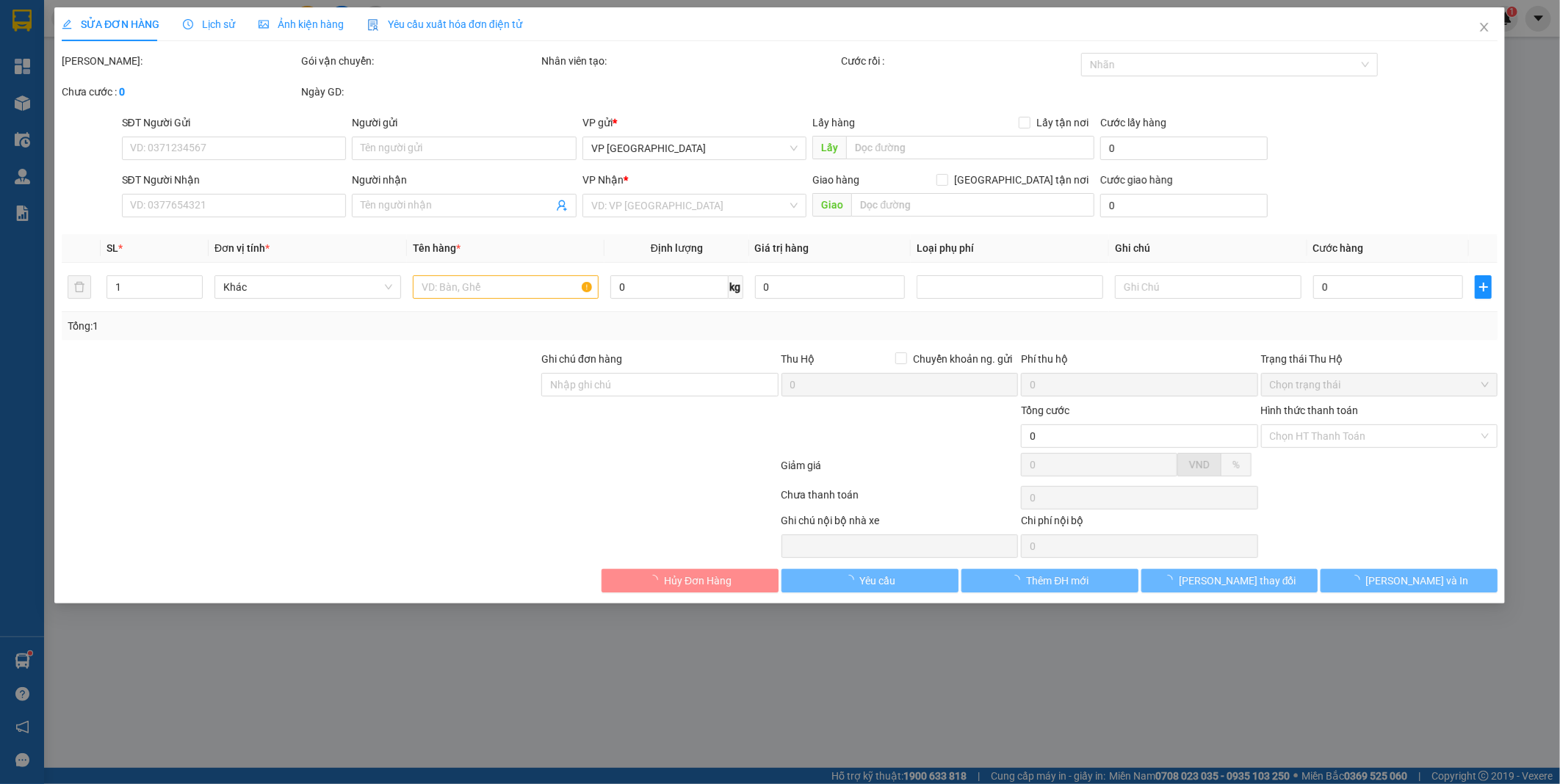
type input "Cổ Rồng, [PERSON_NAME], [GEOGRAPHIC_DATA]"
type input "100.000"
type input "240.000"
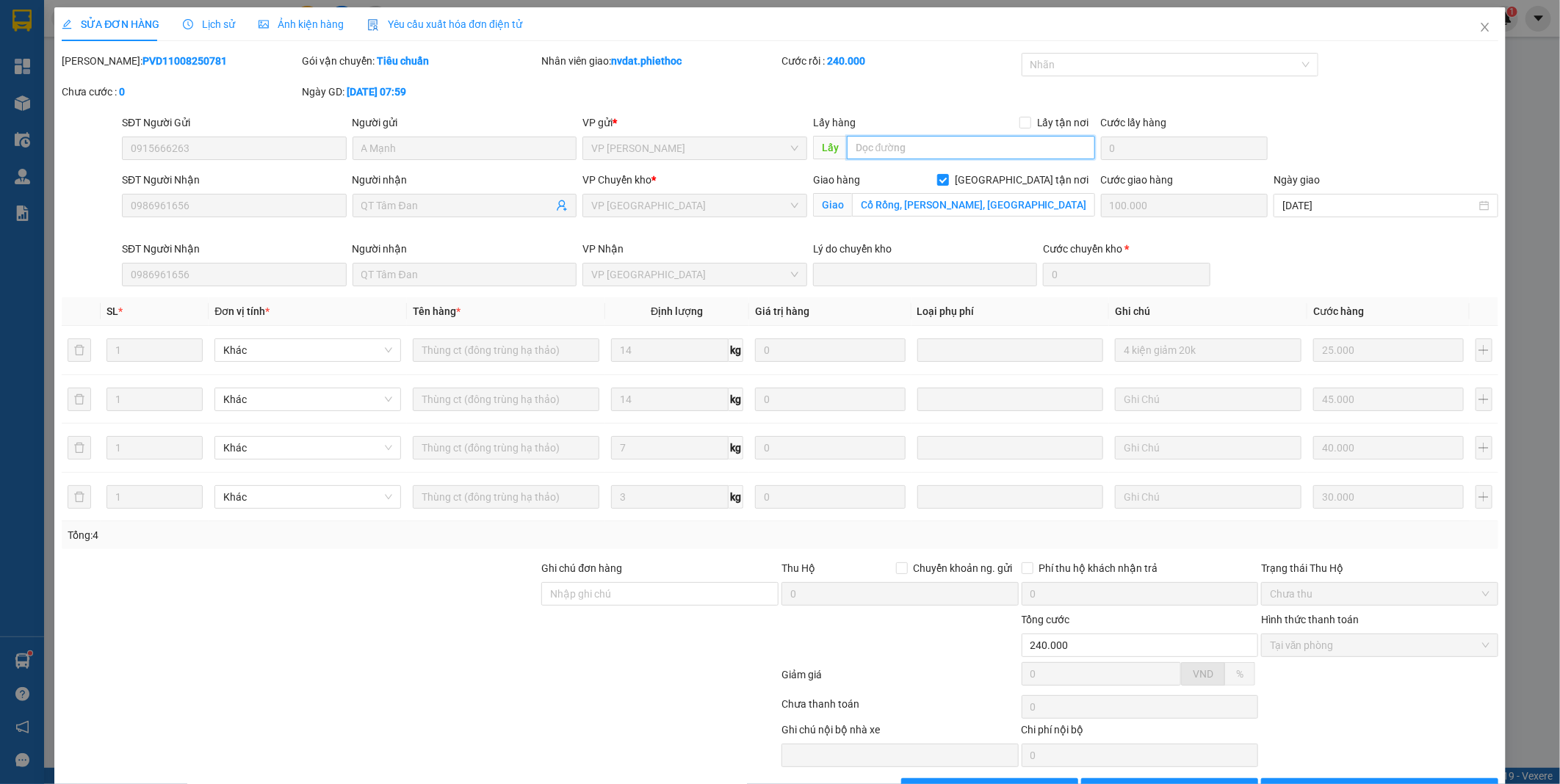
click at [932, 152] on input "text" at bounding box center [970, 147] width 248 height 24
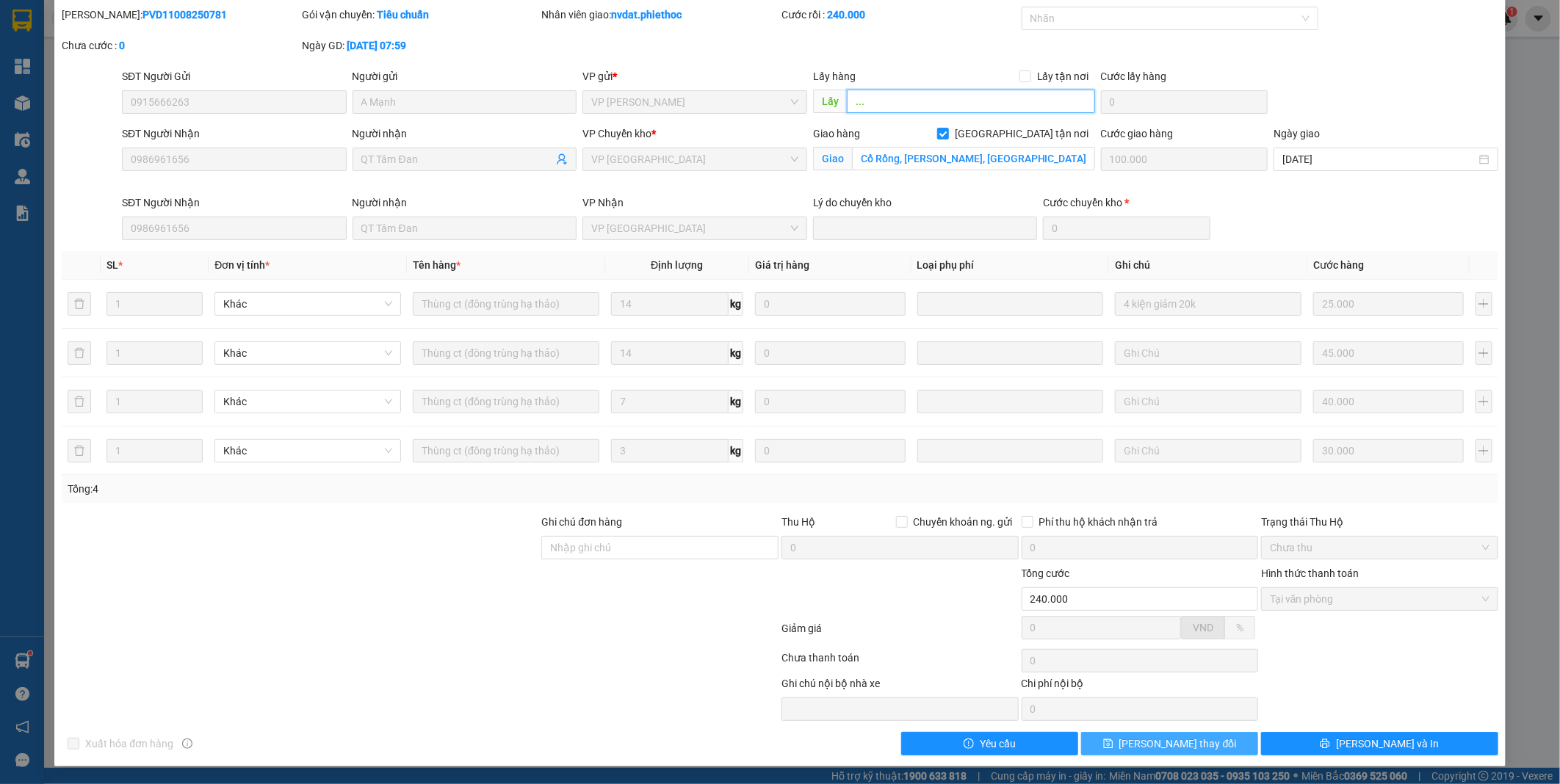
type input "..."
click at [1210, 747] on button "[PERSON_NAME] thay đổi" at bounding box center [1170, 744] width 177 height 24
